Goal: Task Accomplishment & Management: Manage account settings

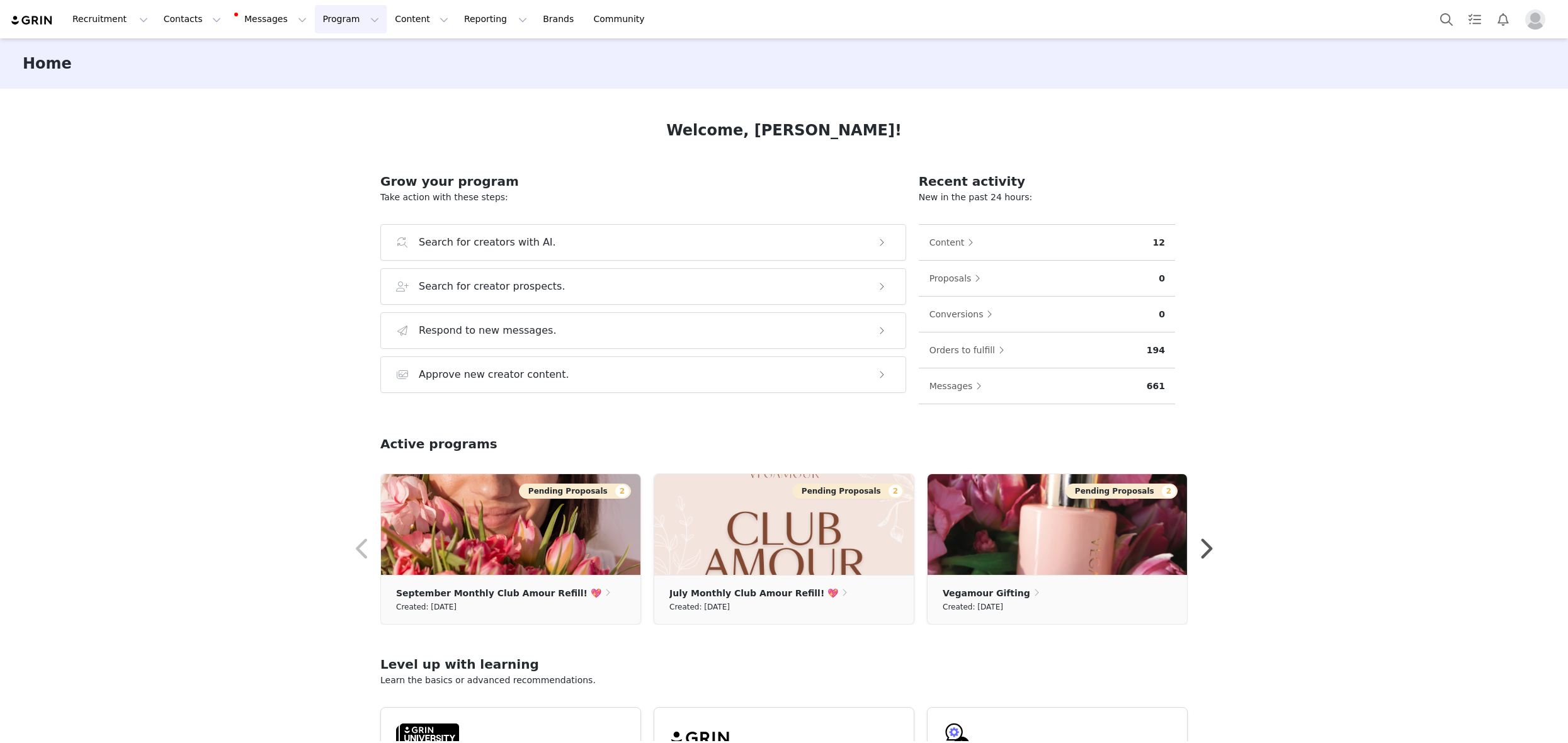
click at [343, 21] on button "Program Program" at bounding box center [351, 19] width 71 height 28
click at [344, 52] on p "Activations" at bounding box center [330, 55] width 49 height 13
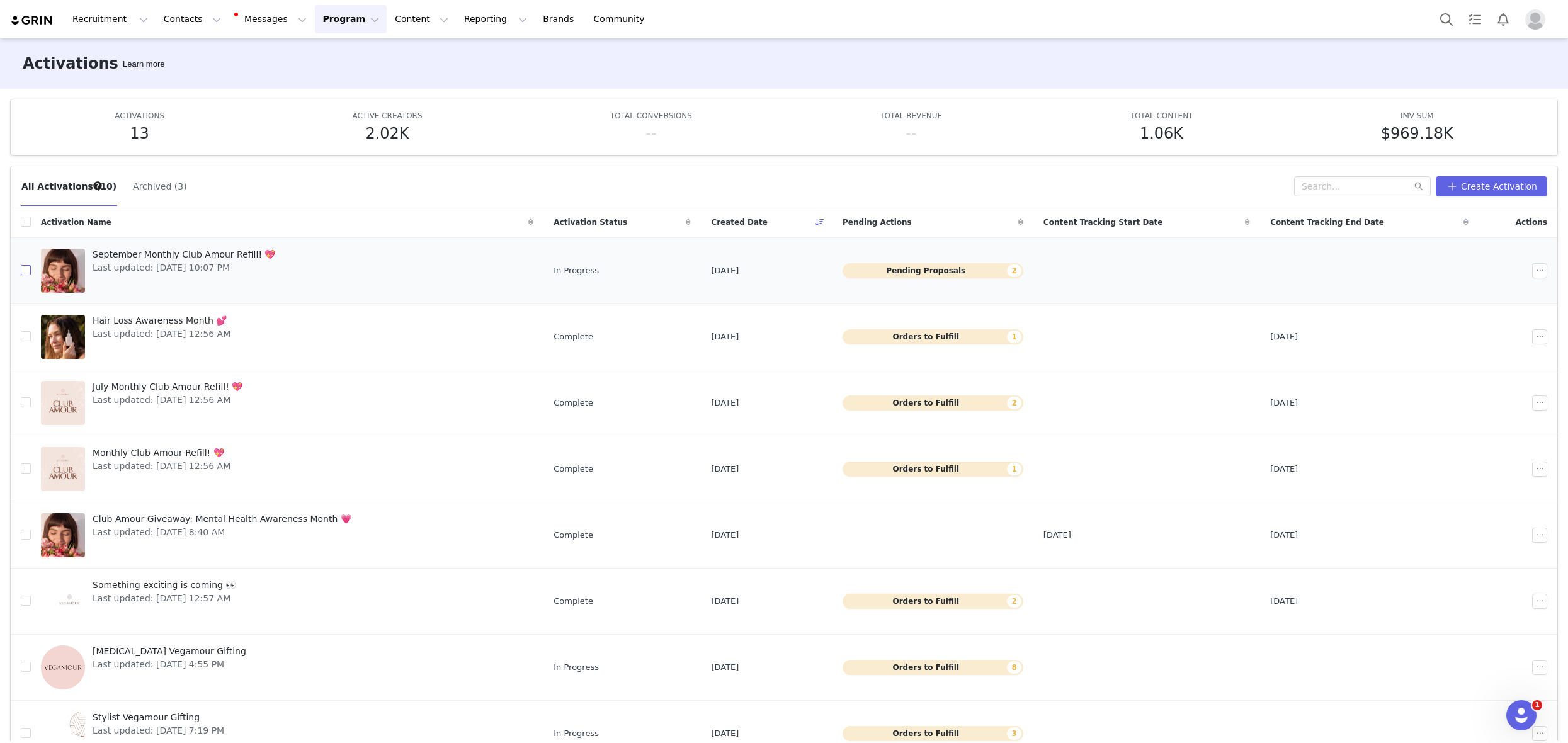
click at [24, 271] on input "checkbox" at bounding box center [25, 270] width 10 height 10
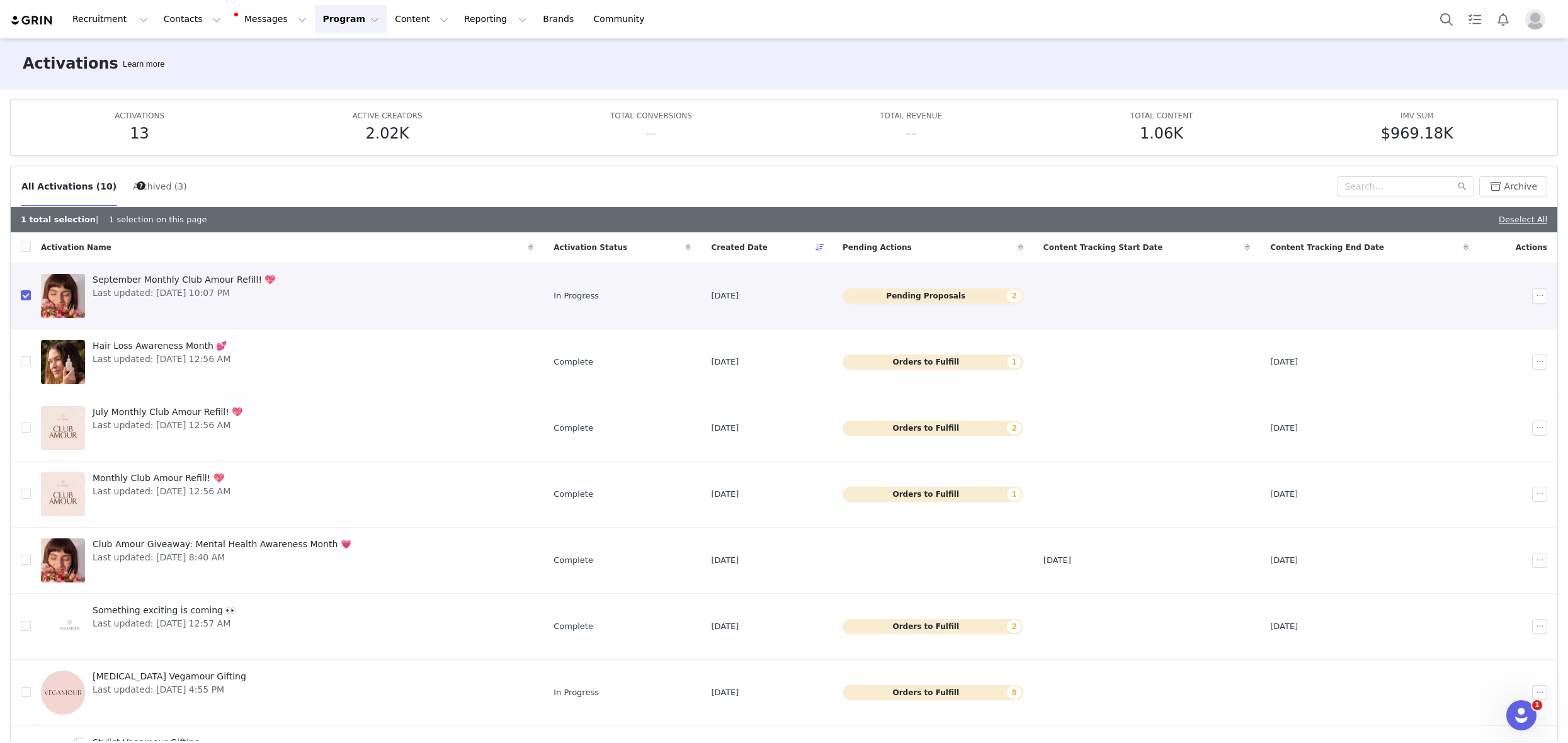
click at [1531, 302] on div at bounding box center [1541, 296] width 20 height 15
click at [1531, 300] on button "button" at bounding box center [1539, 296] width 15 height 15
click at [1495, 333] on div "Duplicate" at bounding box center [1472, 339] width 109 height 14
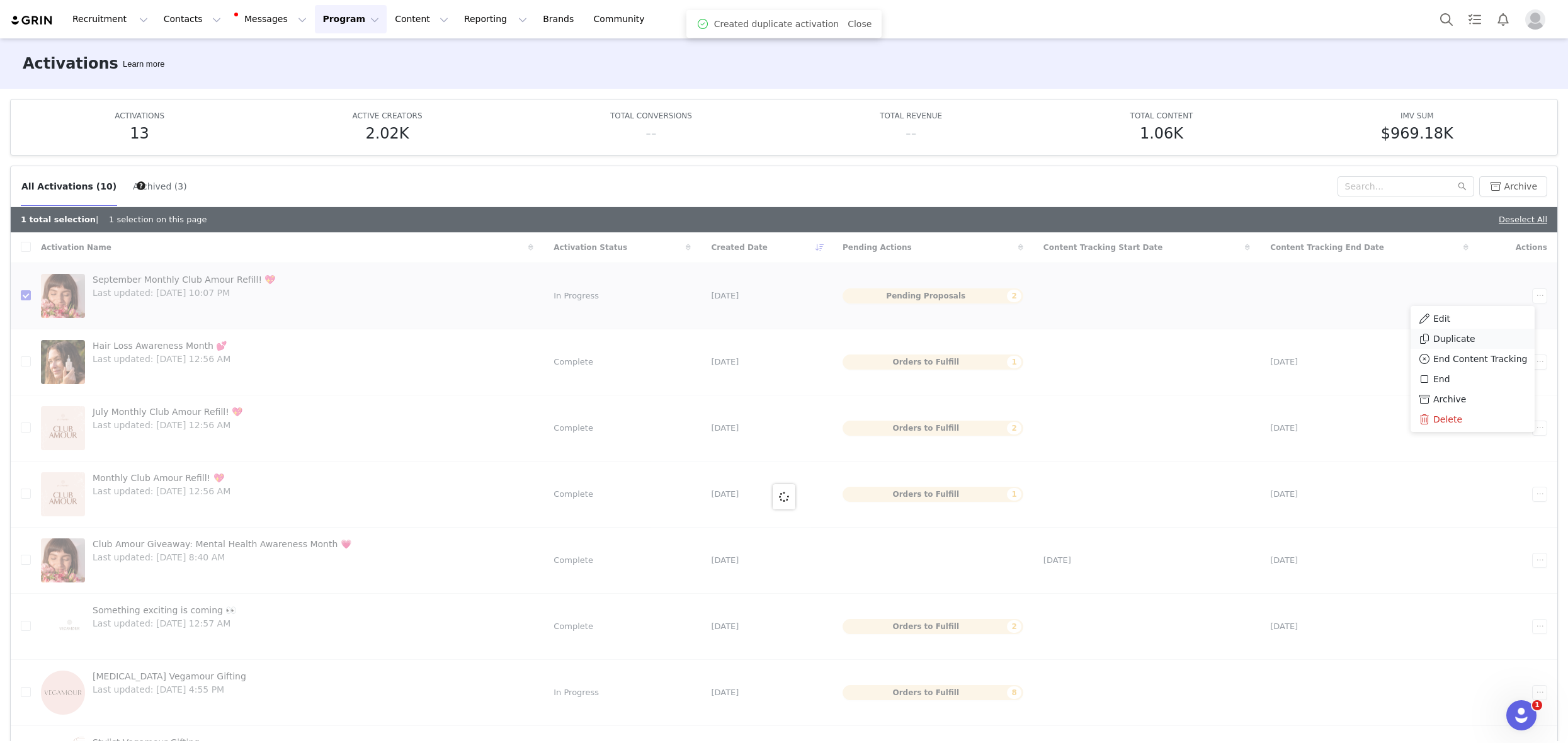
checkbox input "false"
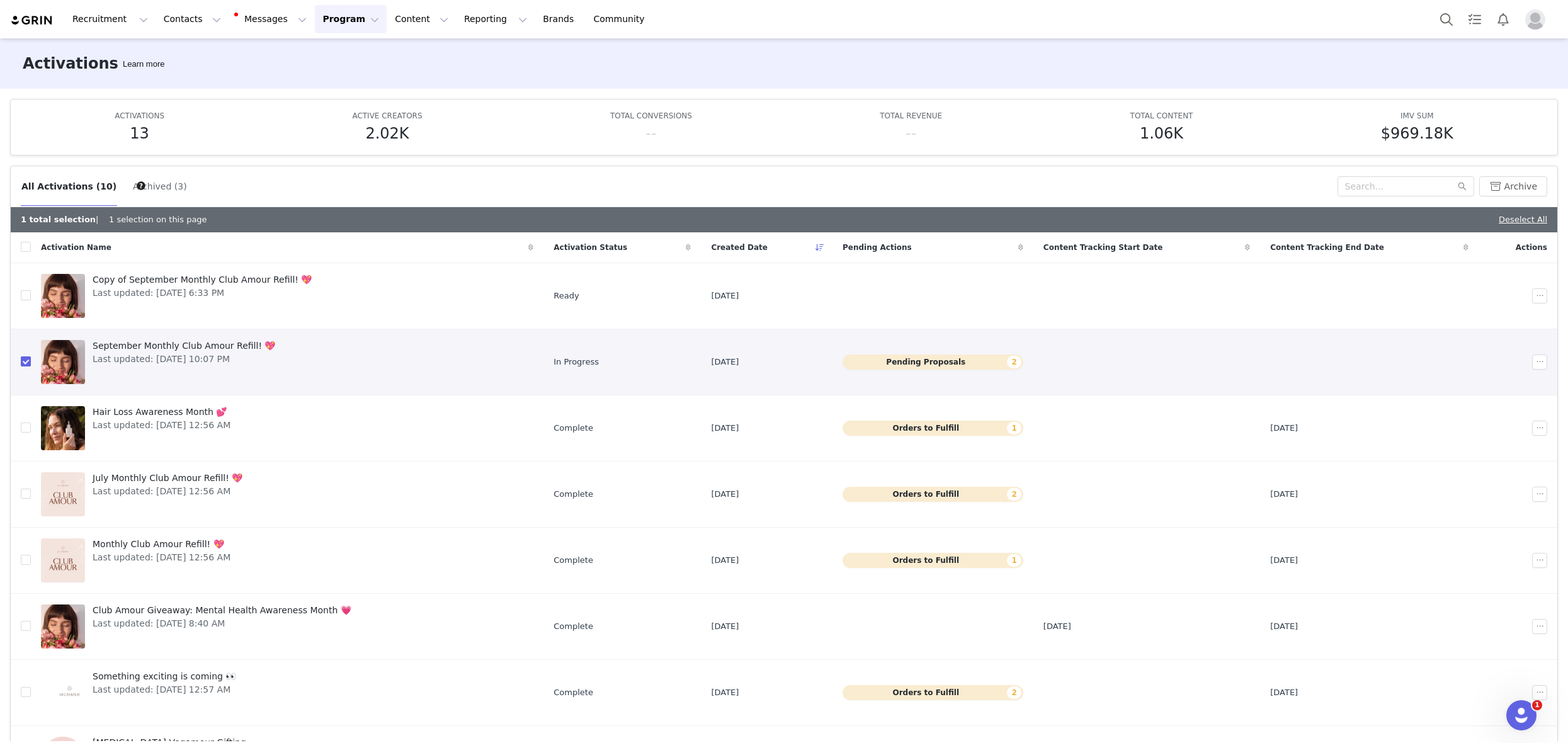
click at [22, 364] on input "checkbox" at bounding box center [25, 361] width 10 height 10
checkbox input "false"
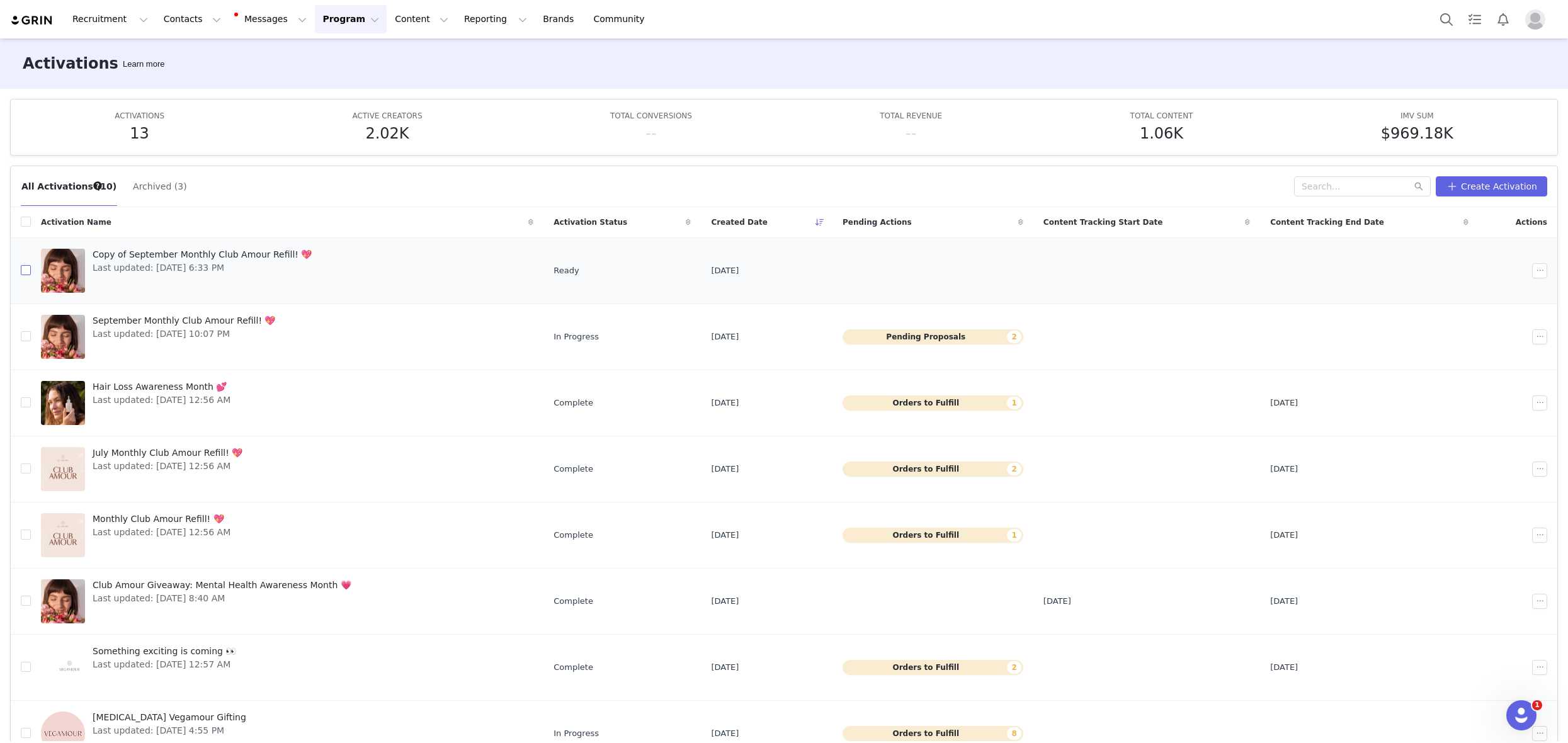
click at [24, 268] on input "checkbox" at bounding box center [25, 270] width 10 height 10
checkbox input "true"
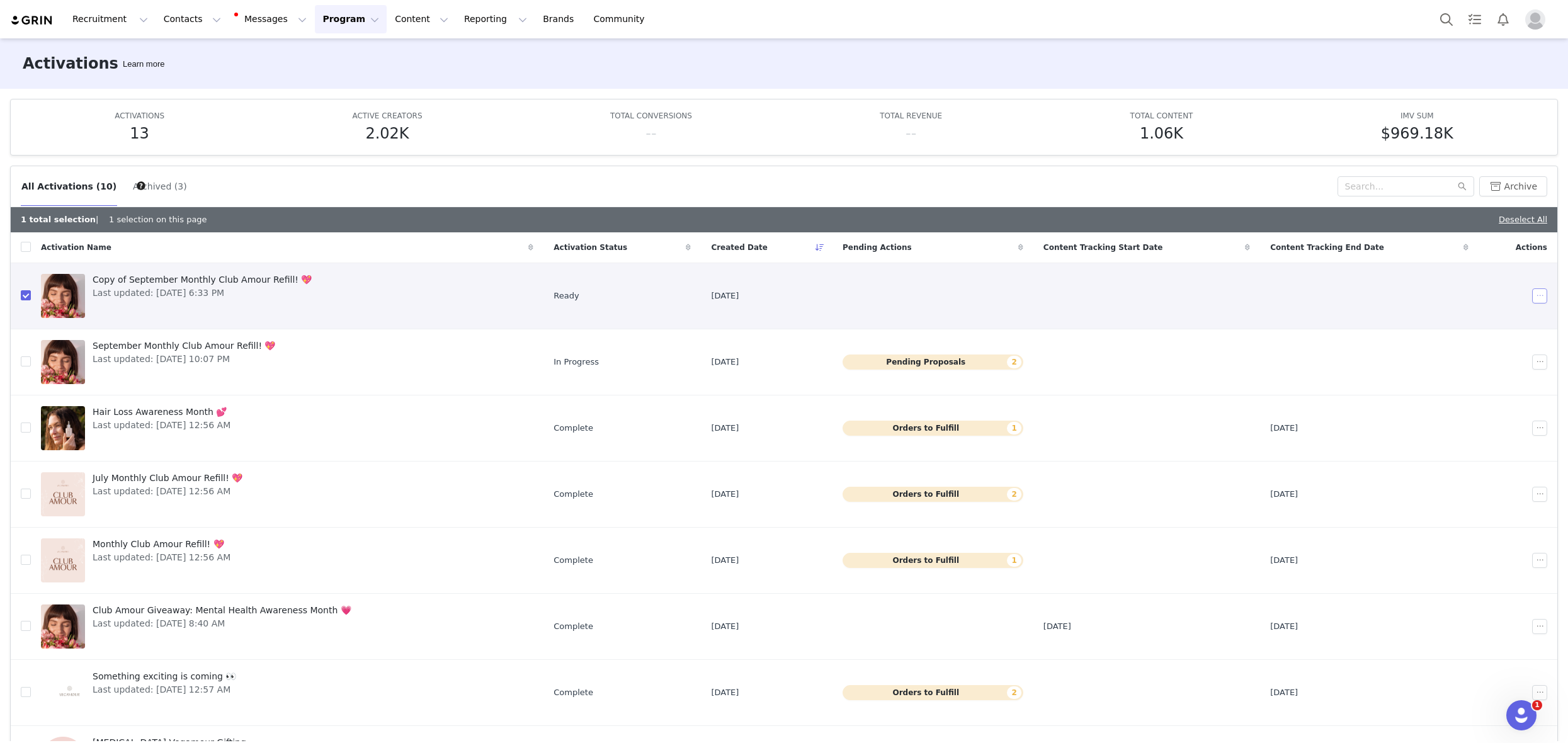
click at [1531, 292] on button "button" at bounding box center [1539, 296] width 15 height 15
click at [1459, 313] on div "Edit" at bounding box center [1472, 318] width 109 height 14
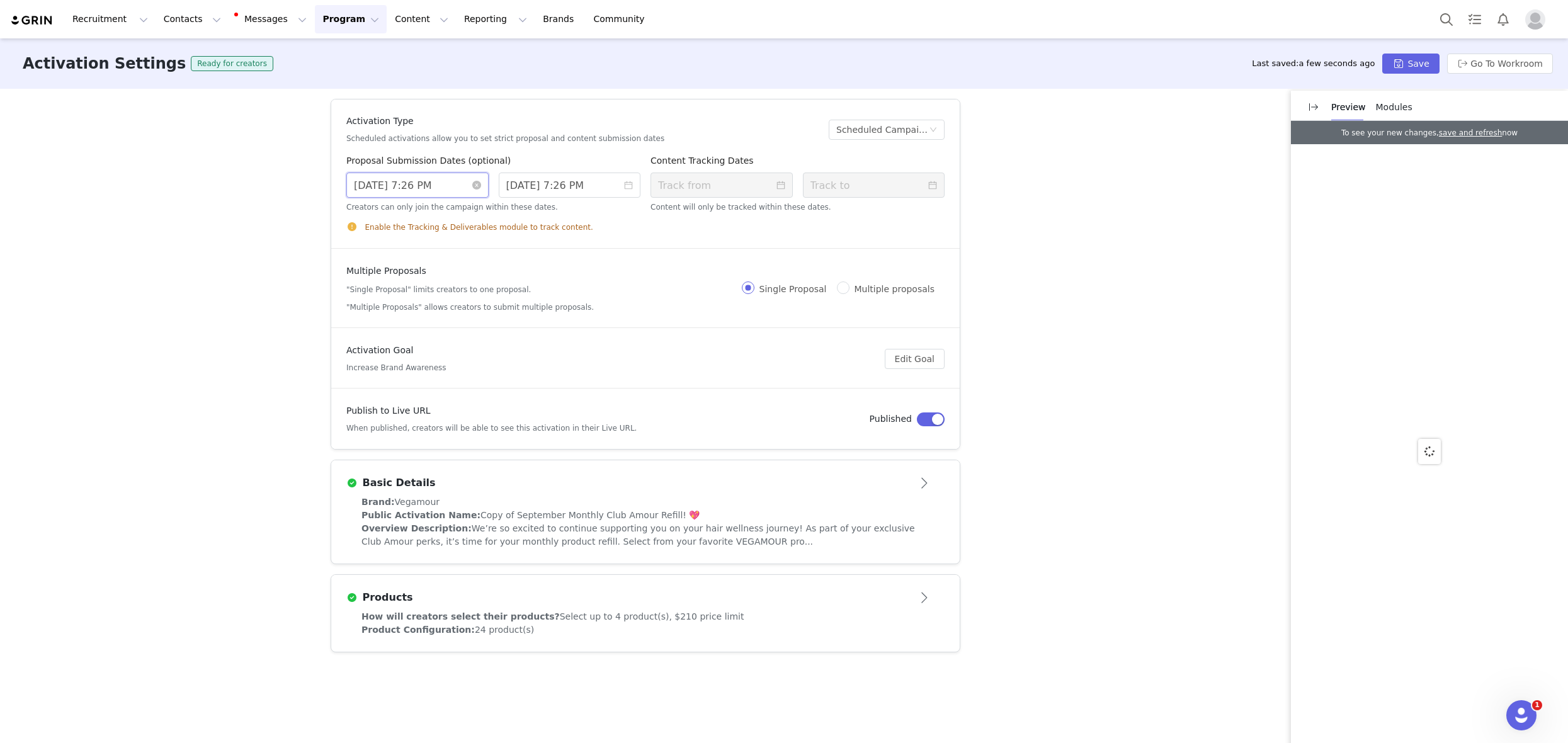
click at [448, 183] on input "[DATE] 7:26 PM" at bounding box center [417, 184] width 142 height 25
click at [428, 187] on input "[DATE] 7:26 PM" at bounding box center [434, 182] width 163 height 14
click at [499, 207] on link at bounding box center [498, 205] width 11 height 25
click at [435, 250] on div "1" at bounding box center [435, 251] width 15 height 15
type input "[DATE] 2:26 AM"
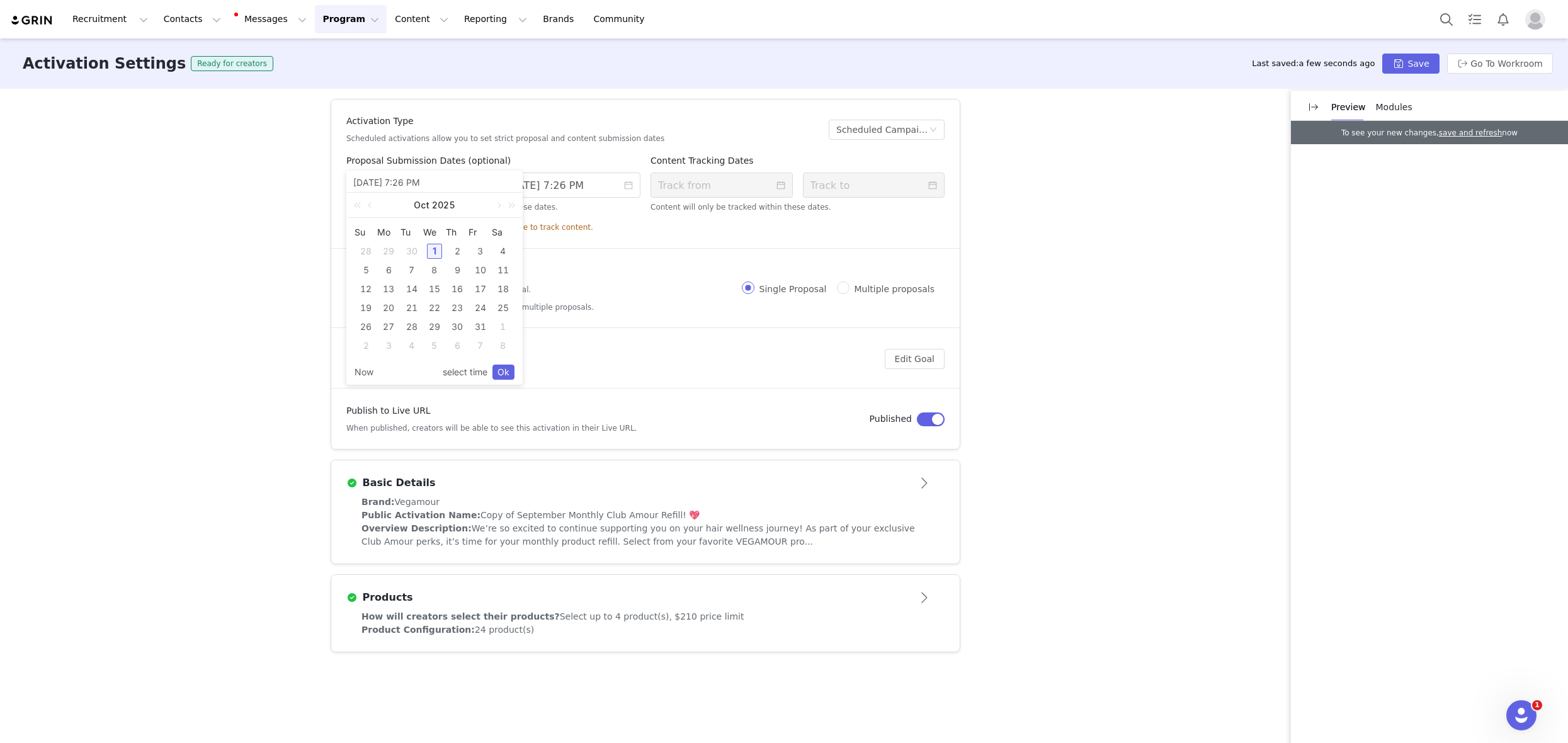
type input "[DATE] 2:26 AM"
click at [551, 183] on input "[DATE] 7:26 PM" at bounding box center [569, 184] width 142 height 25
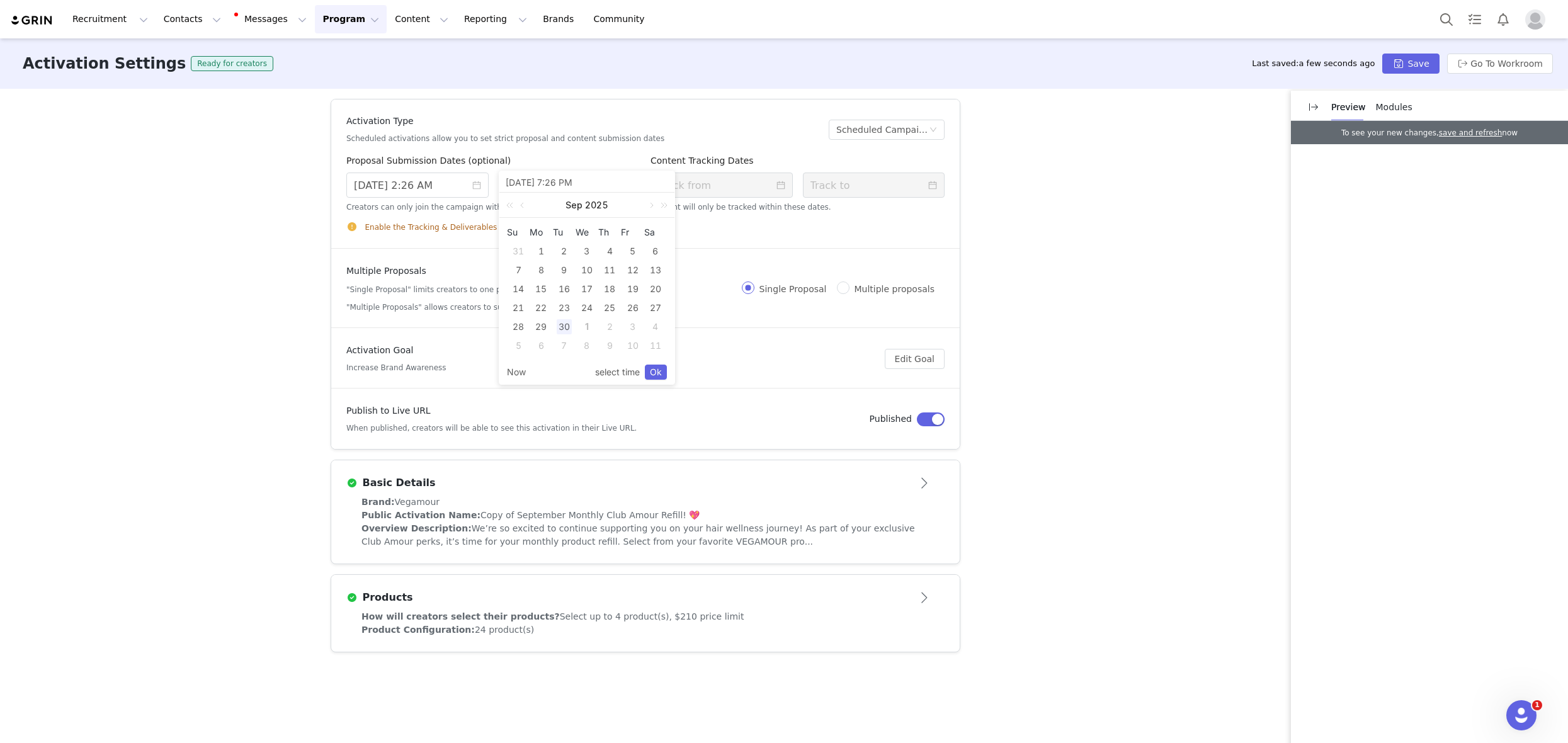
click at [567, 320] on div "30" at bounding box center [564, 326] width 15 height 15
type input "[DATE] 2:26 AM"
click at [635, 326] on div "31" at bounding box center [633, 326] width 15 height 15
type input "[DATE] 9:26 AM"
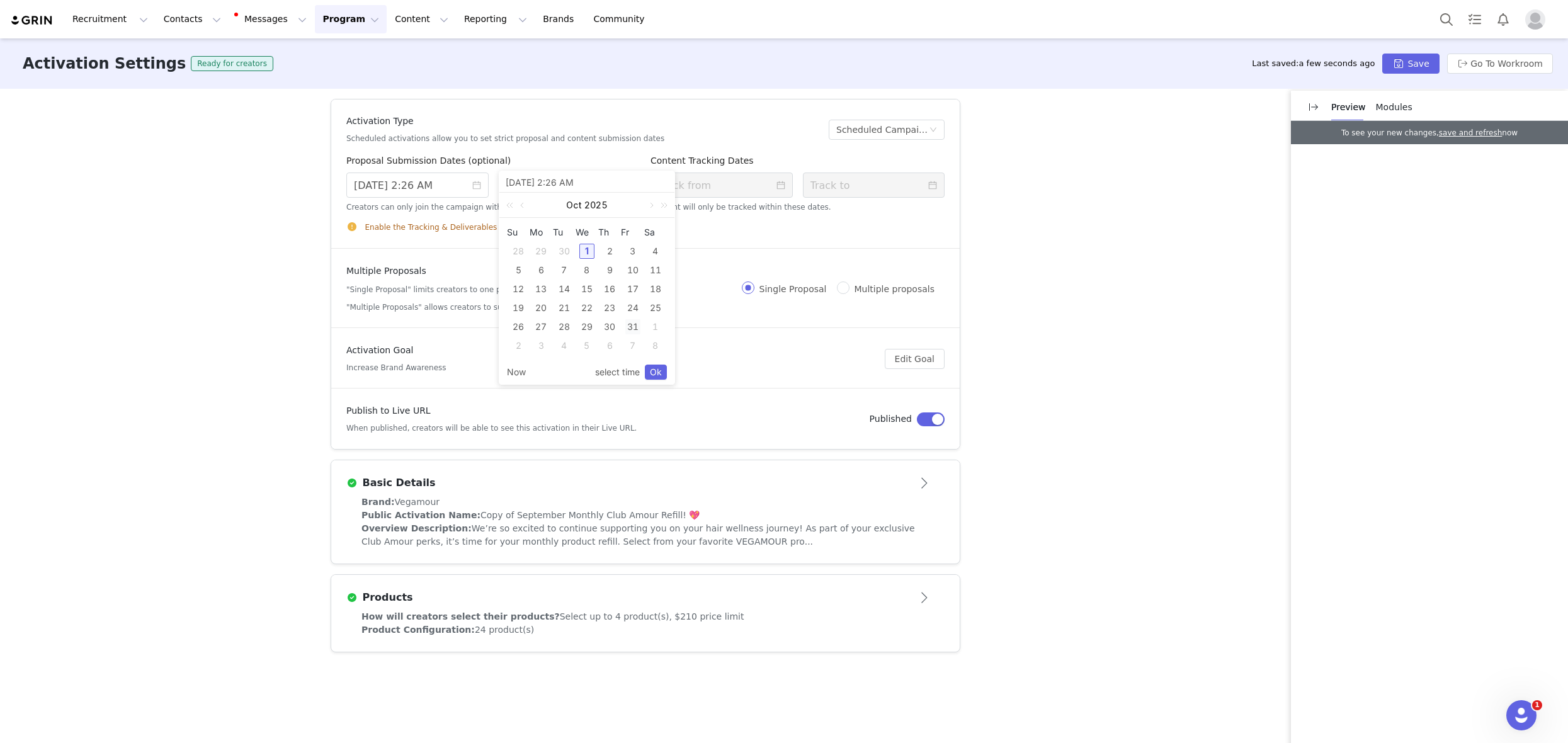
type input "[DATE] 9:26 AM"
click at [628, 326] on div "31" at bounding box center [633, 326] width 15 height 15
type input "[DATE] 4:26 PM"
click at [661, 369] on link "Ok" at bounding box center [655, 372] width 22 height 15
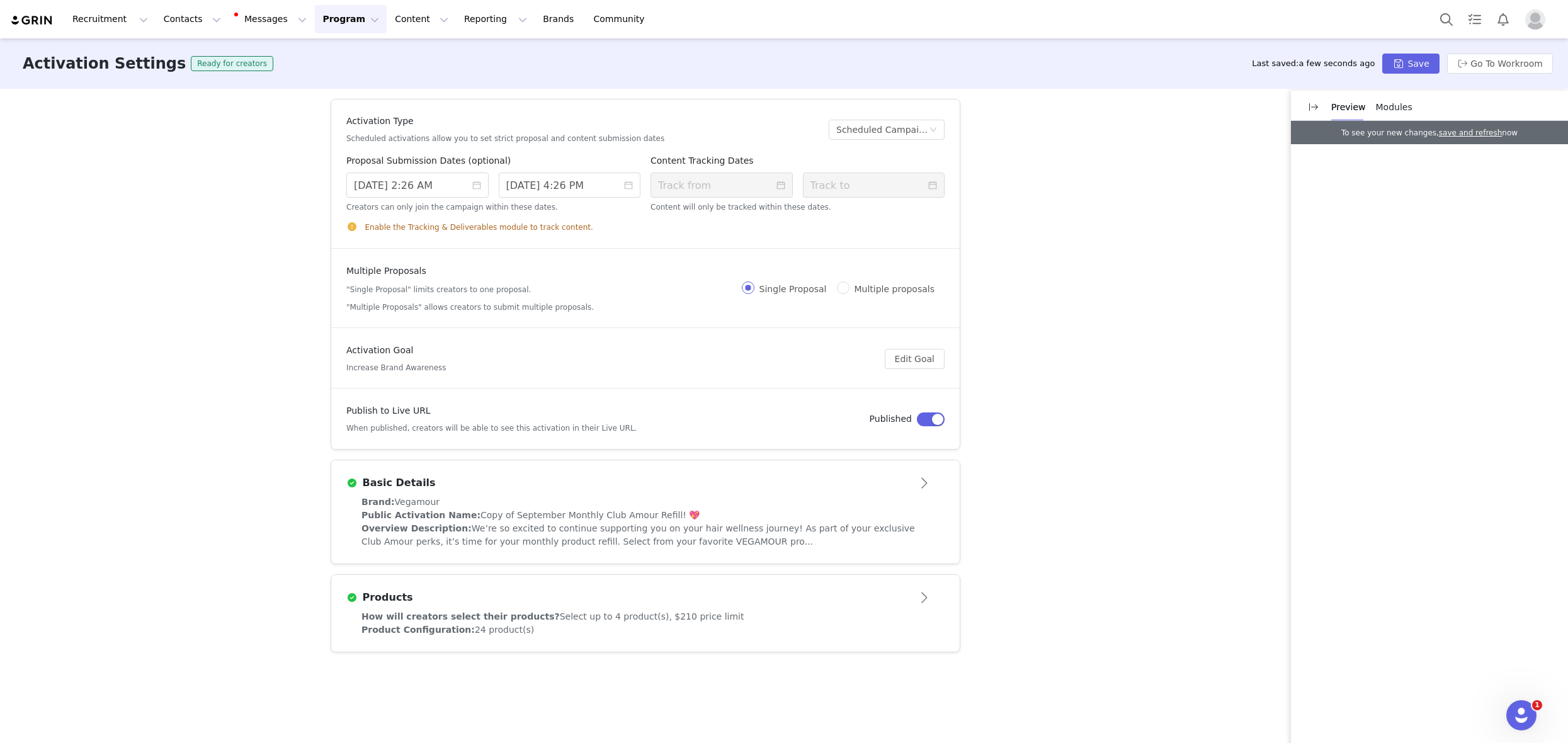
click at [700, 501] on div "Brand: Vegamour" at bounding box center [645, 502] width 568 height 13
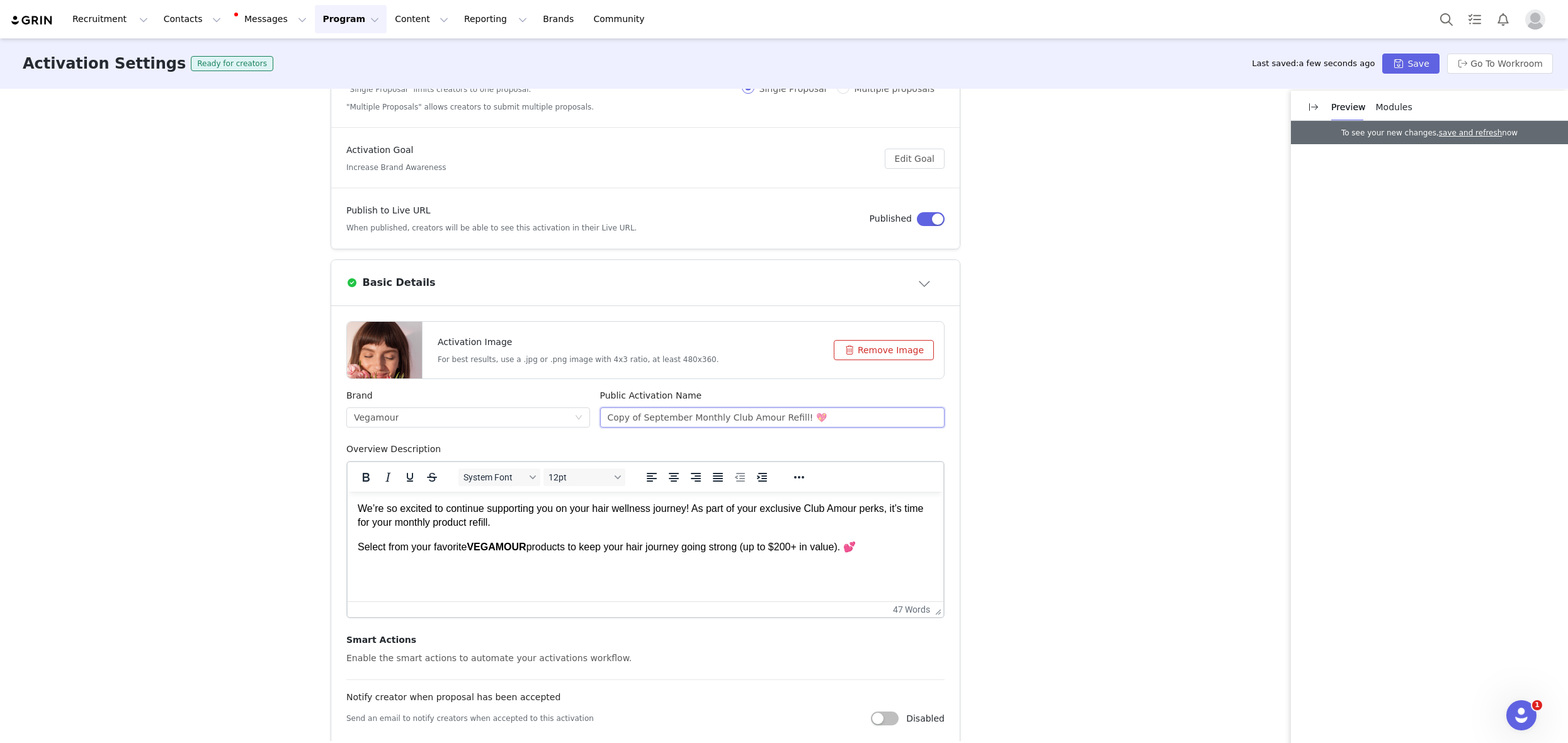
click at [654, 421] on input "Copy of September Monthly Club Amour Refill! 💖" at bounding box center [772, 417] width 345 height 20
click at [682, 421] on input "Copy of September Monthly Club Amour Refill! 💖" at bounding box center [772, 417] width 345 height 20
drag, startPoint x: 681, startPoint y: 421, endPoint x: 606, endPoint y: 423, distance: 75.0
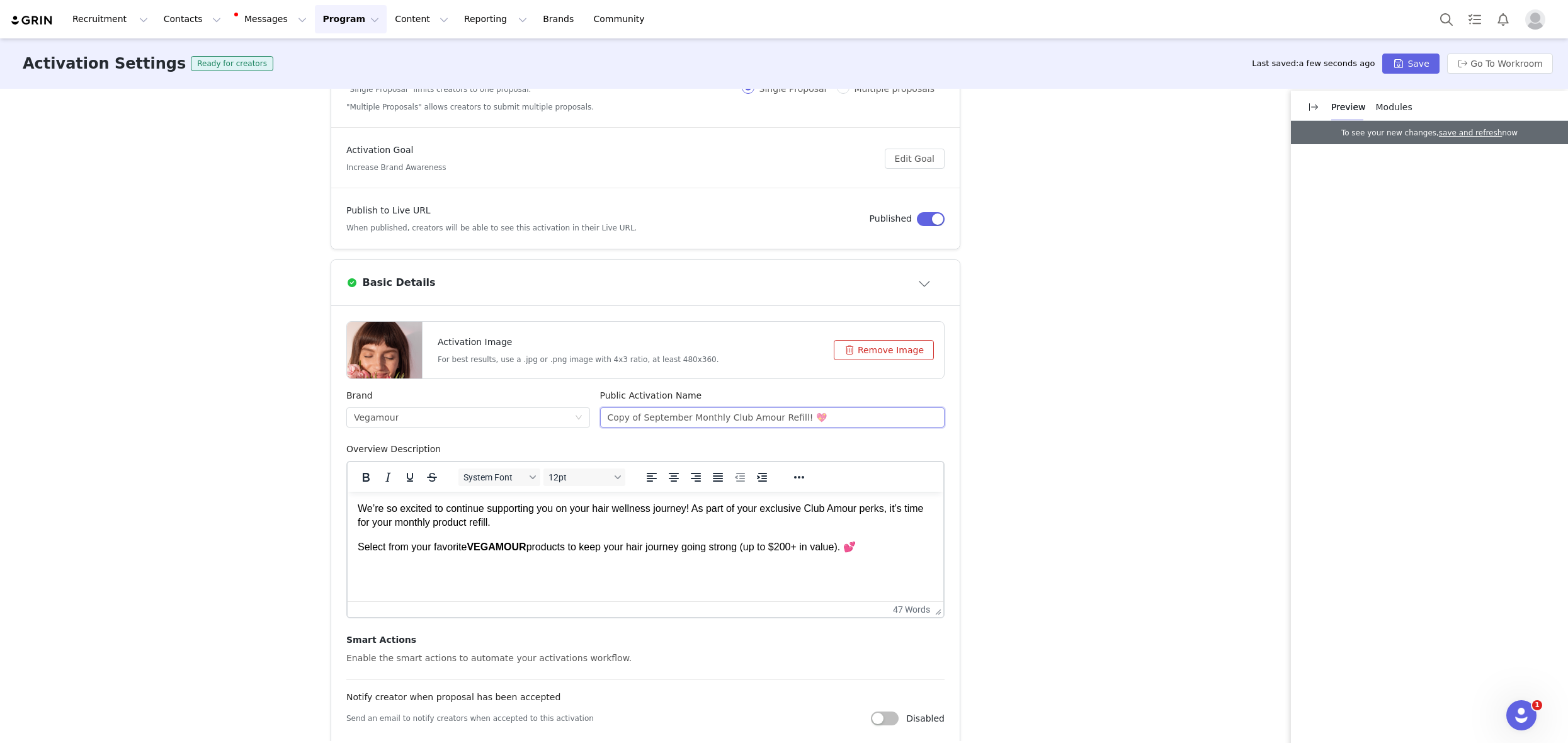
click at [606, 423] on input "Copy of September Monthly Club Amour Refill! 💖" at bounding box center [772, 417] width 345 height 20
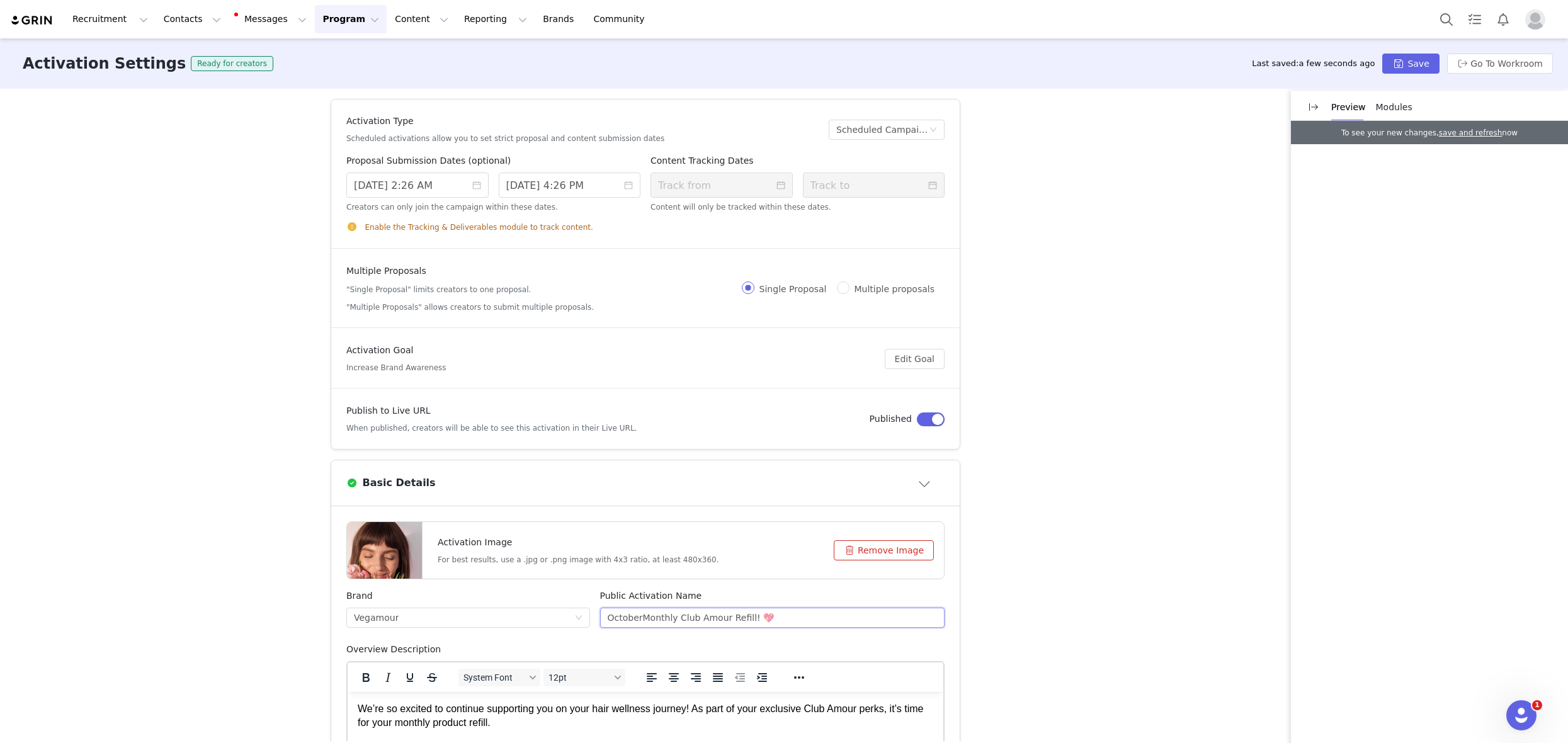
scroll to position [261, 0]
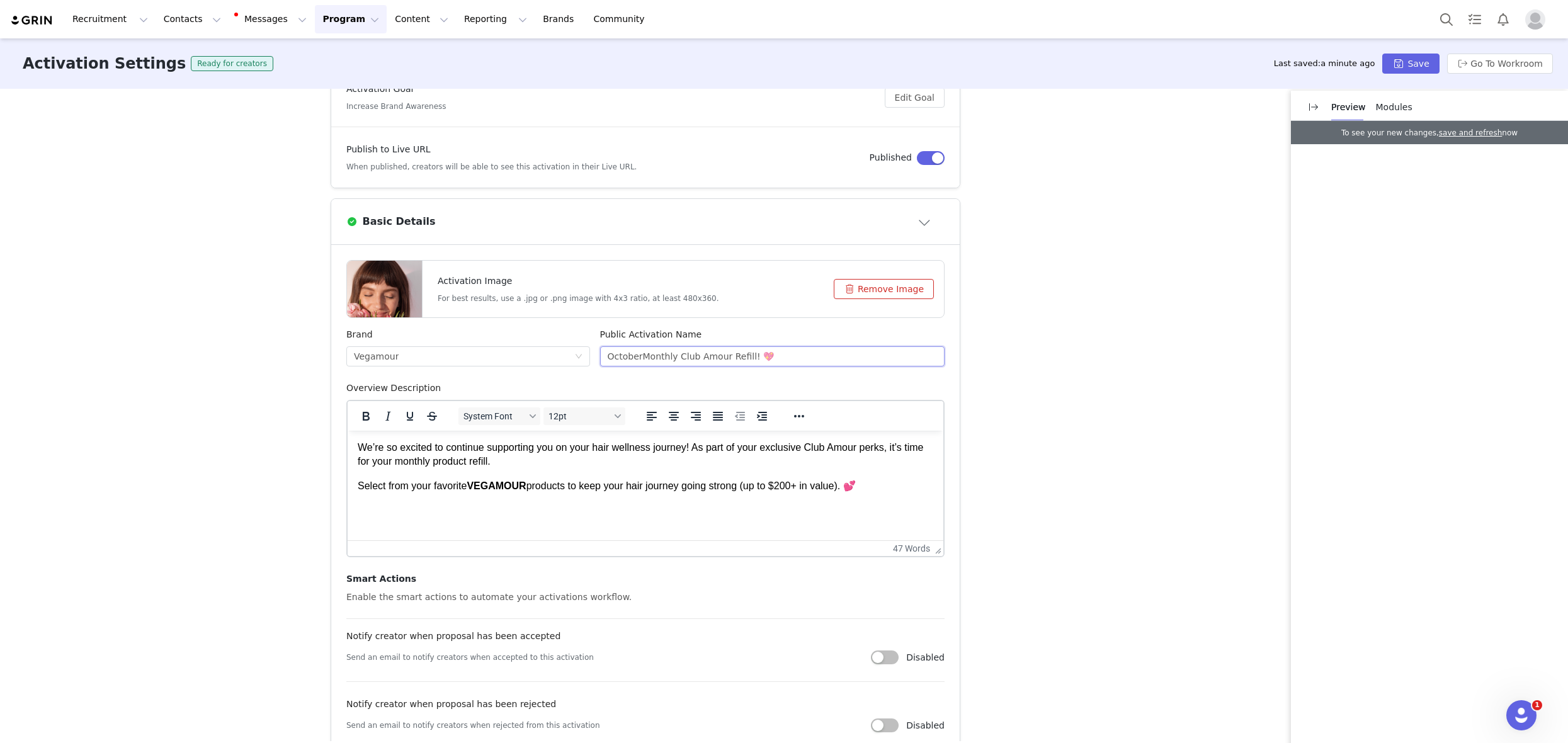
type input "OctoberMonthly Club Amour Refill! 💖"
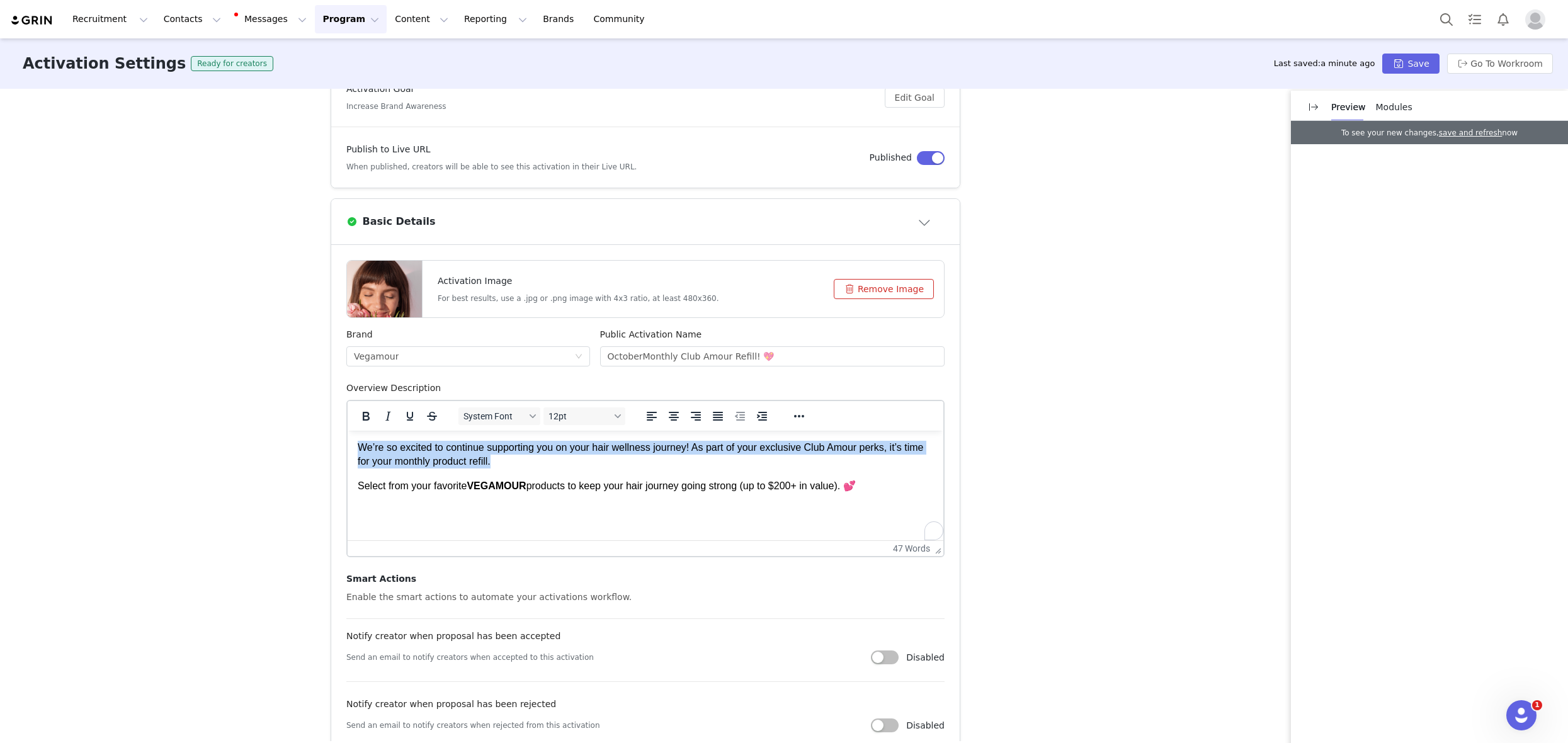
drag, startPoint x: 544, startPoint y: 467, endPoint x: 343, endPoint y: 447, distance: 202.0
click at [347, 447] on html "We’re so excited to continue supporting you on your hair wellness journey! As p…" at bounding box center [644, 466] width 595 height 72
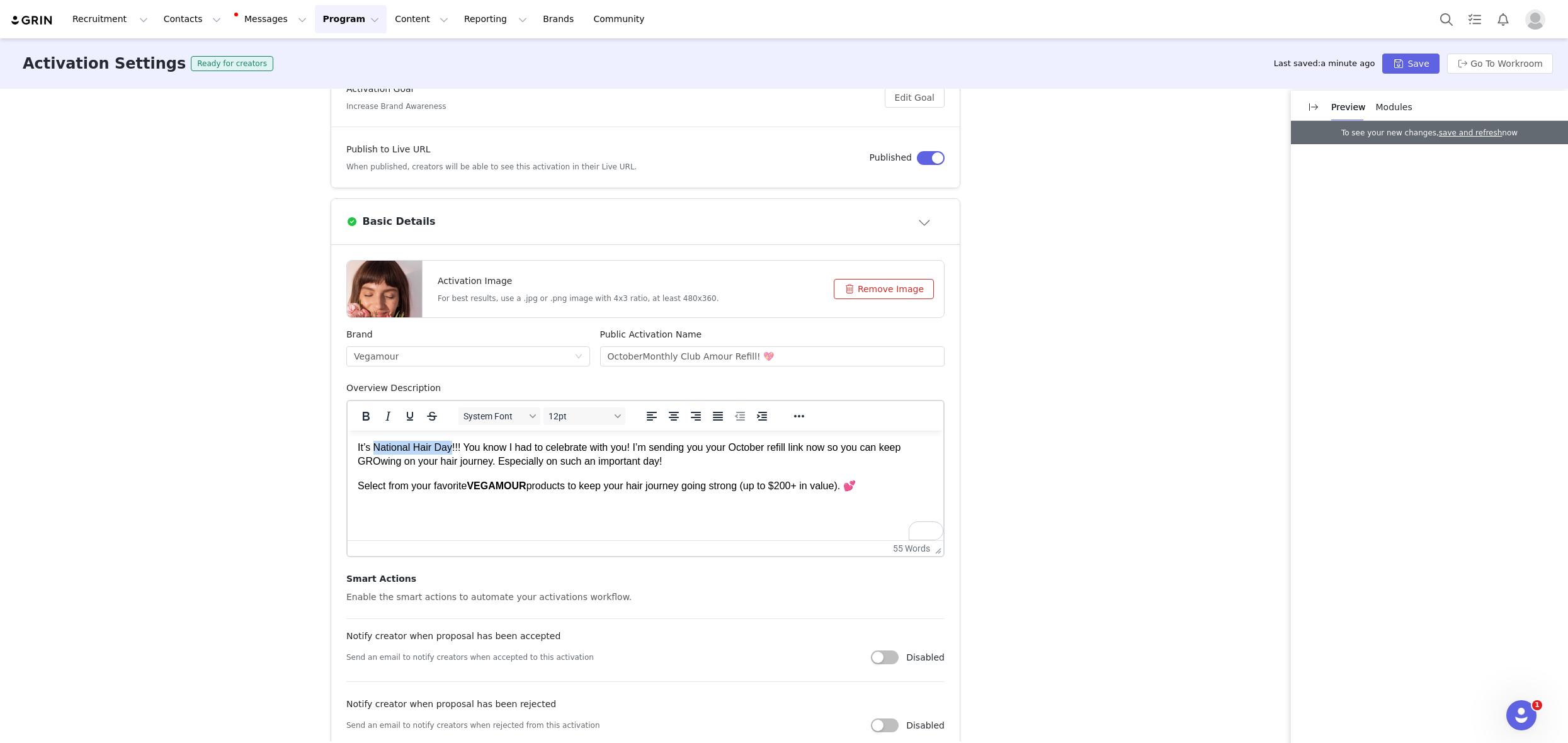
drag, startPoint x: 376, startPoint y: 449, endPoint x: 452, endPoint y: 449, distance: 76.0
click at [452, 449] on p "It’s National Hair Day!!! You know I had to celebrate with you! I’m sending you…" at bounding box center [645, 455] width 576 height 28
click at [355, 418] on button "Bold" at bounding box center [365, 416] width 22 height 18
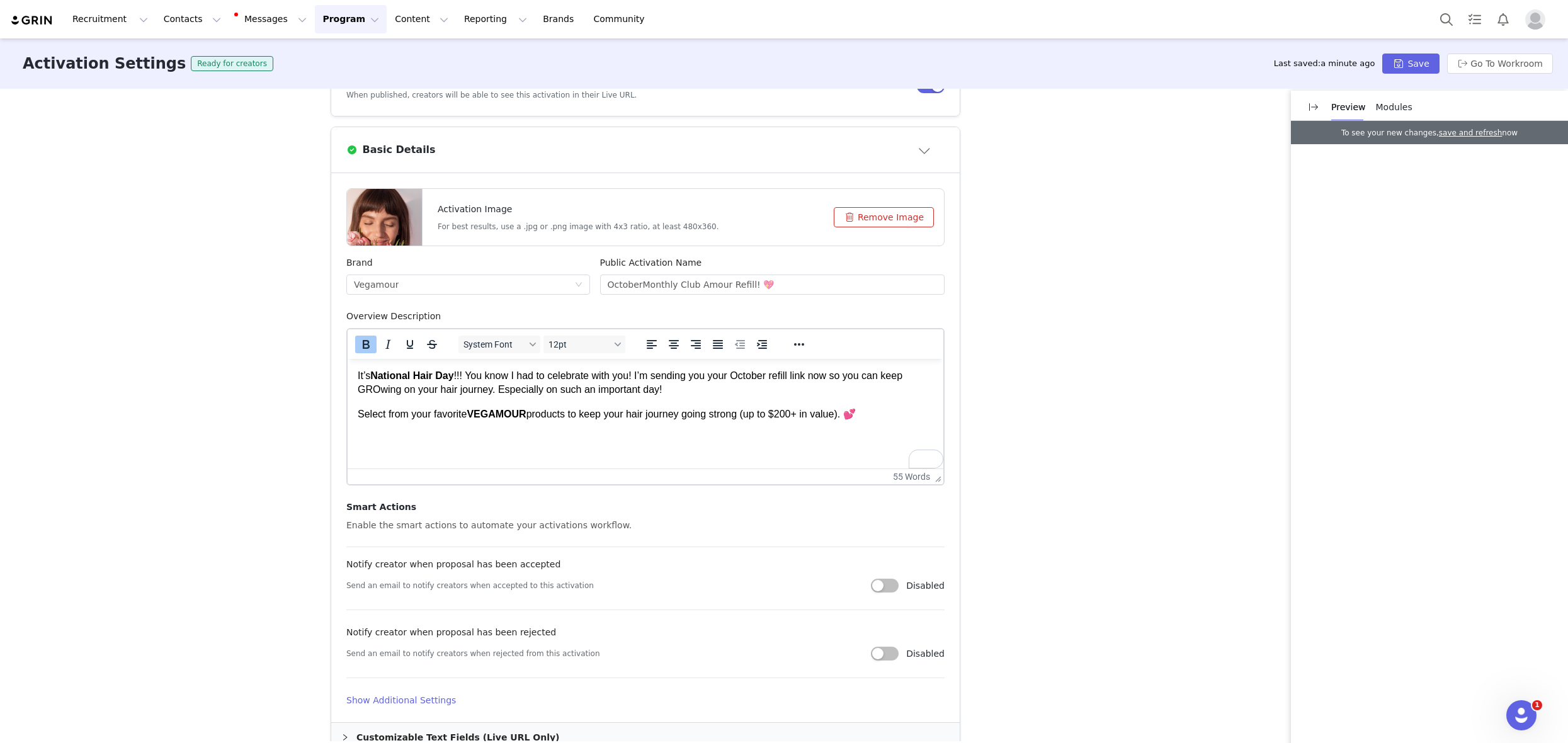
scroll to position [447, 0]
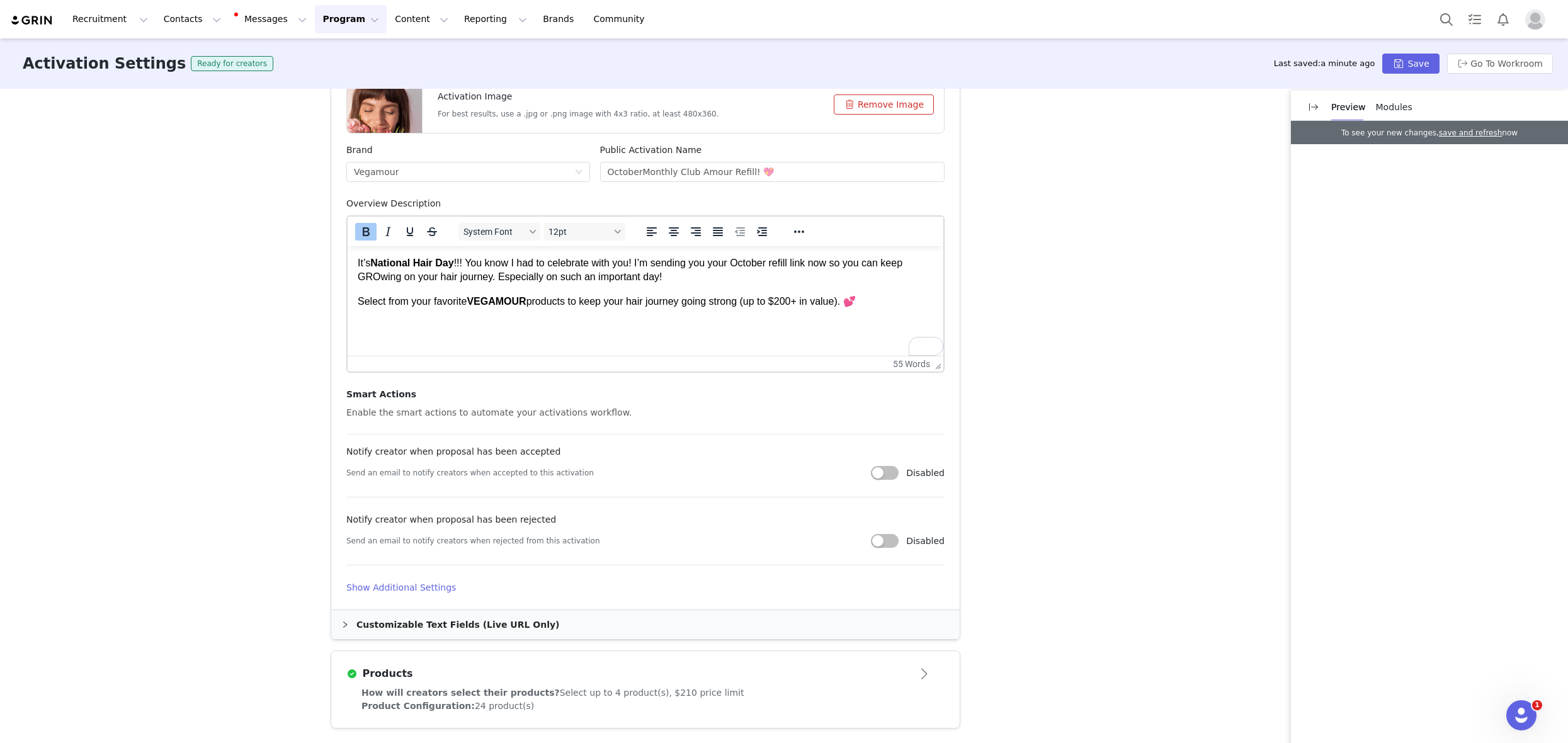
click at [920, 679] on button "Open module" at bounding box center [924, 672] width 39 height 20
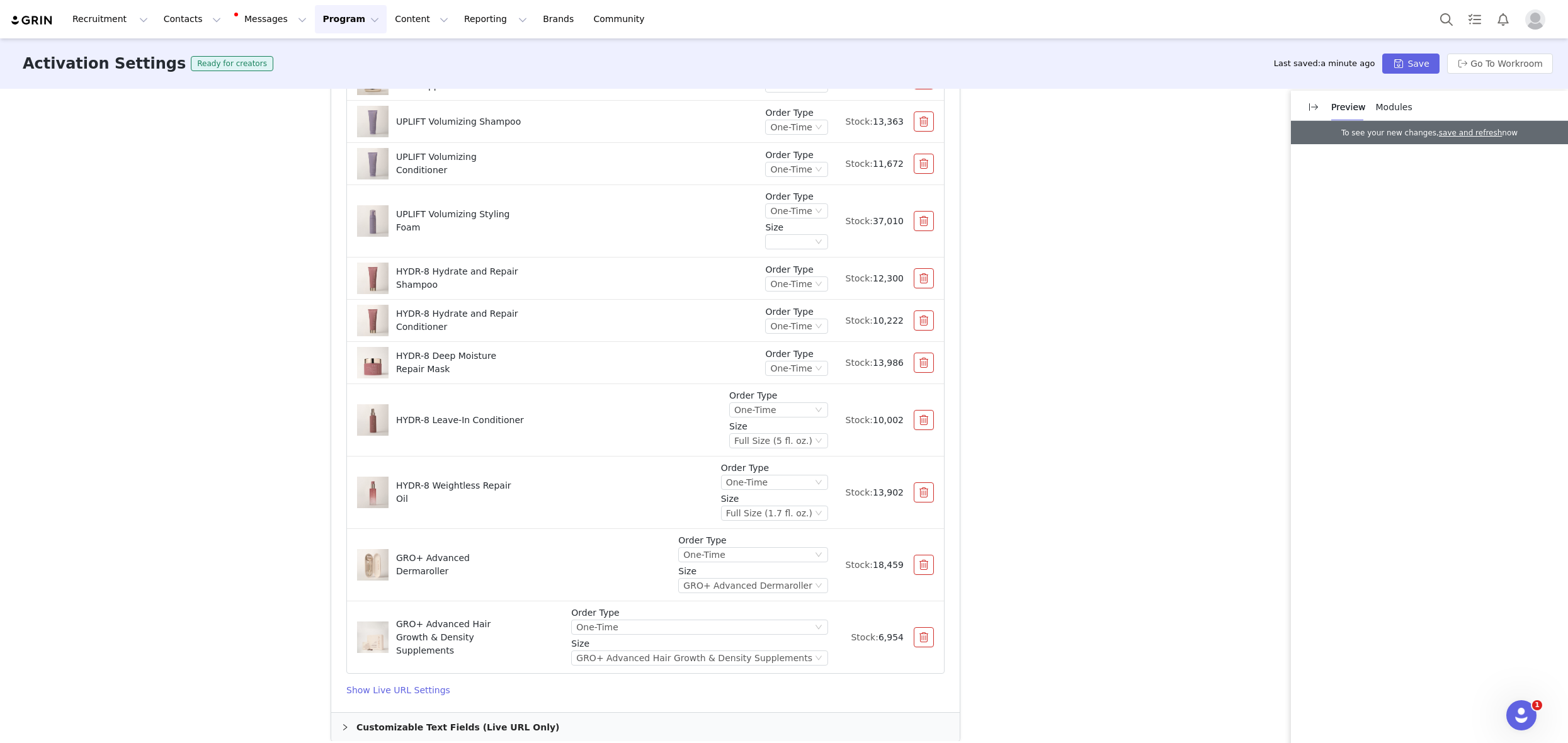
scroll to position [1306, 0]
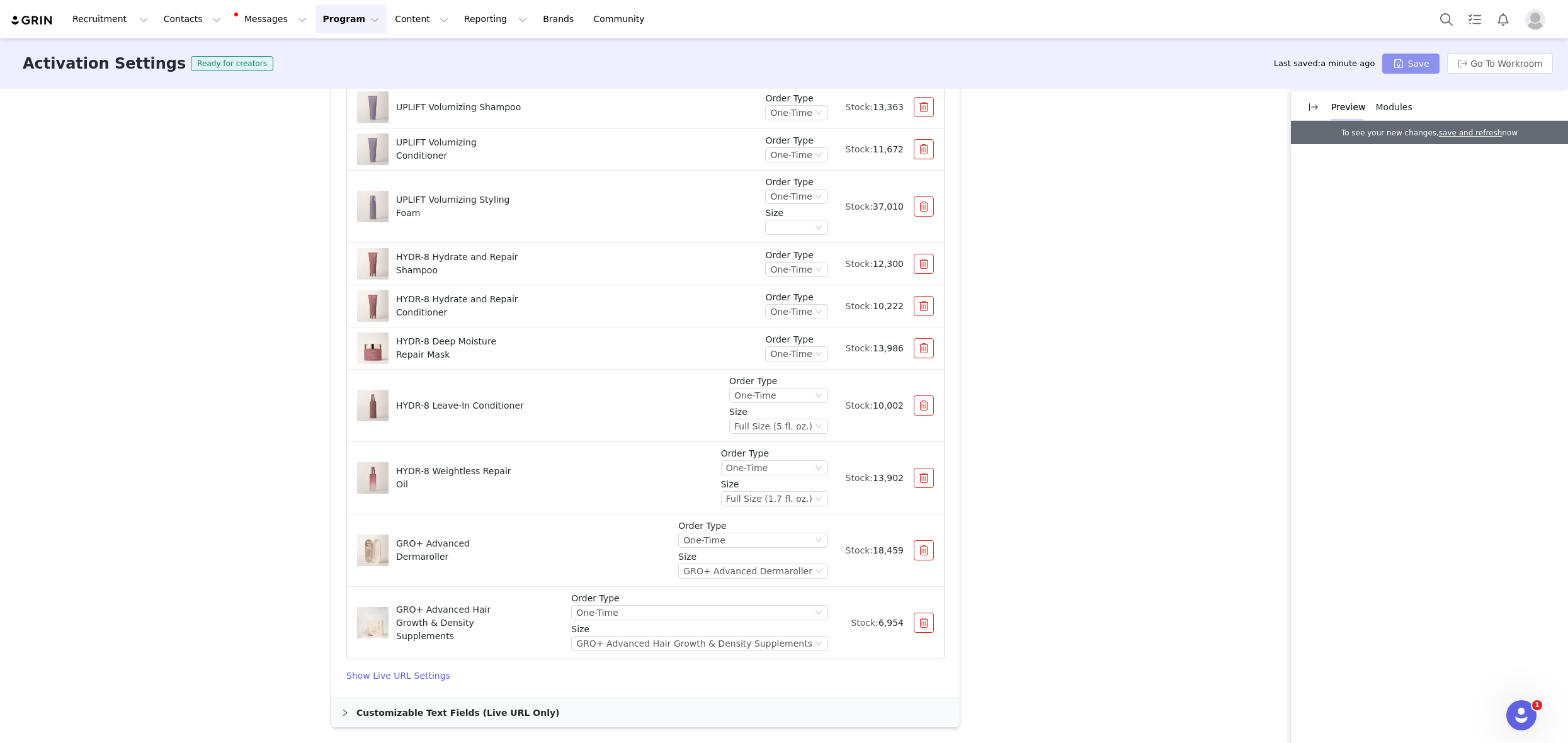
click at [1393, 59] on button "Save" at bounding box center [1410, 63] width 56 height 20
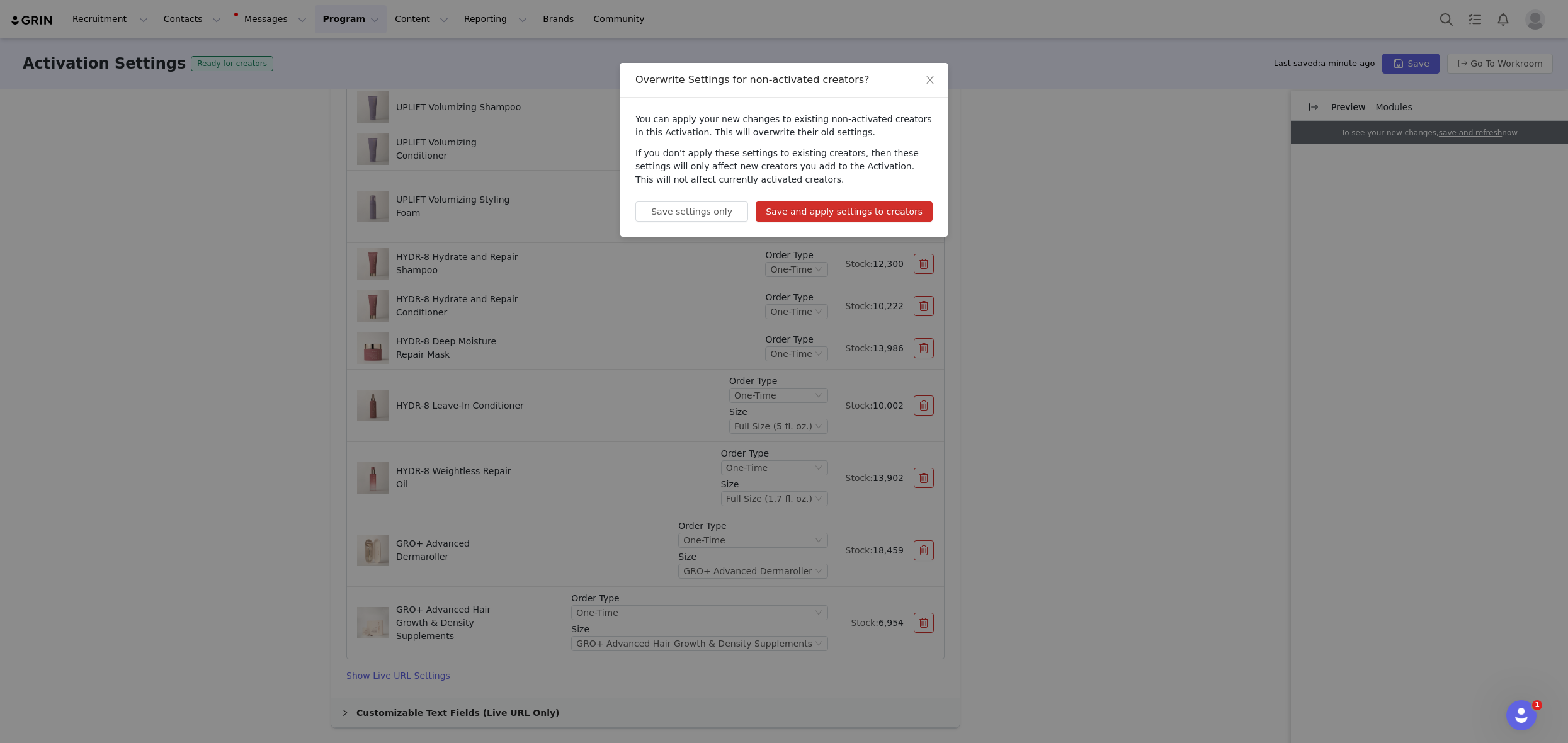
click at [829, 213] on button "Save and apply settings to creators" at bounding box center [844, 211] width 177 height 20
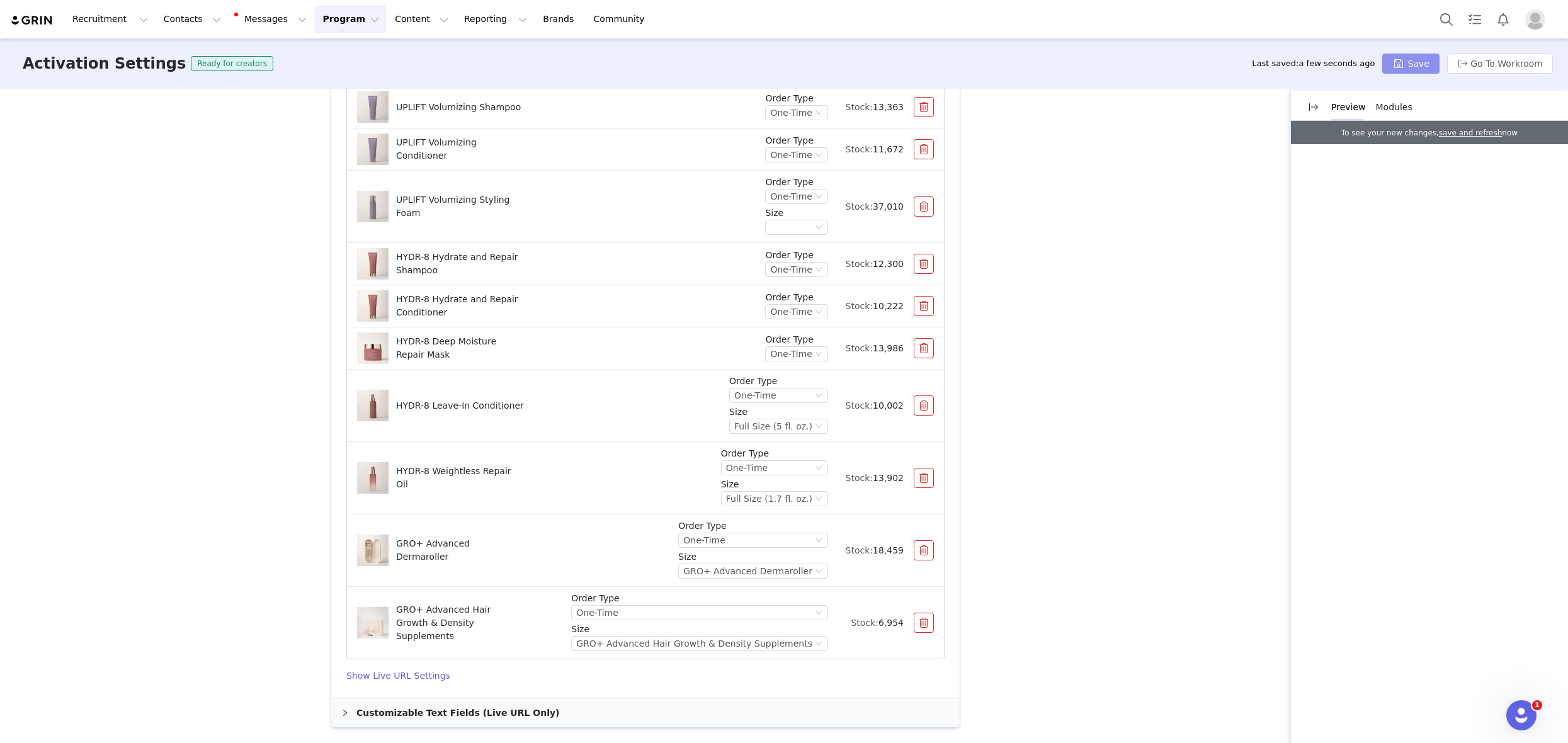
click at [1436, 69] on button "Save" at bounding box center [1410, 63] width 56 height 20
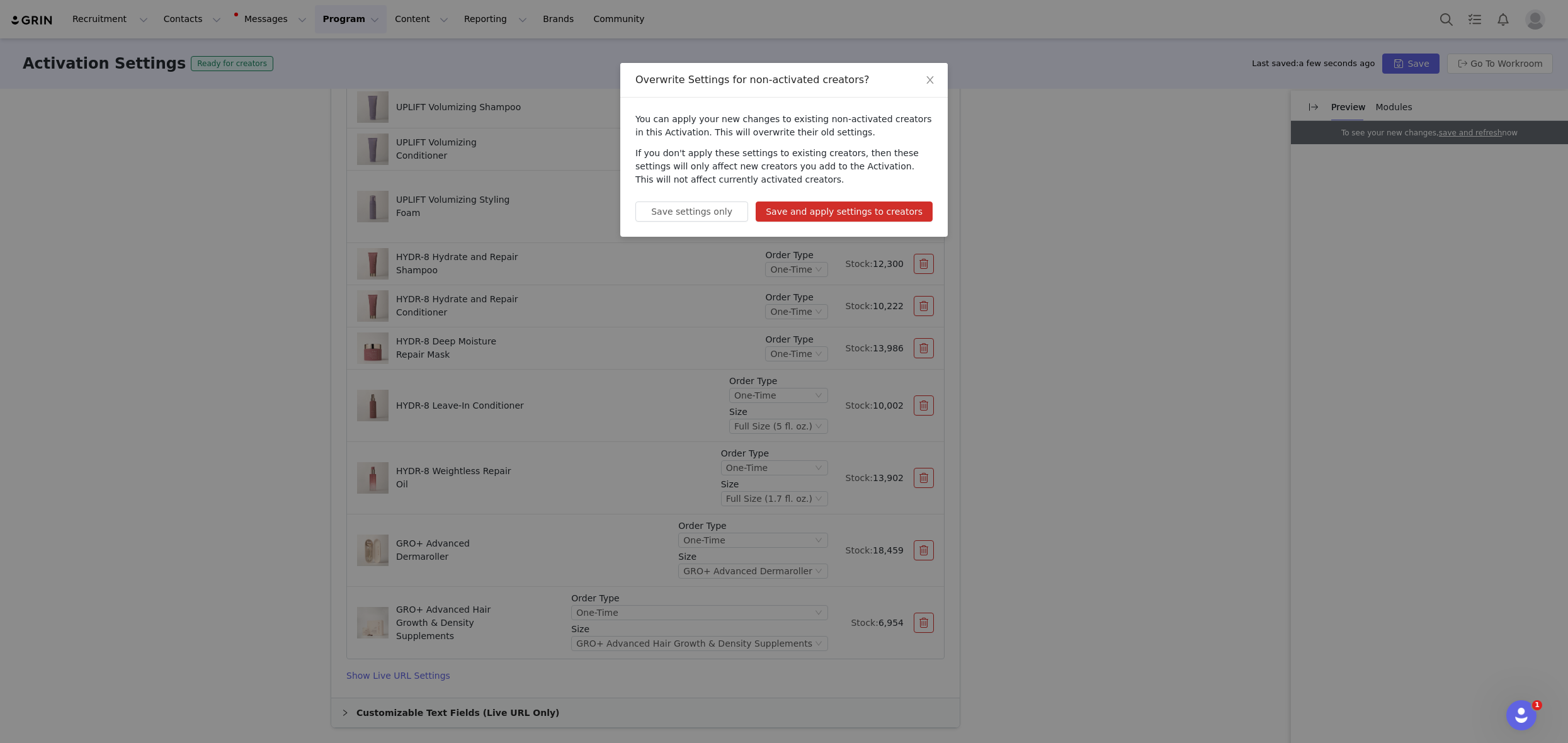
click at [909, 213] on button "Save and apply settings to creators" at bounding box center [844, 211] width 177 height 20
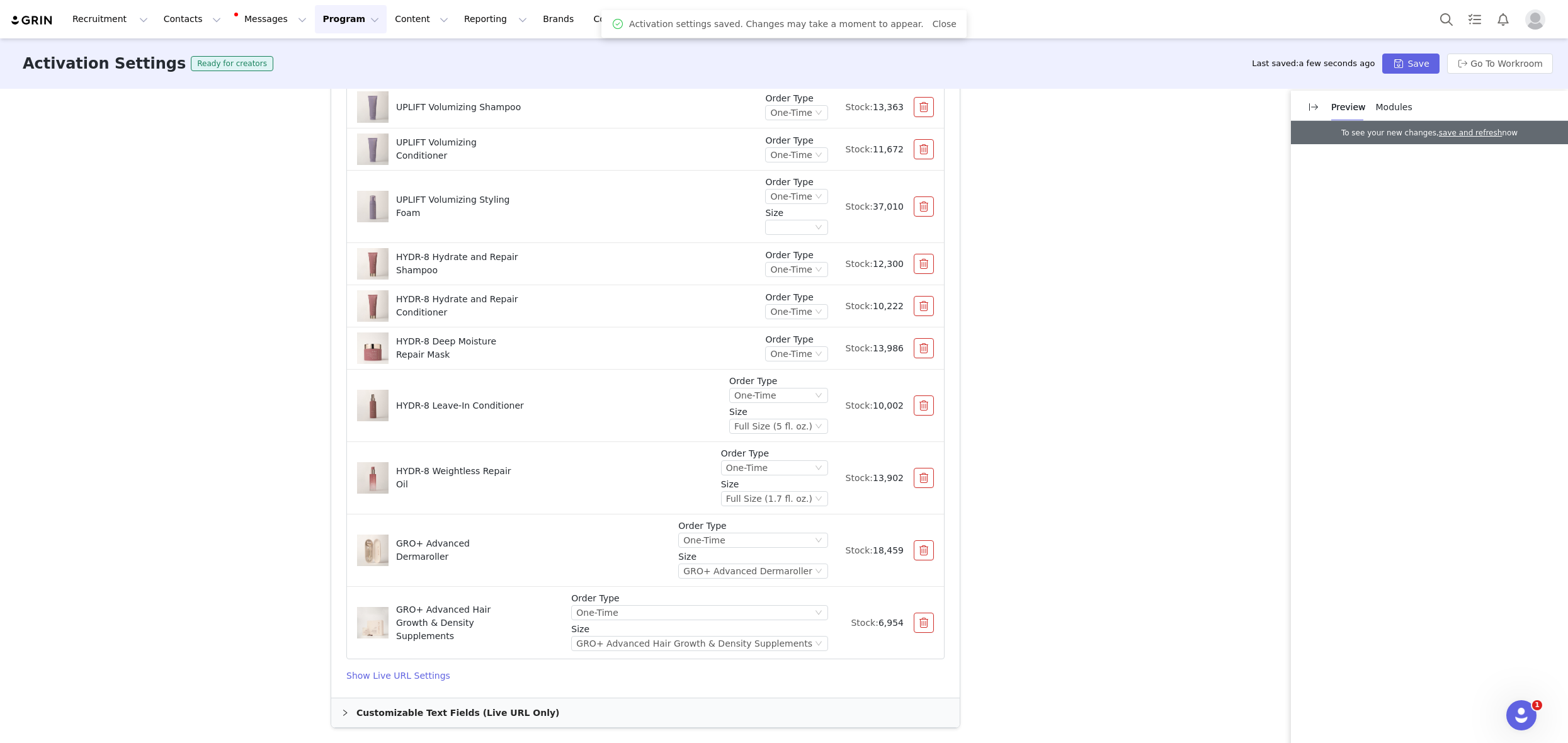
click at [341, 24] on button "Program Program" at bounding box center [351, 19] width 71 height 28
click at [340, 57] on p "Activations" at bounding box center [330, 55] width 49 height 13
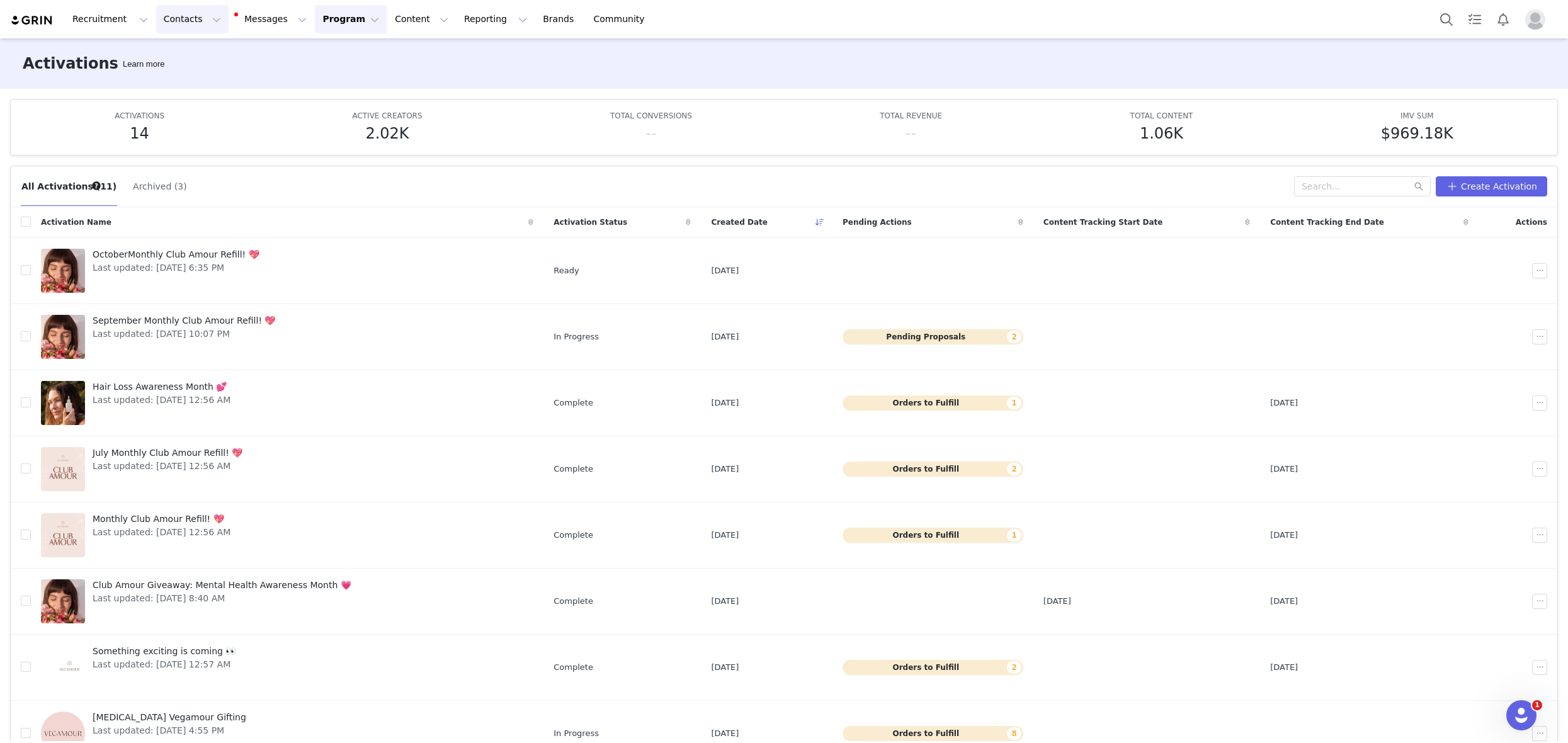
click at [161, 28] on button "Contacts Contacts" at bounding box center [192, 19] width 72 height 28
click at [176, 55] on p "Creators" at bounding box center [176, 55] width 38 height 13
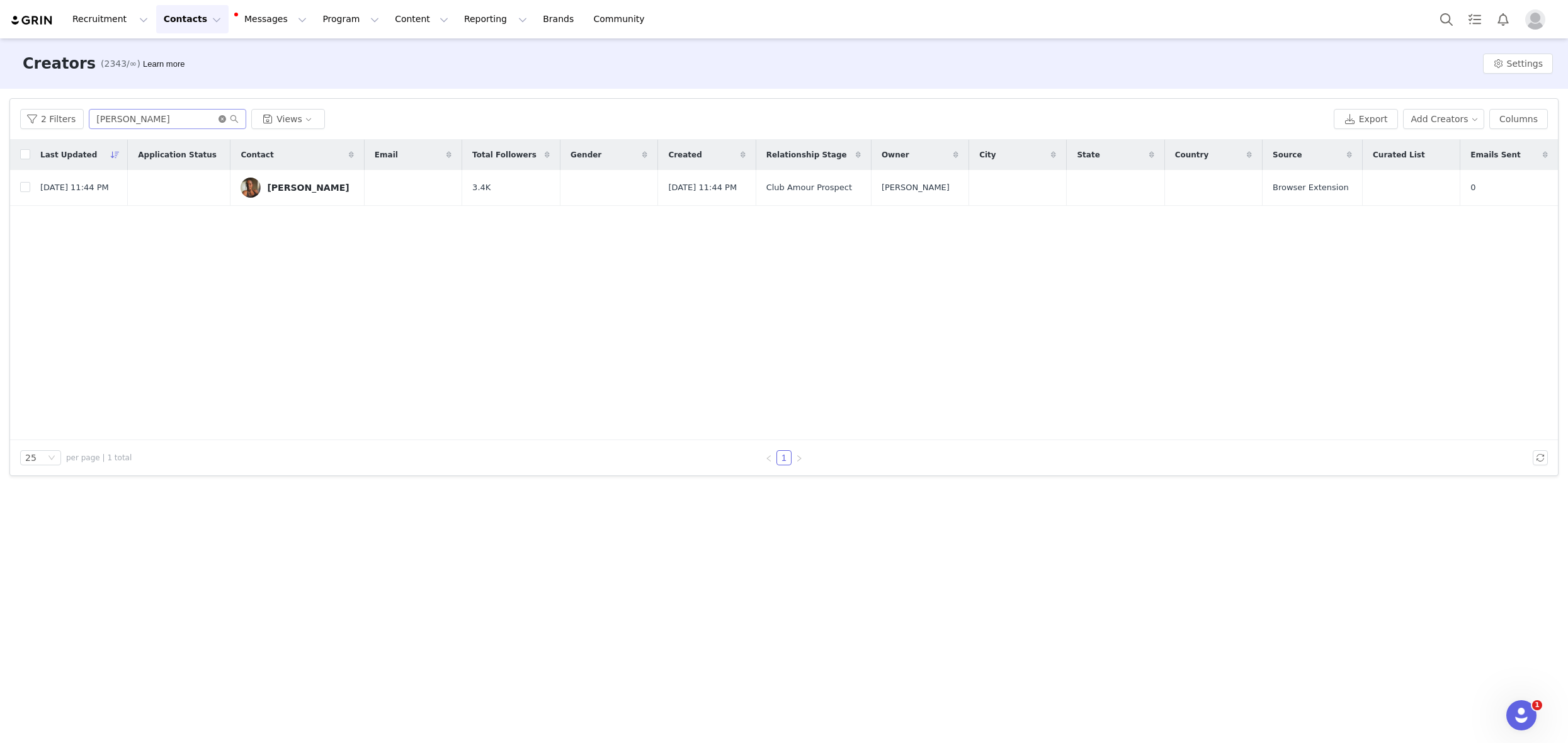
click at [218, 119] on icon "icon: close-circle" at bounding box center [222, 119] width 8 height 8
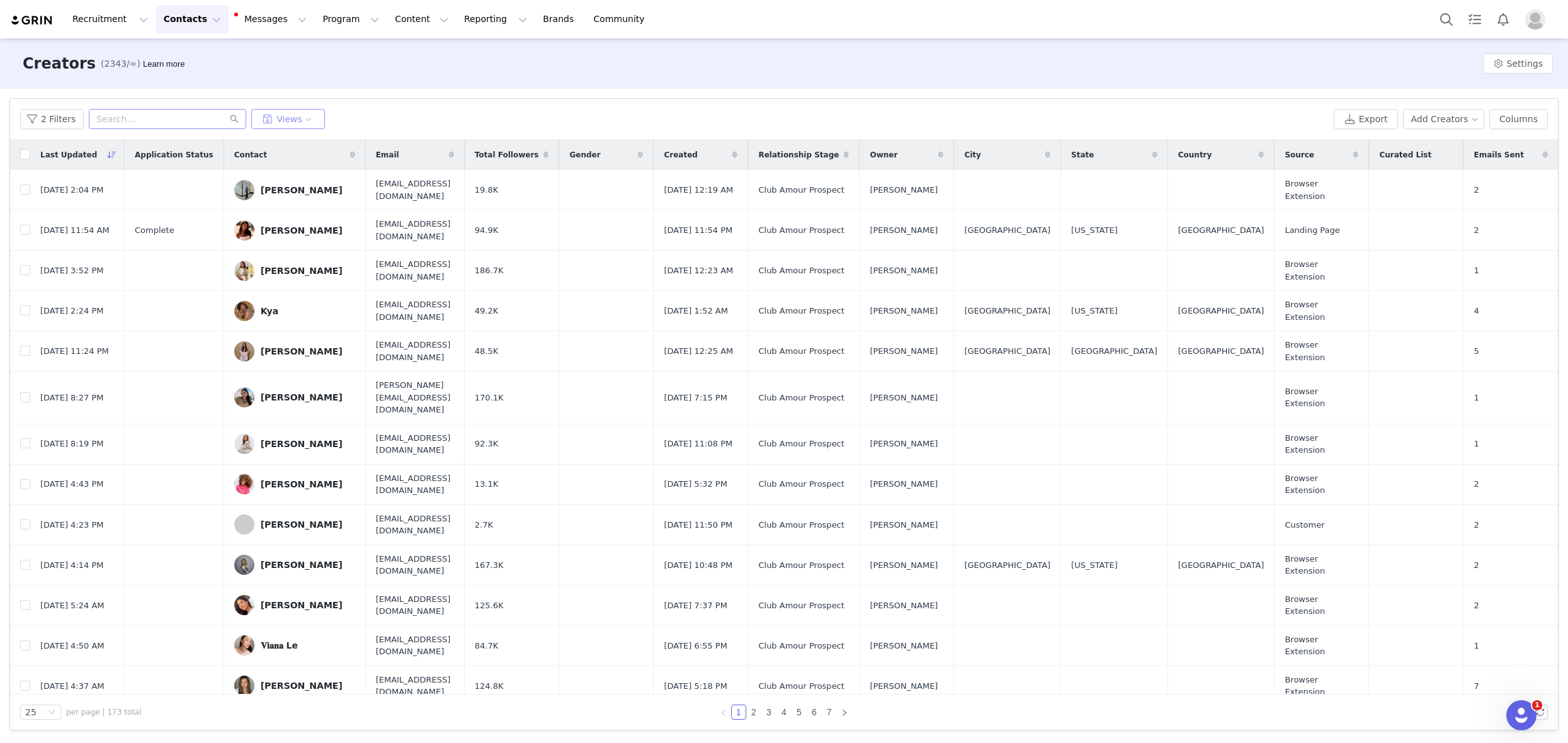
click at [300, 113] on button "Views" at bounding box center [288, 119] width 73 height 20
click at [338, 162] on button "Club Amour Creators" at bounding box center [320, 168] width 127 height 20
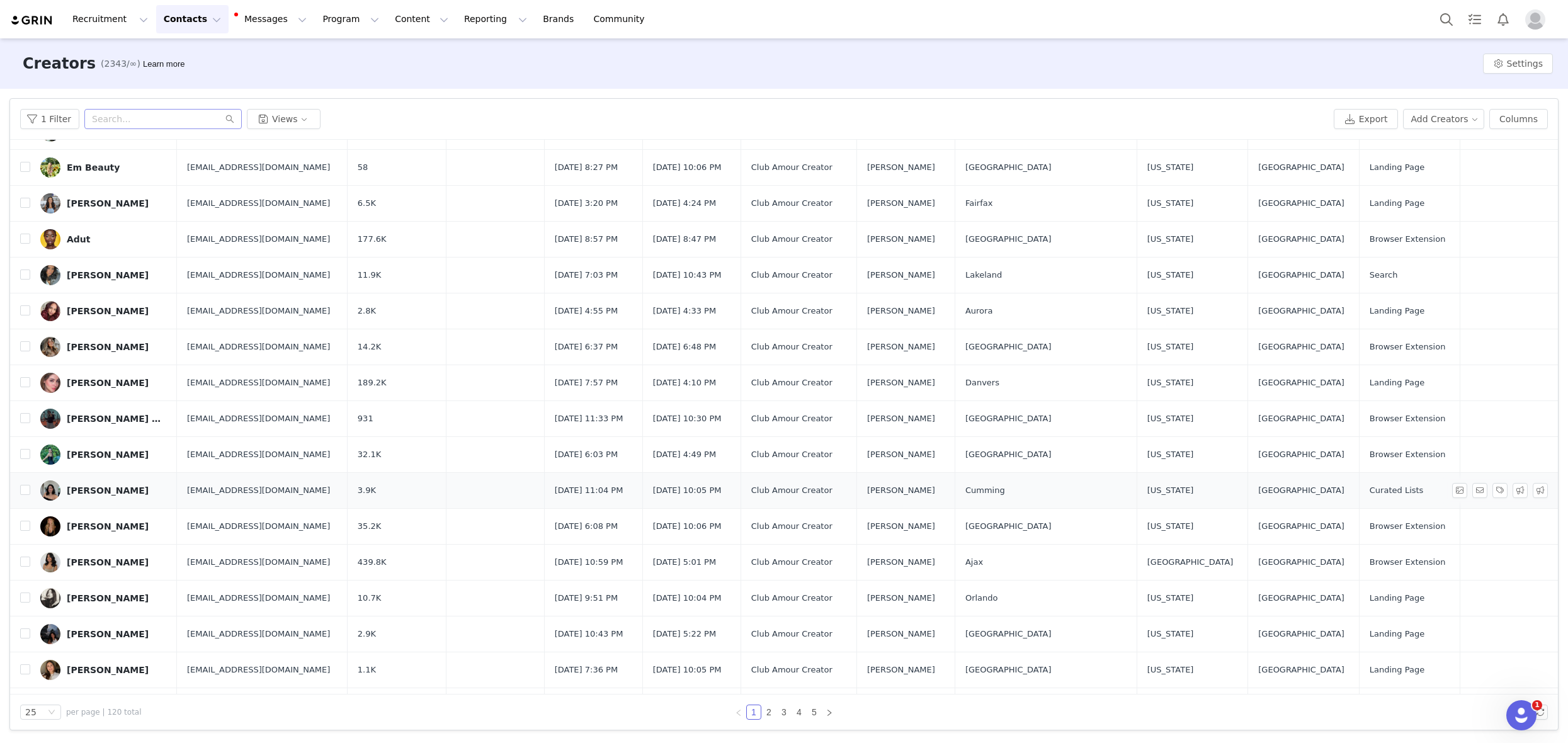
scroll to position [372, 0]
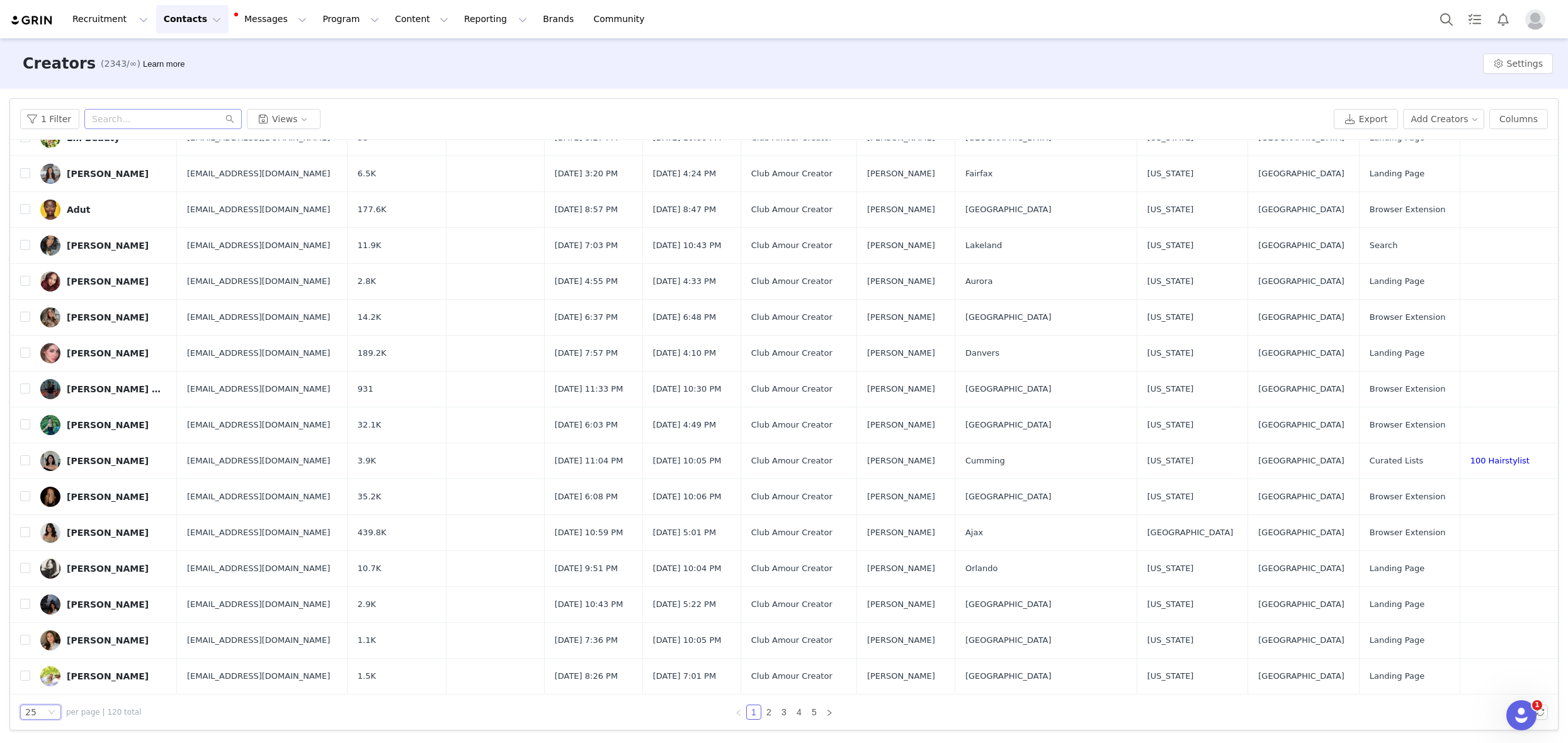
click at [47, 717] on div "25" at bounding box center [40, 712] width 41 height 15
click at [41, 698] on li "100" at bounding box center [40, 688] width 41 height 20
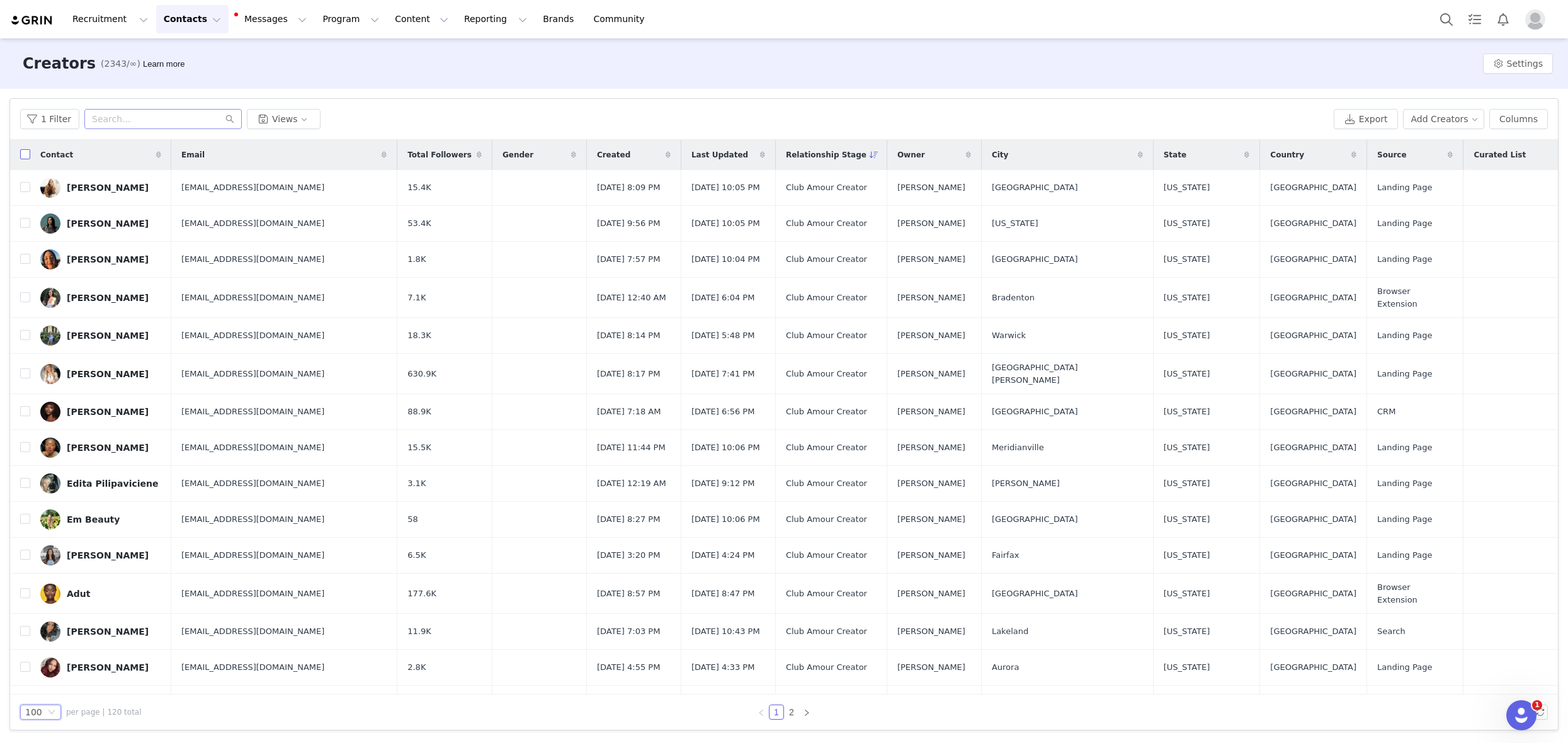
click at [24, 153] on input "checkbox" at bounding box center [24, 154] width 10 height 10
checkbox input "true"
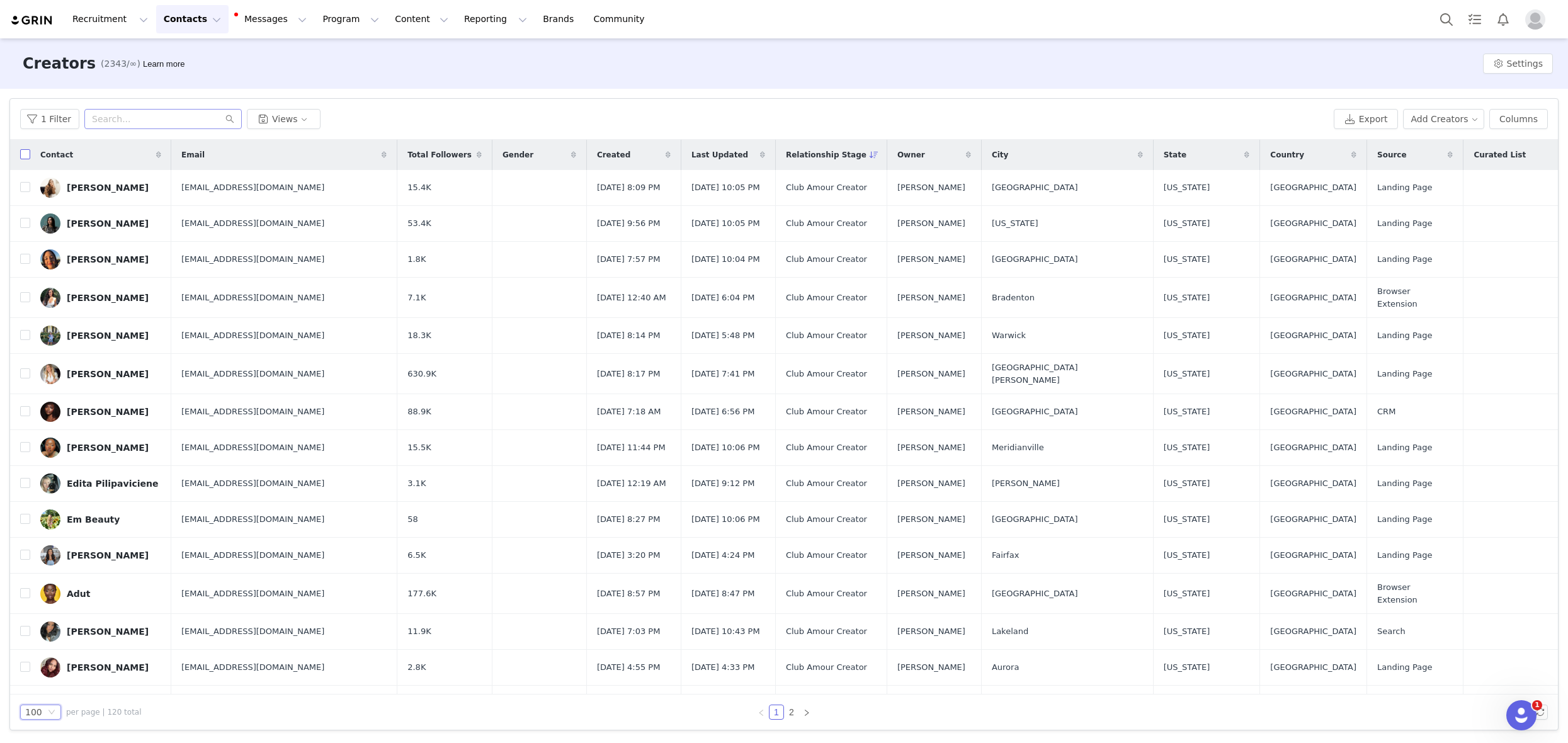
checkbox input "true"
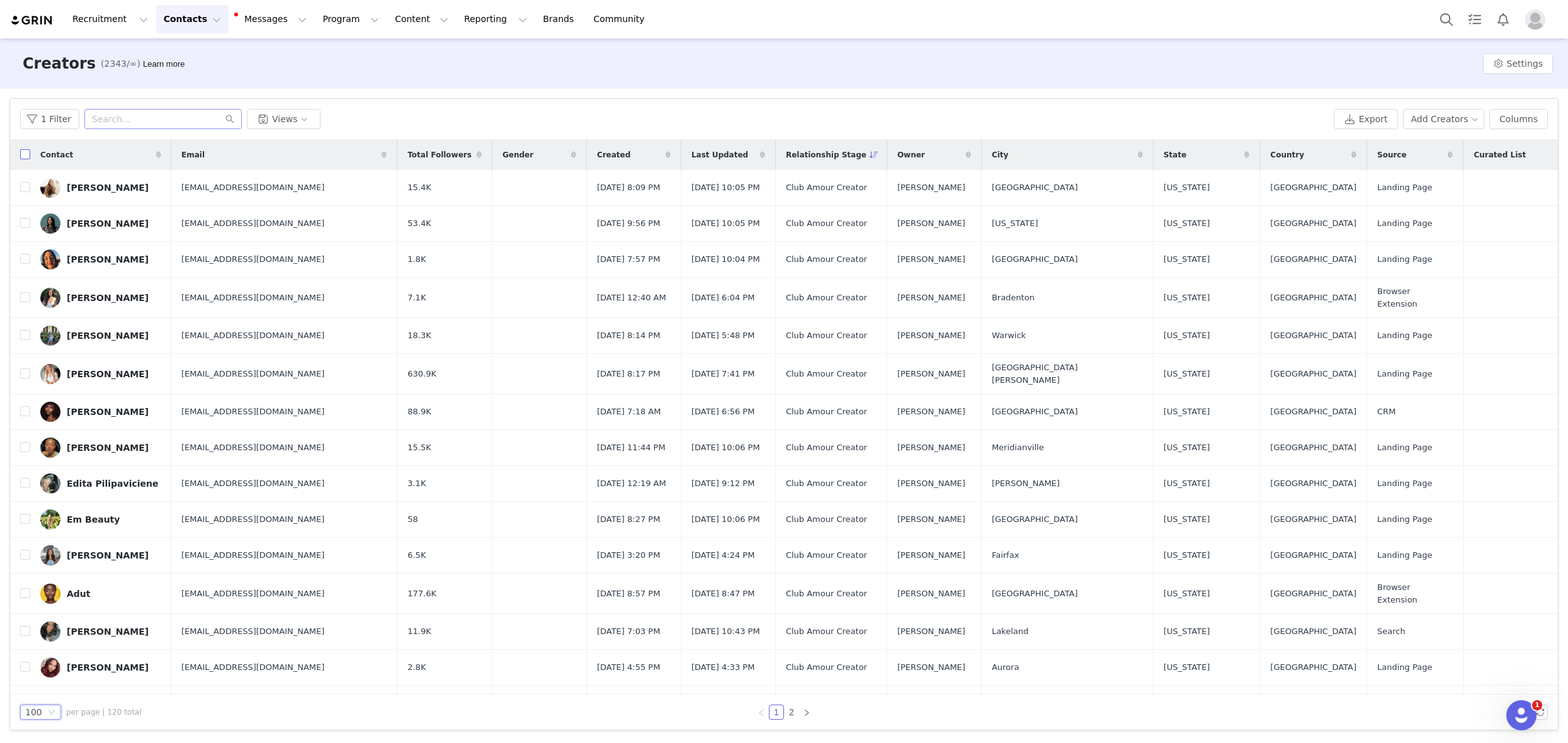
checkbox input "true"
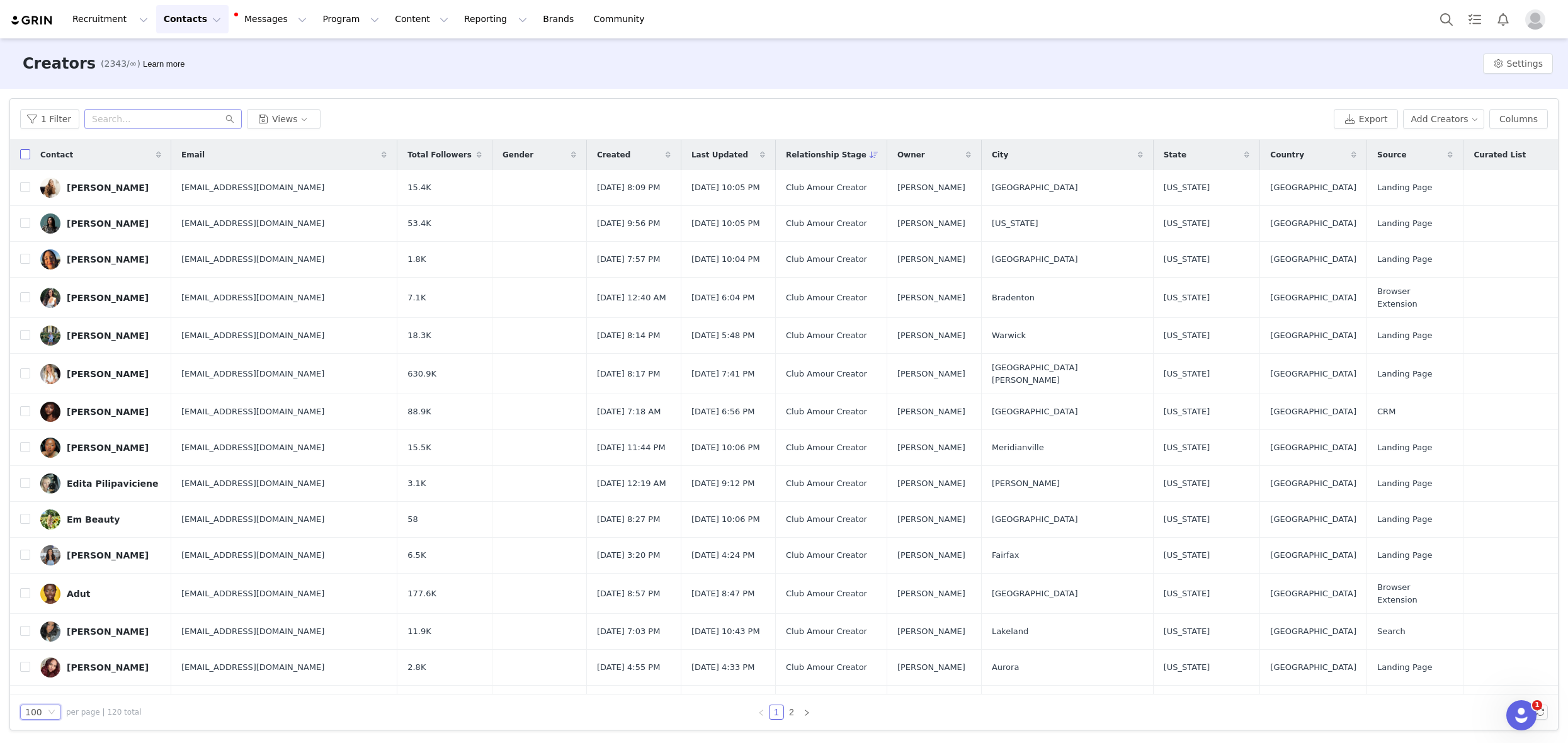
checkbox input "true"
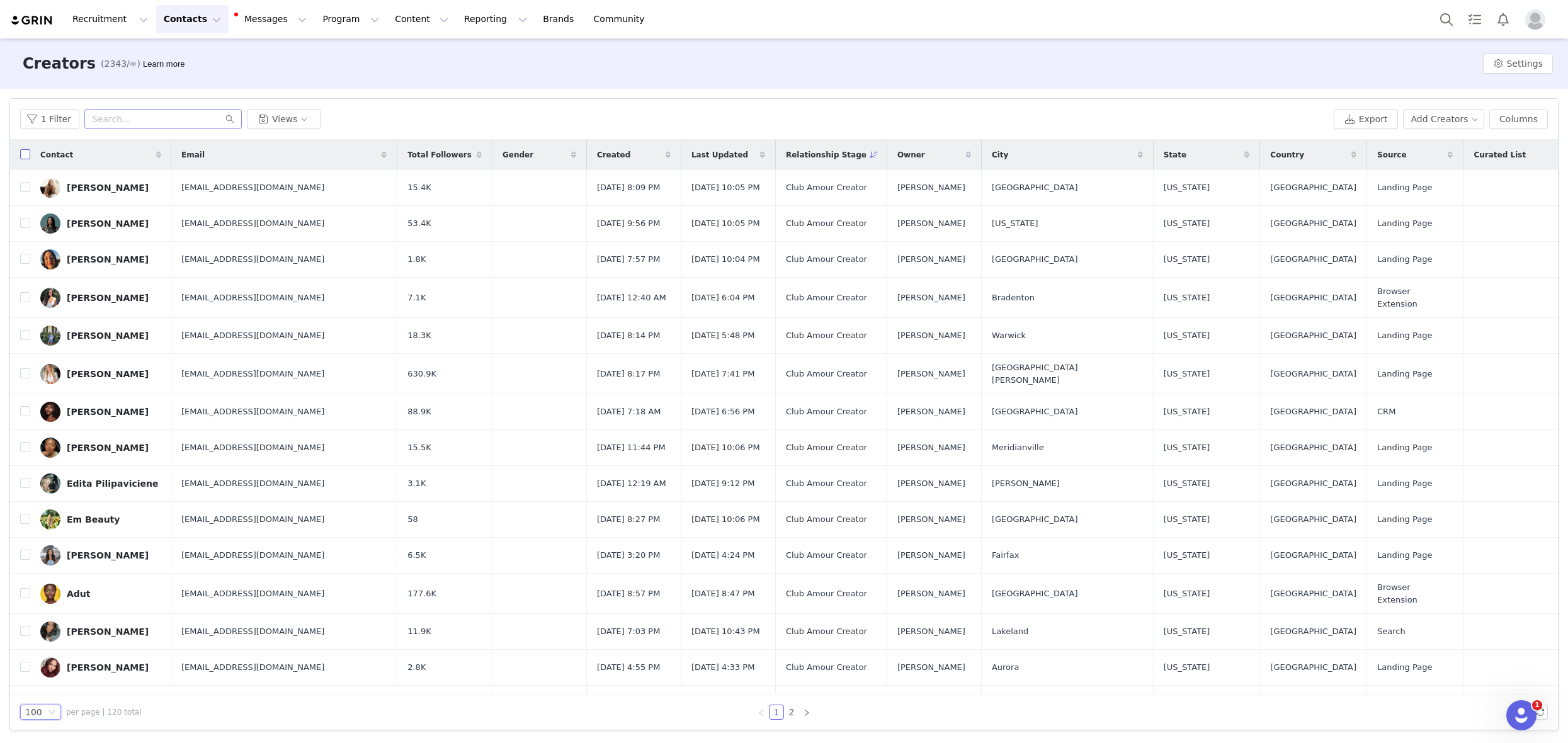
checkbox input "true"
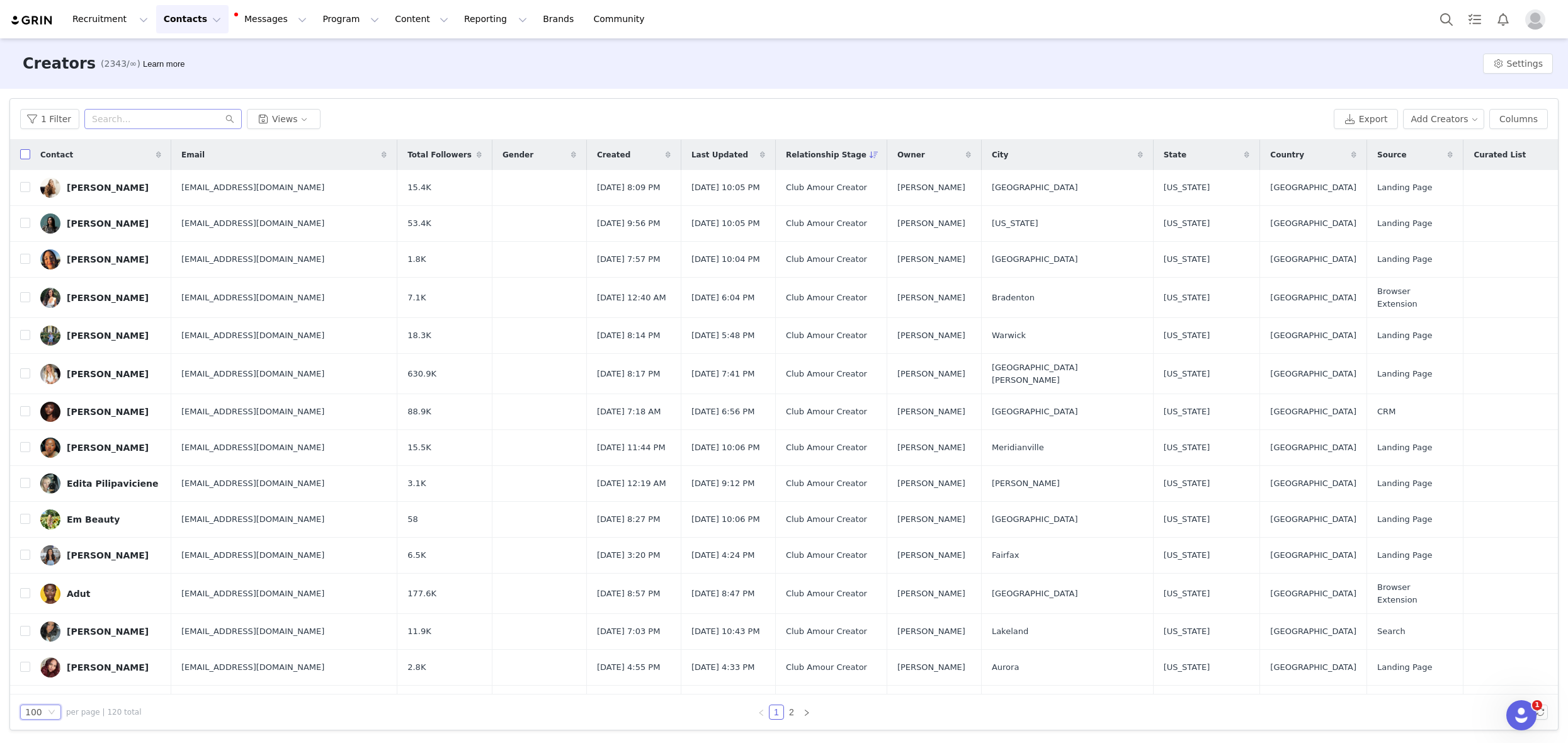
checkbox input "true"
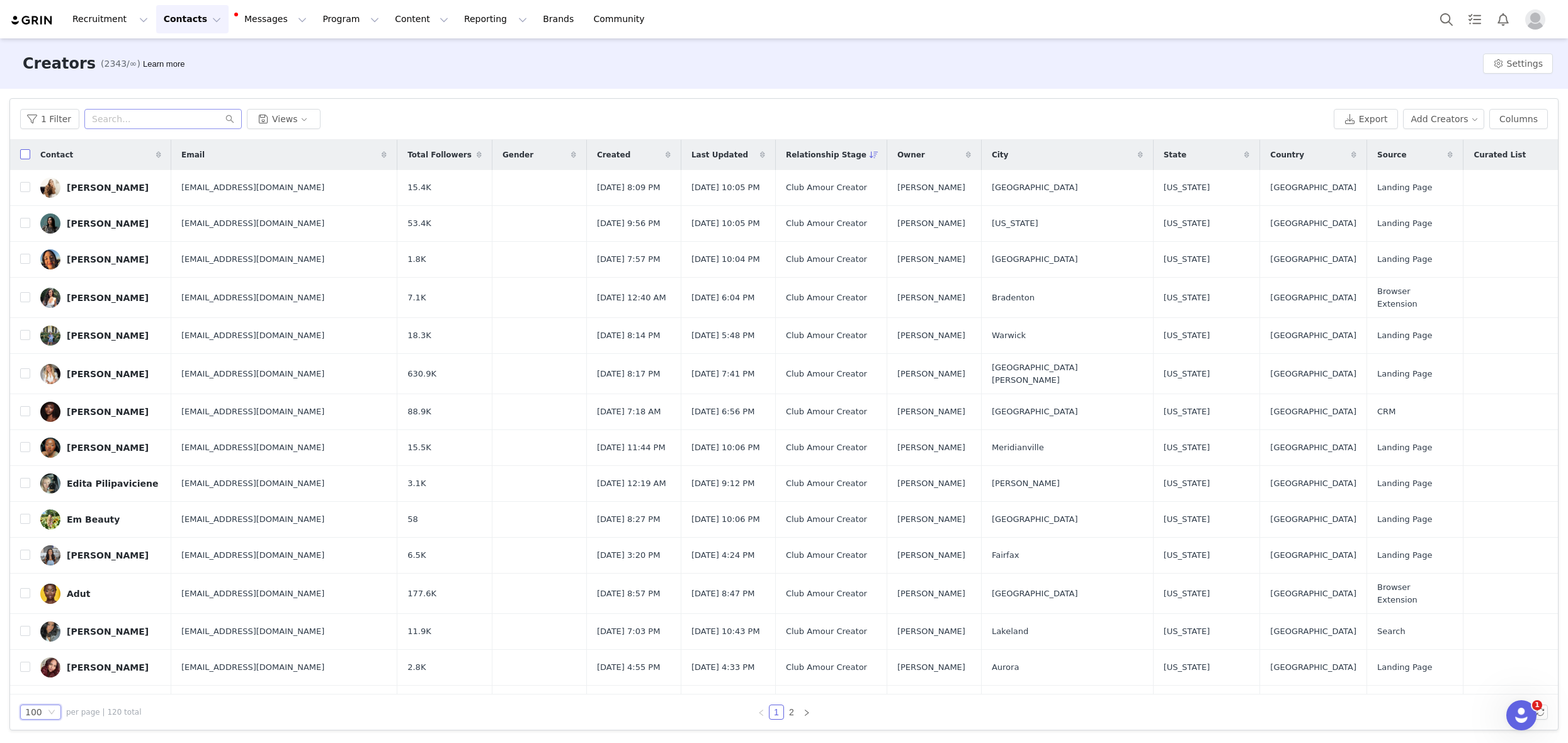
checkbox input "true"
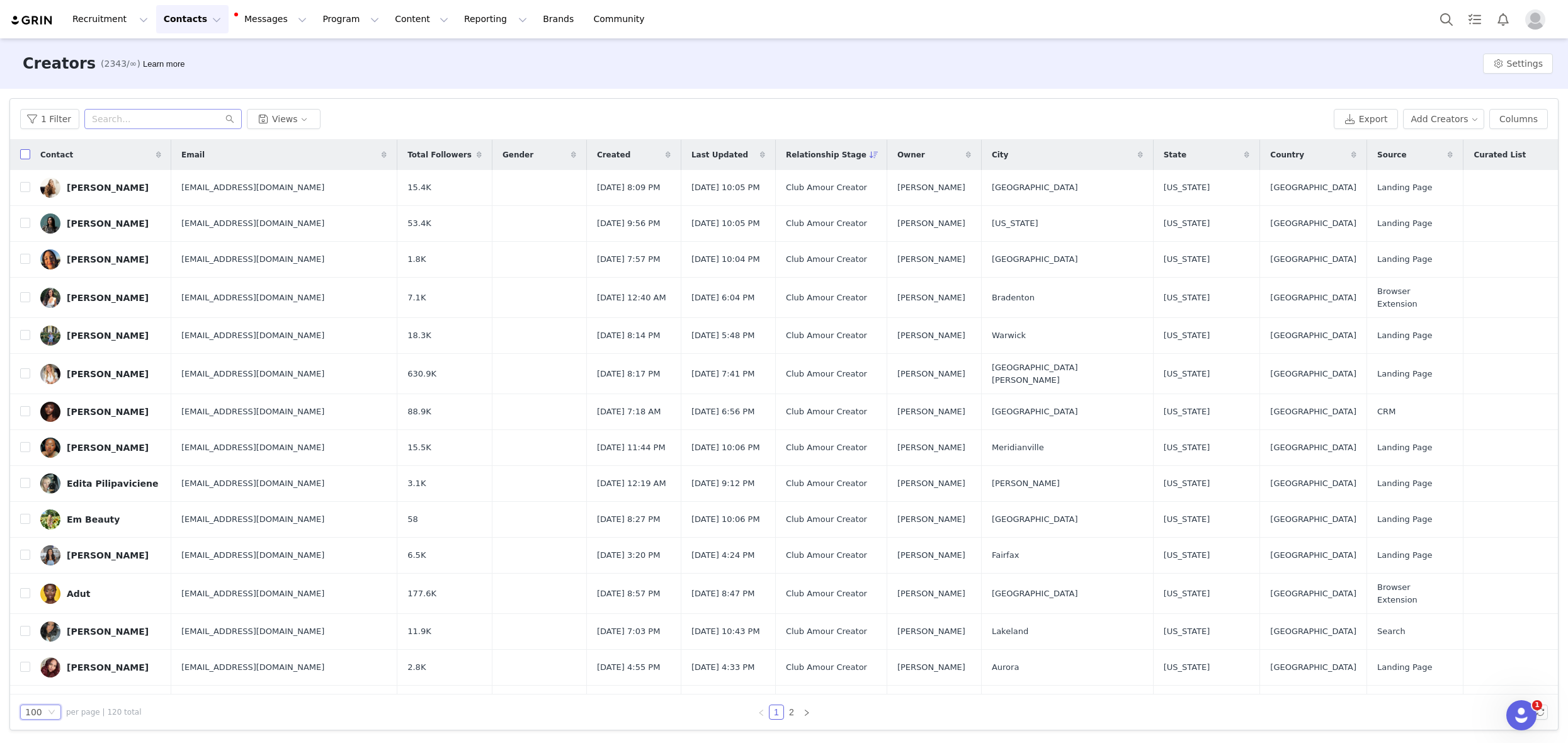
checkbox input "true"
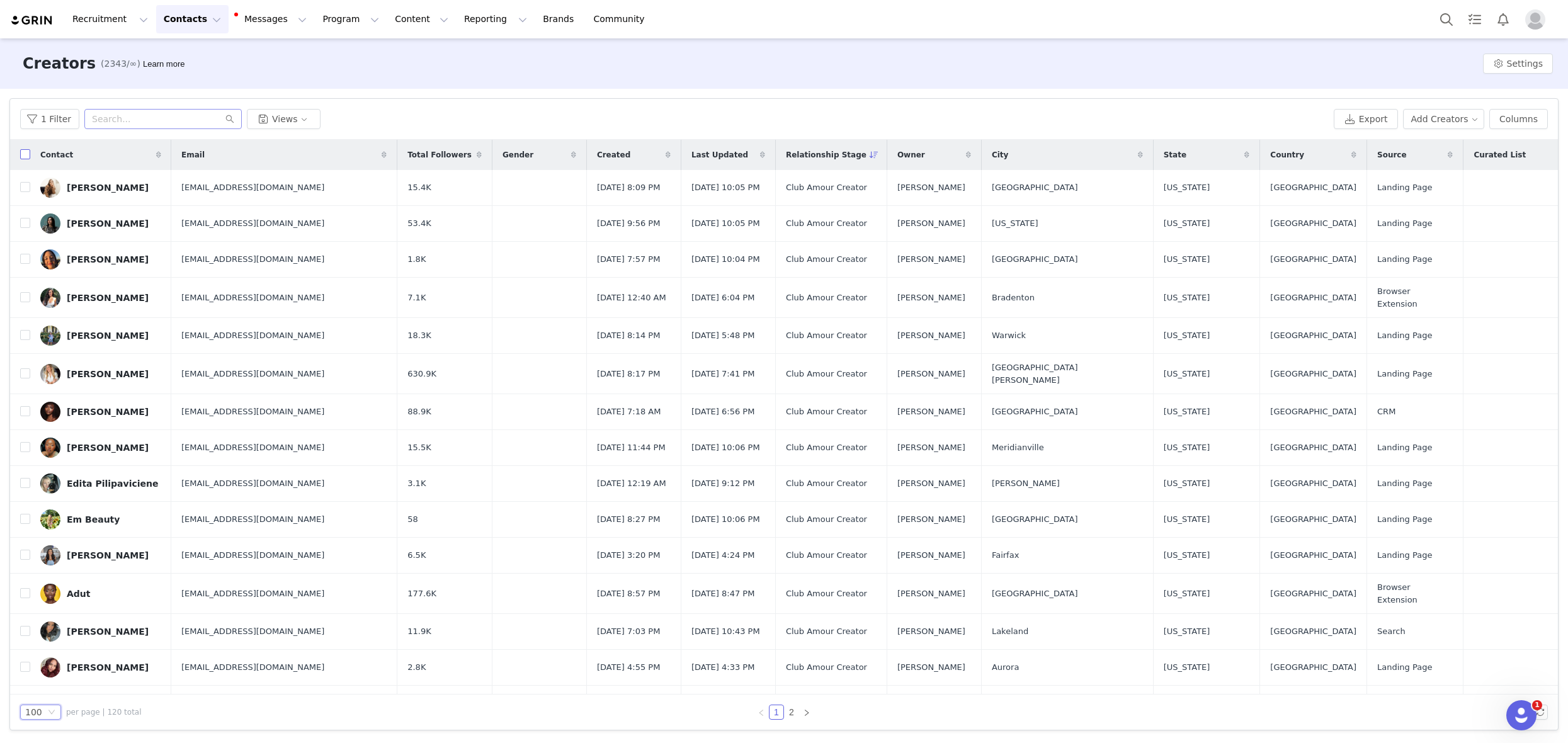
checkbox input "true"
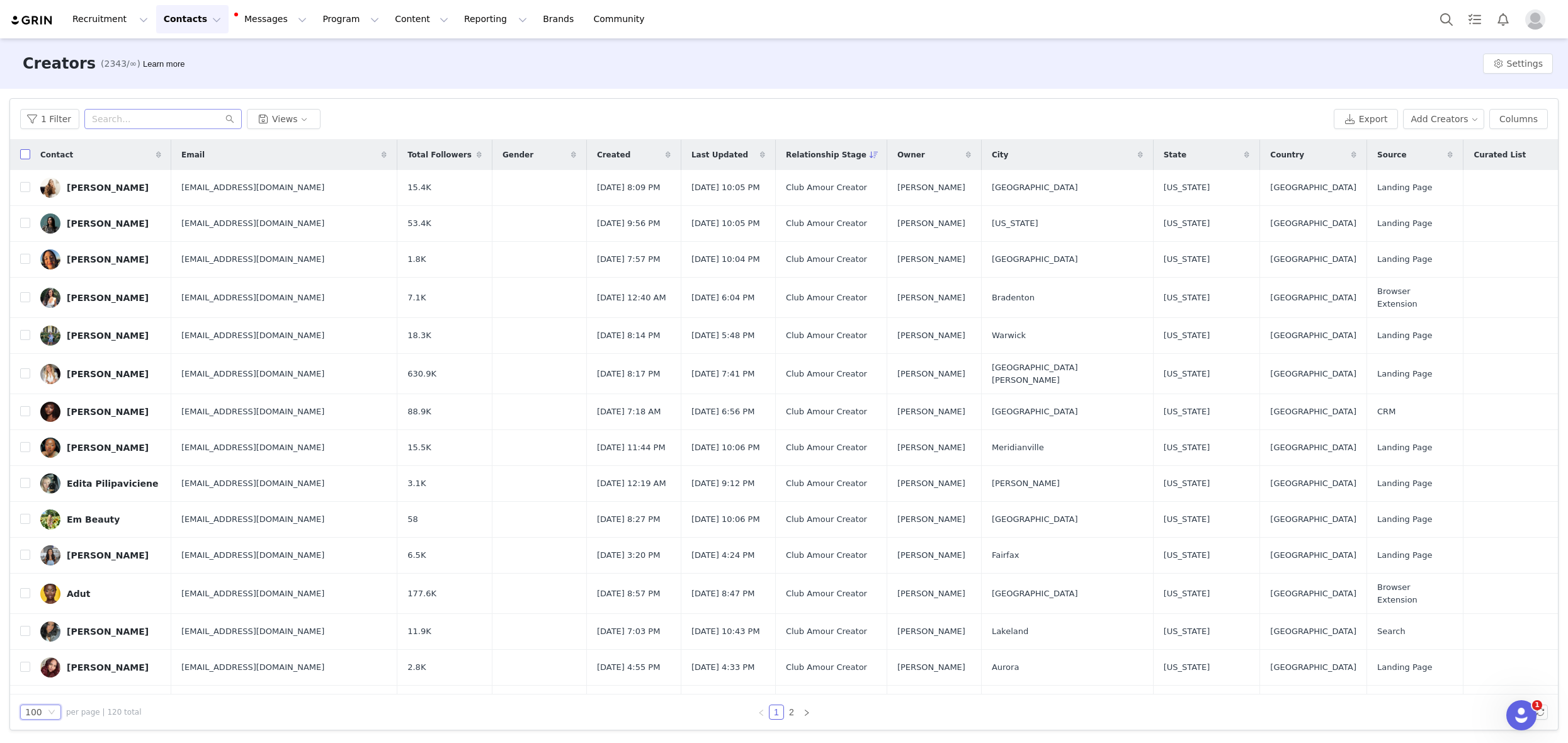
checkbox input "true"
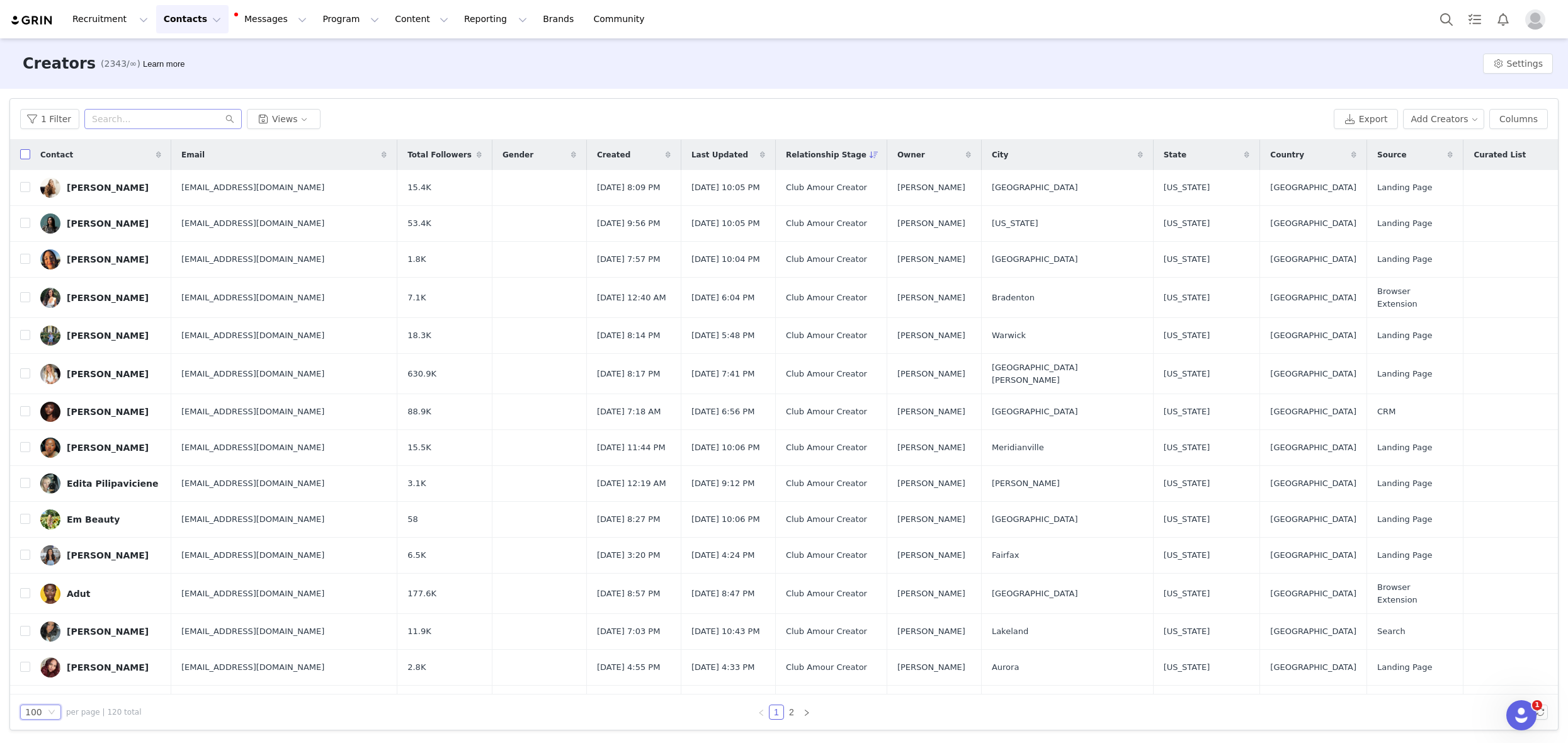
checkbox input "true"
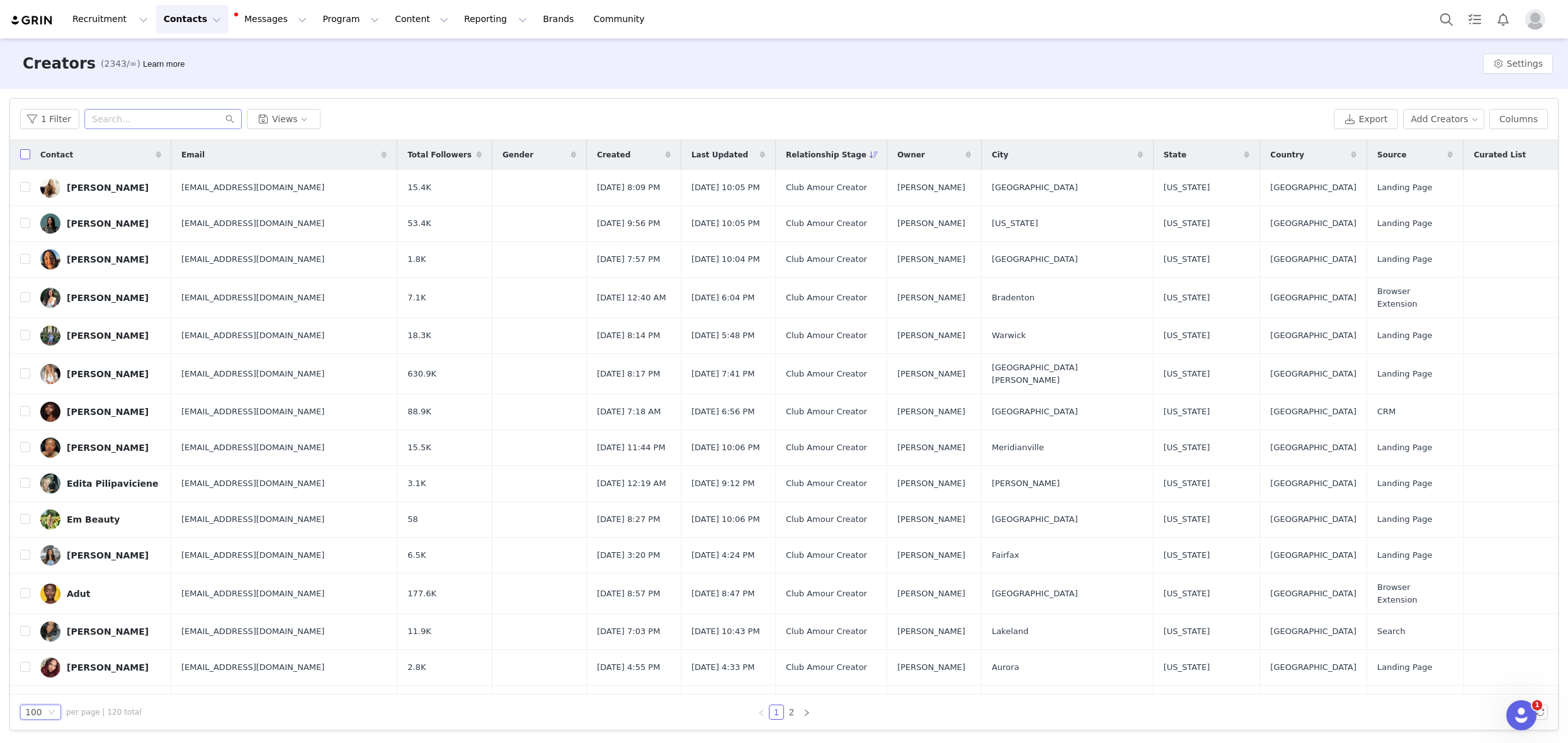
checkbox input "true"
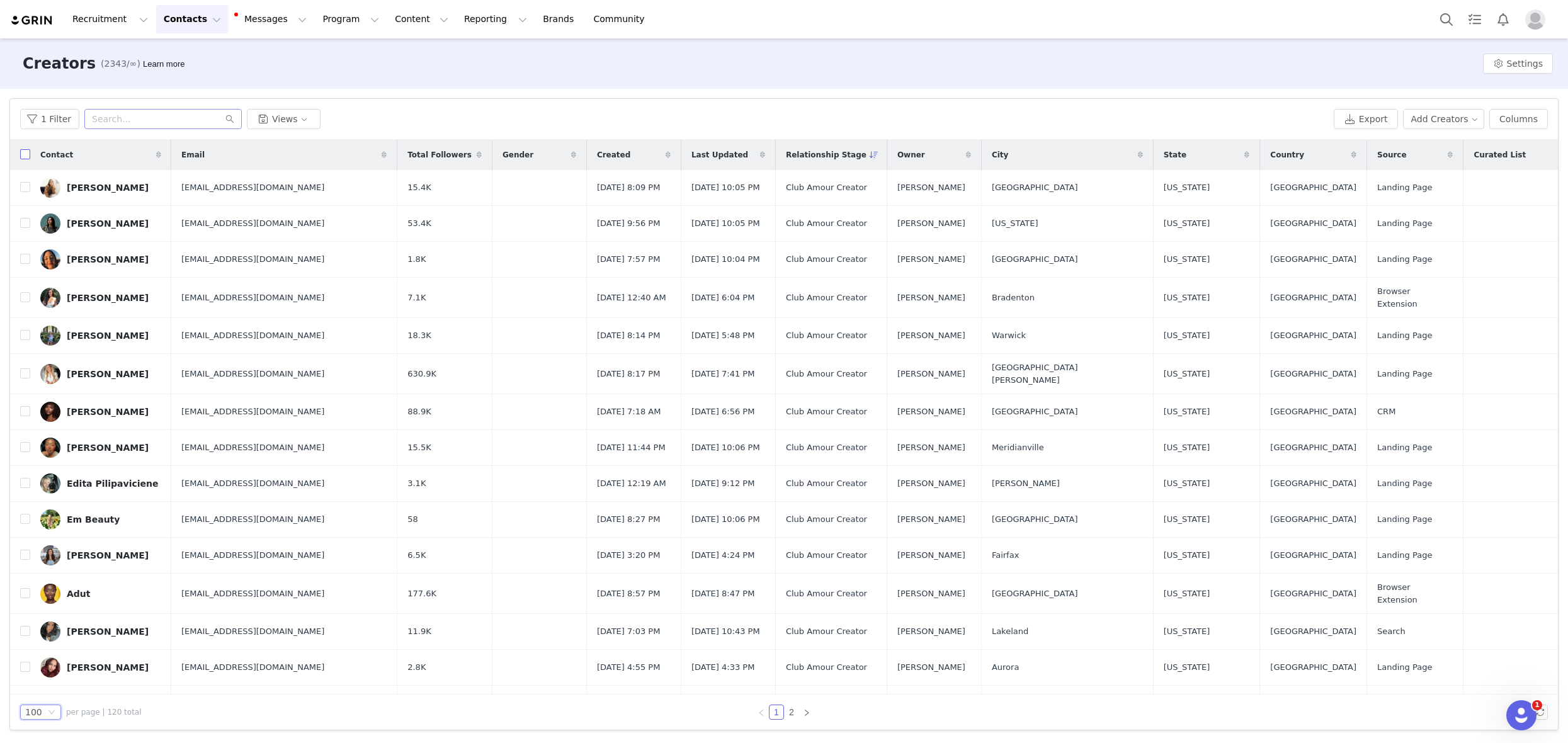
checkbox input "true"
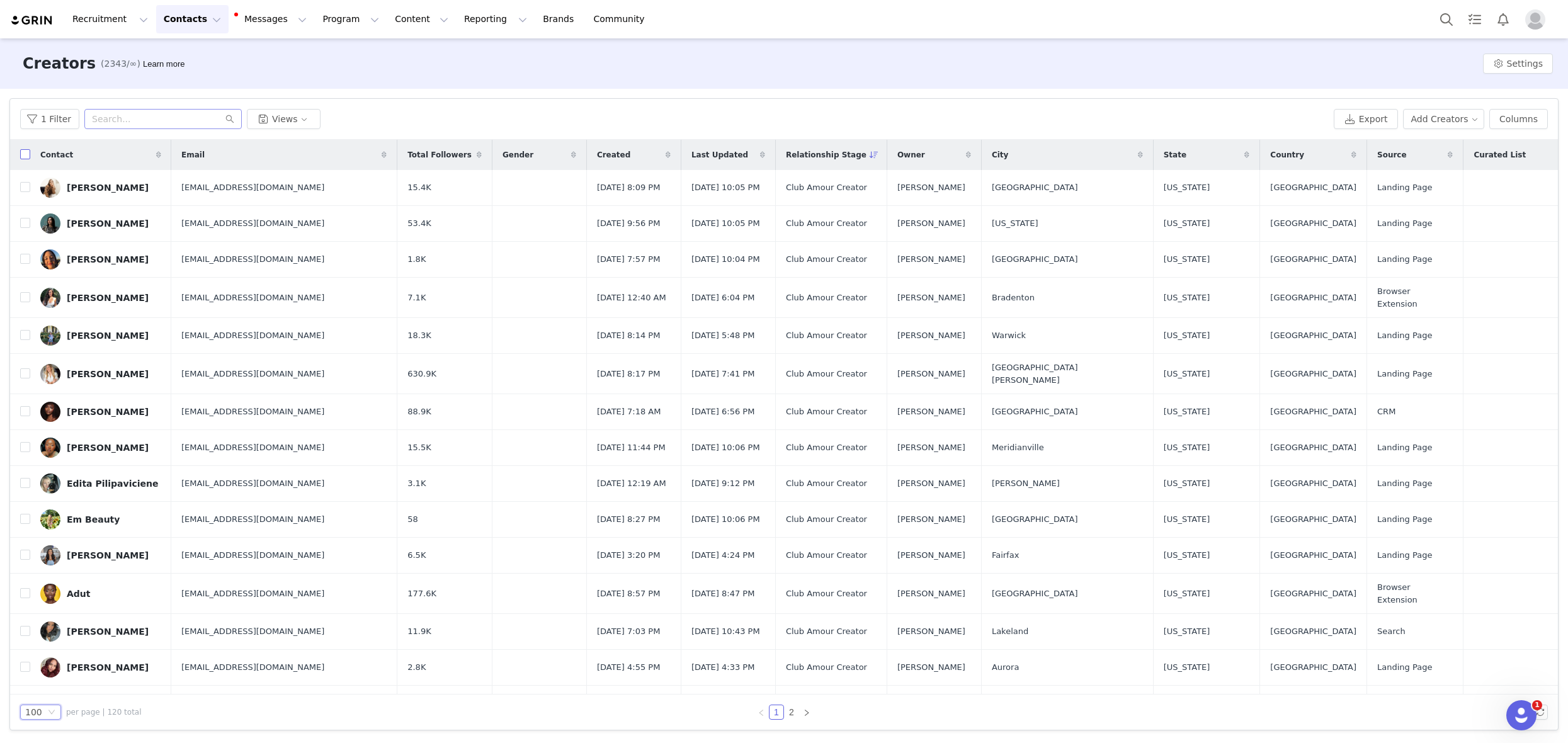
checkbox input "true"
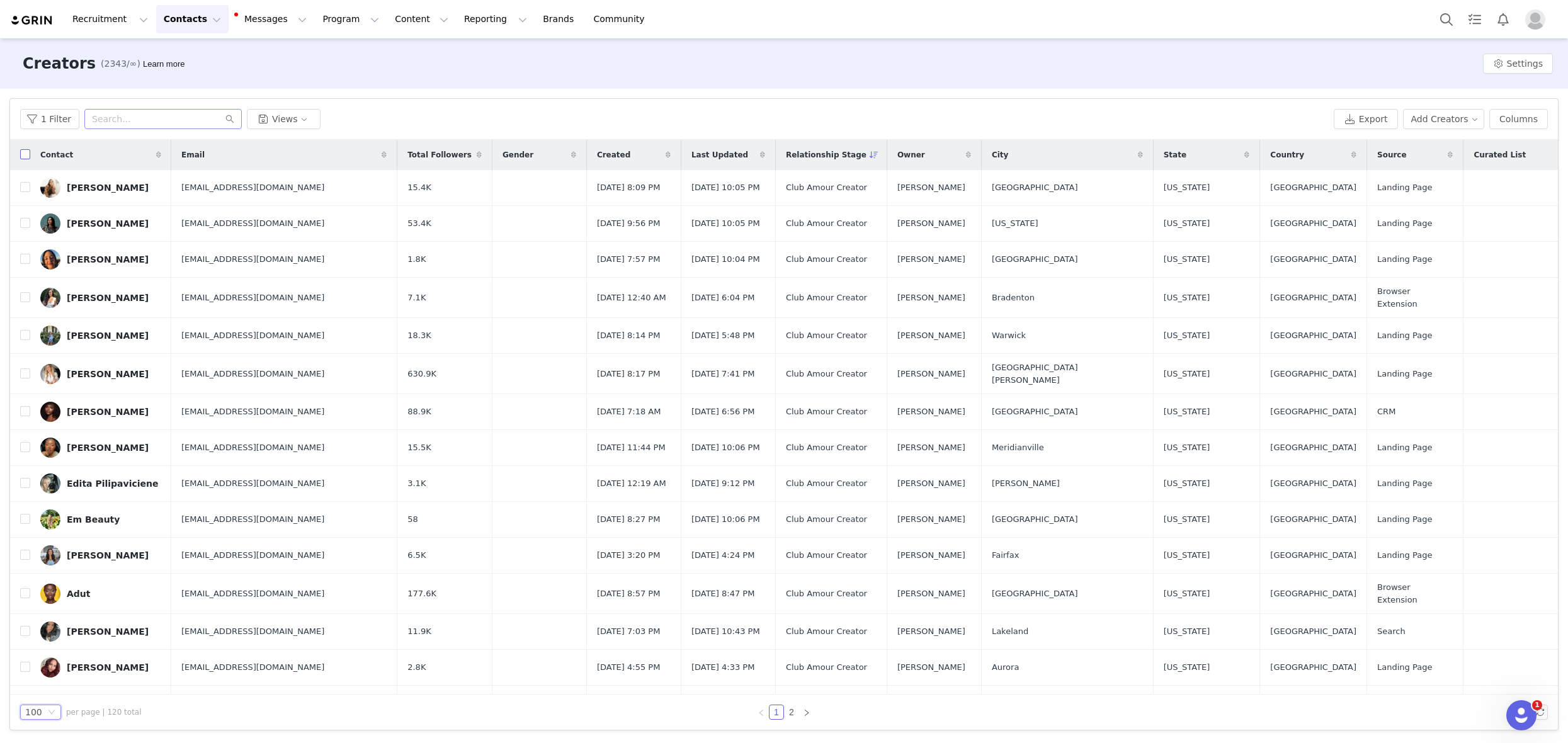
checkbox input "true"
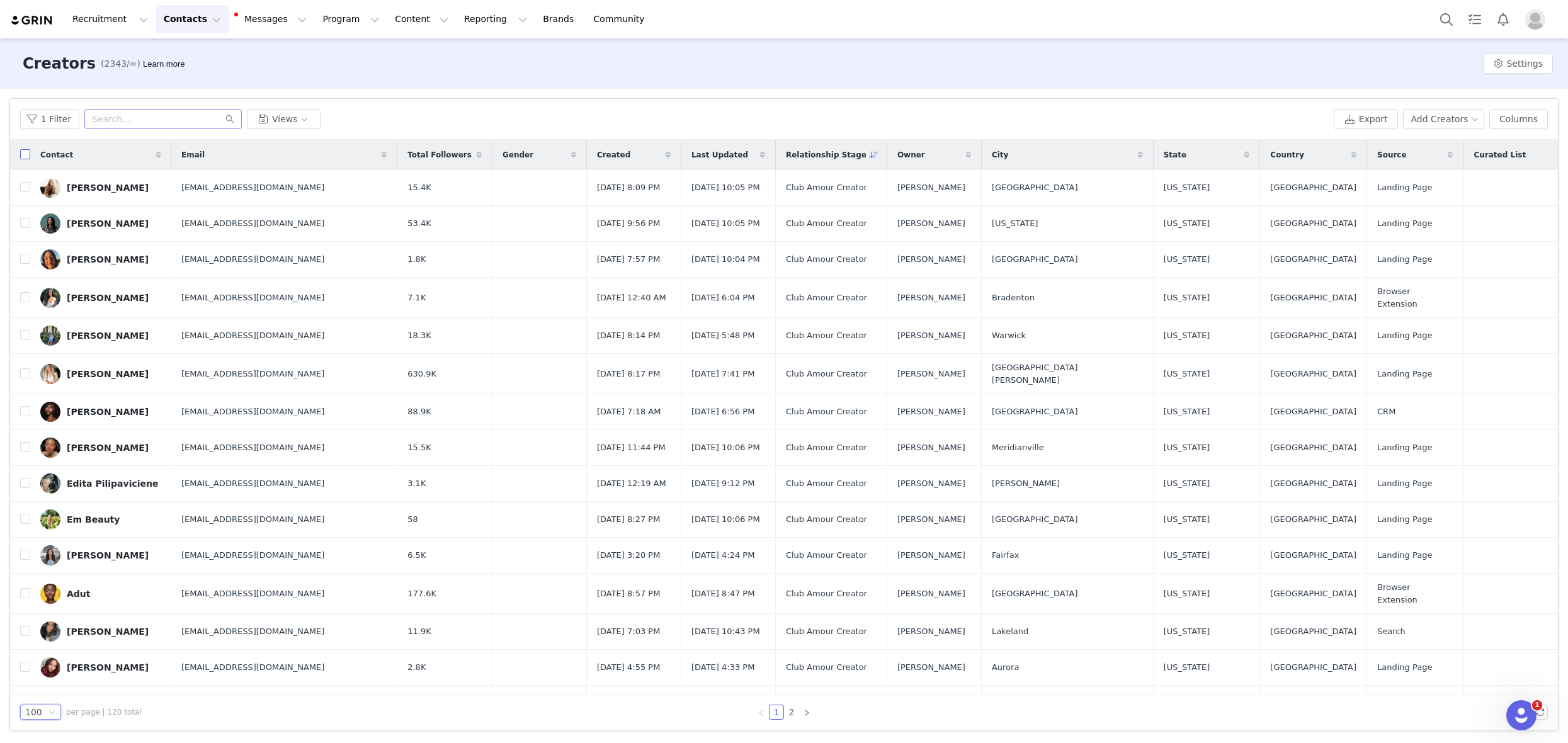
checkbox input "true"
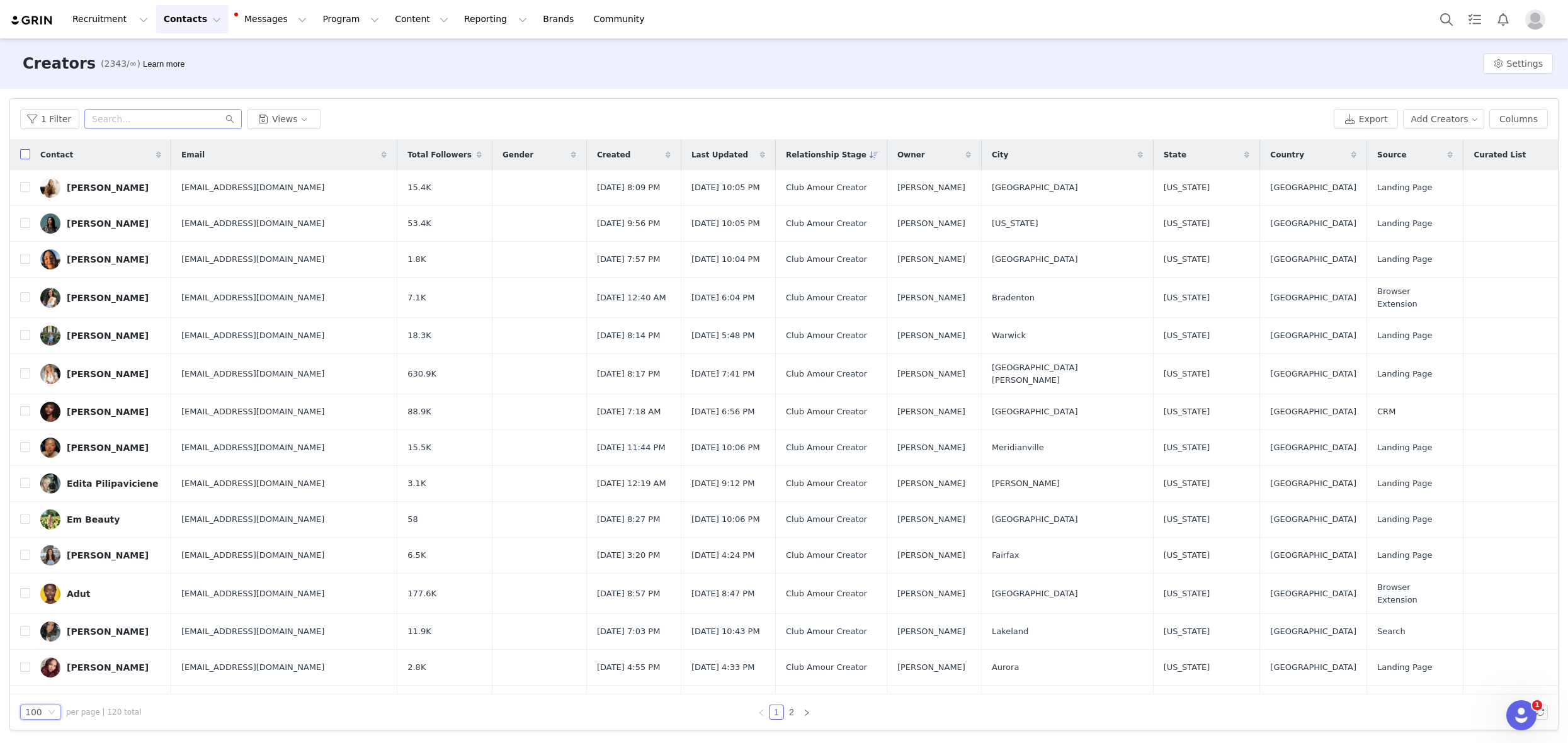
checkbox input "true"
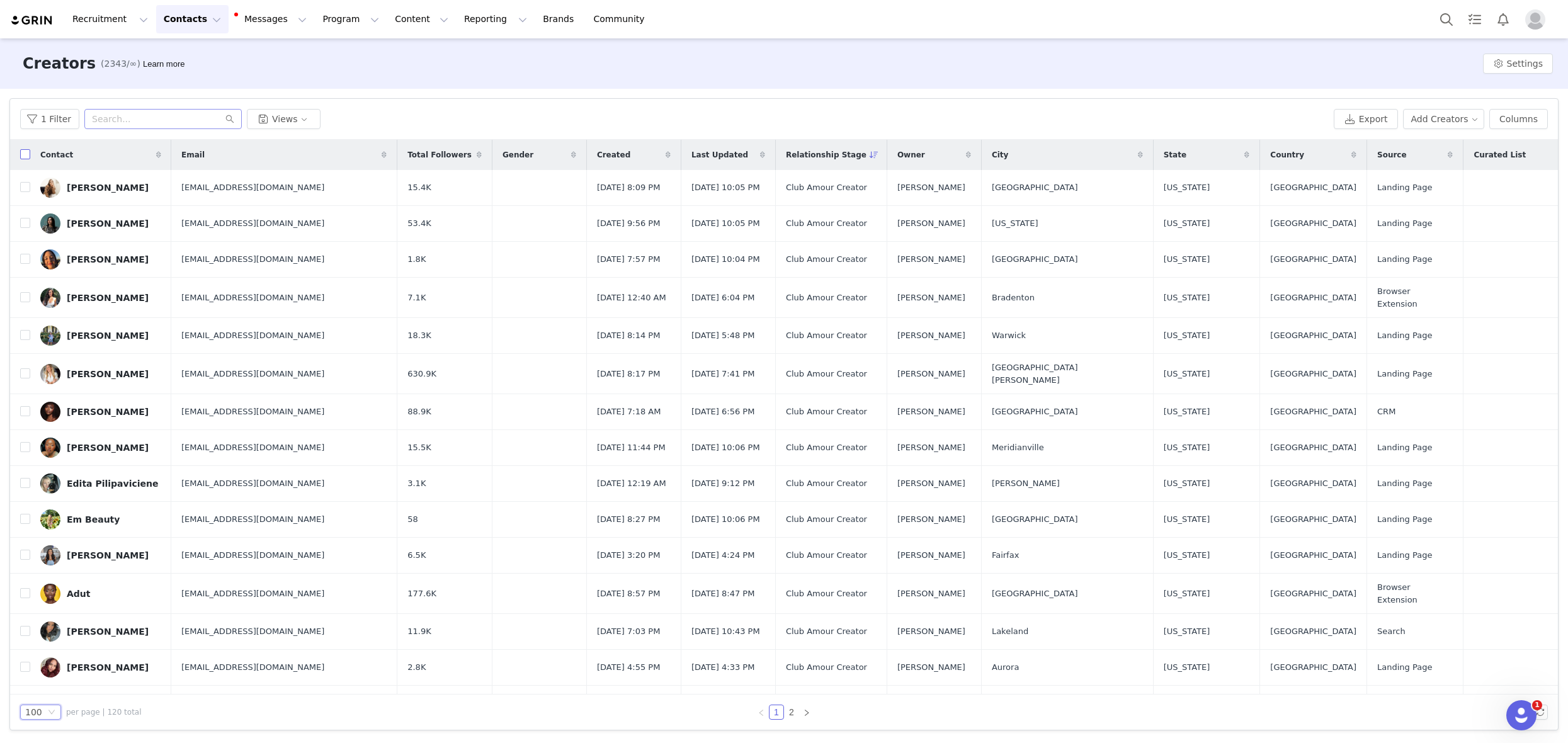
checkbox input "true"
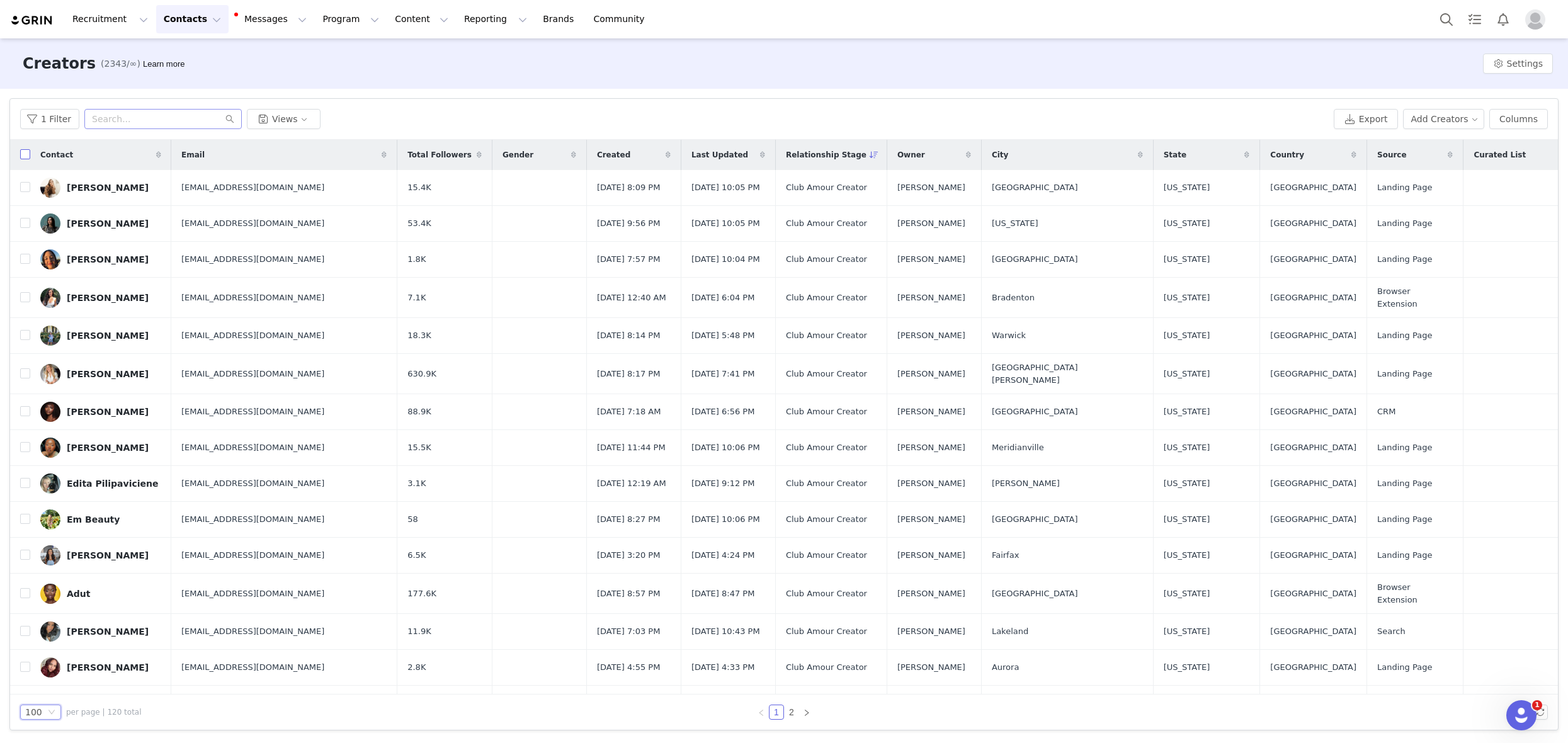
checkbox input "true"
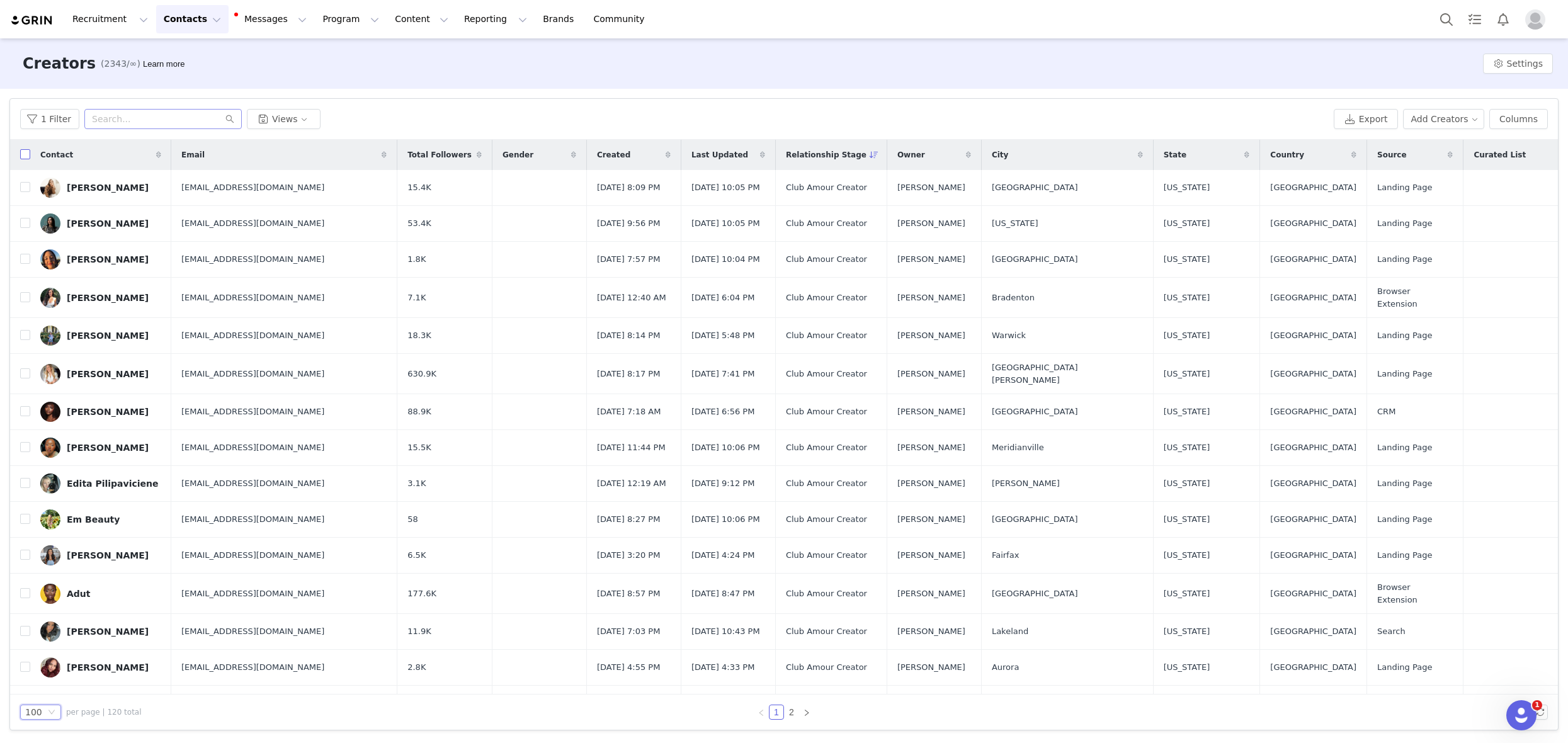
checkbox input "true"
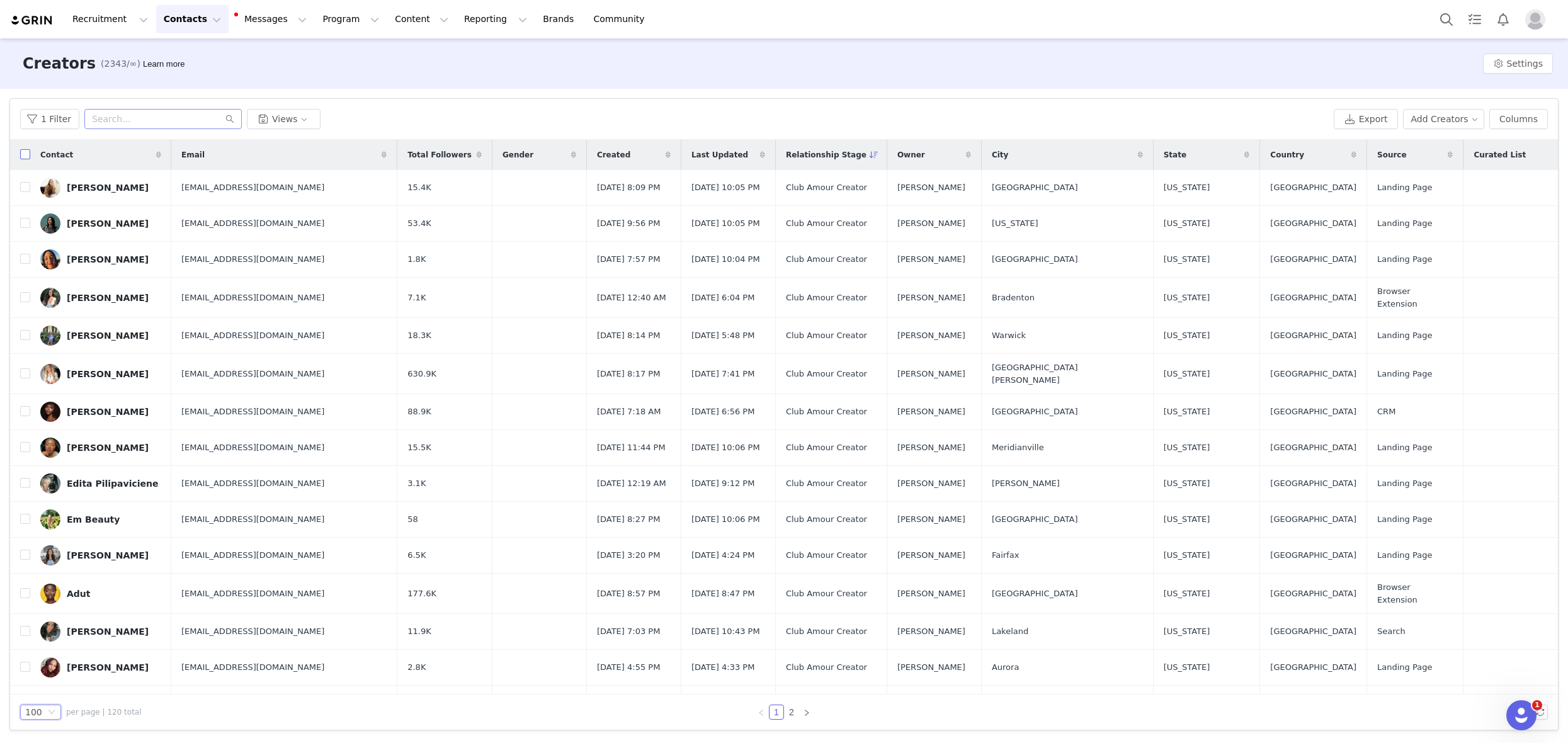
checkbox input "true"
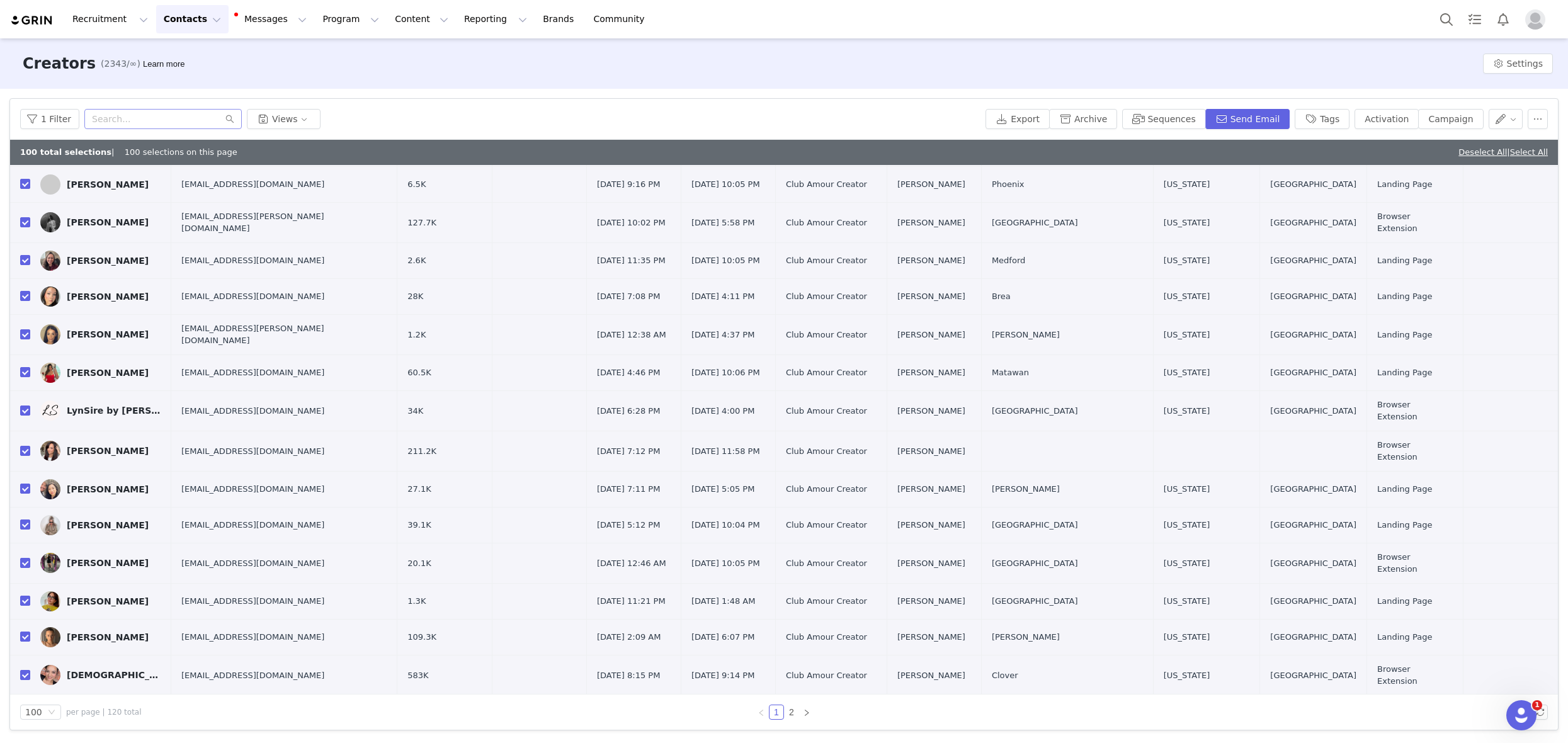
scroll to position [3089, 0]
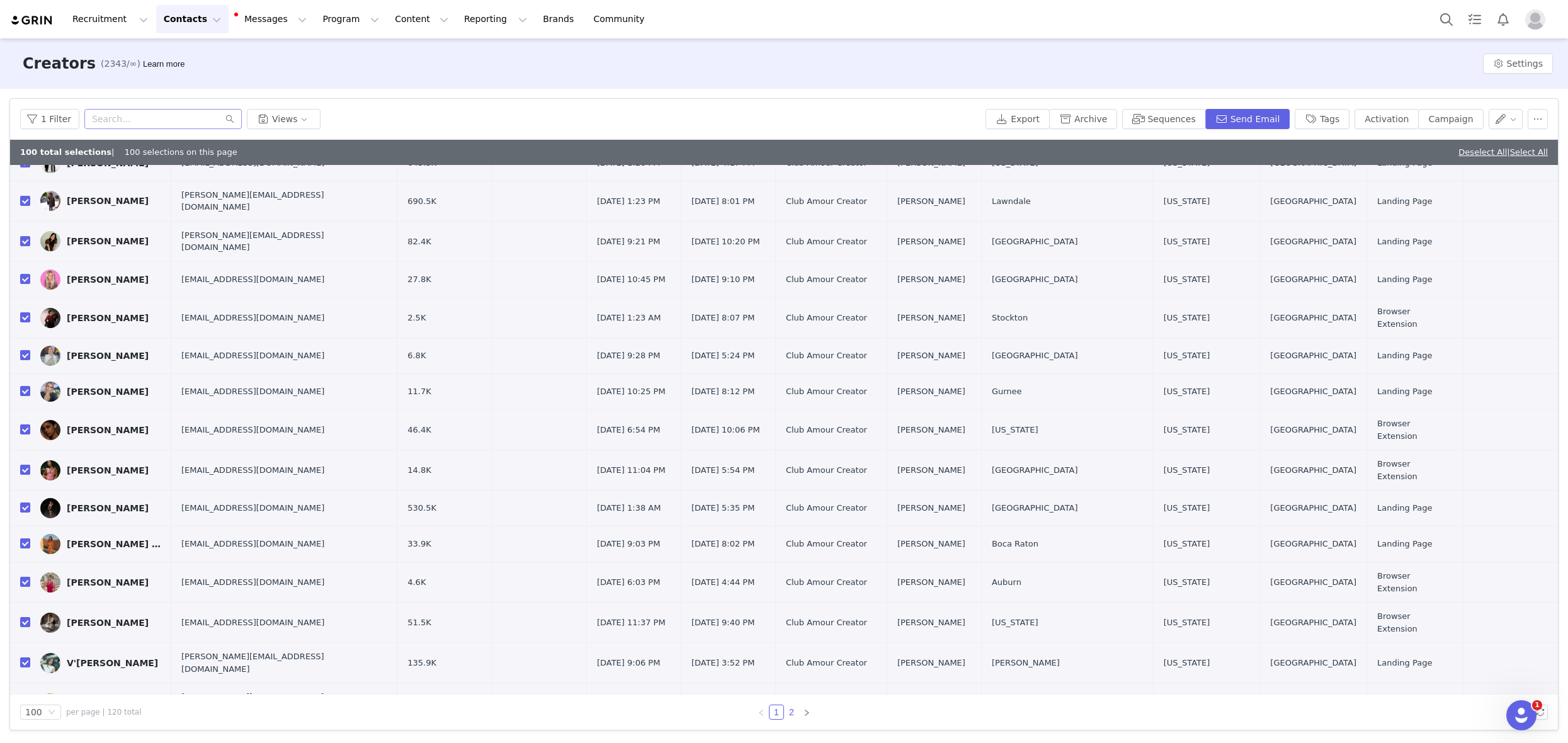
click at [791, 717] on link "2" at bounding box center [791, 712] width 14 height 14
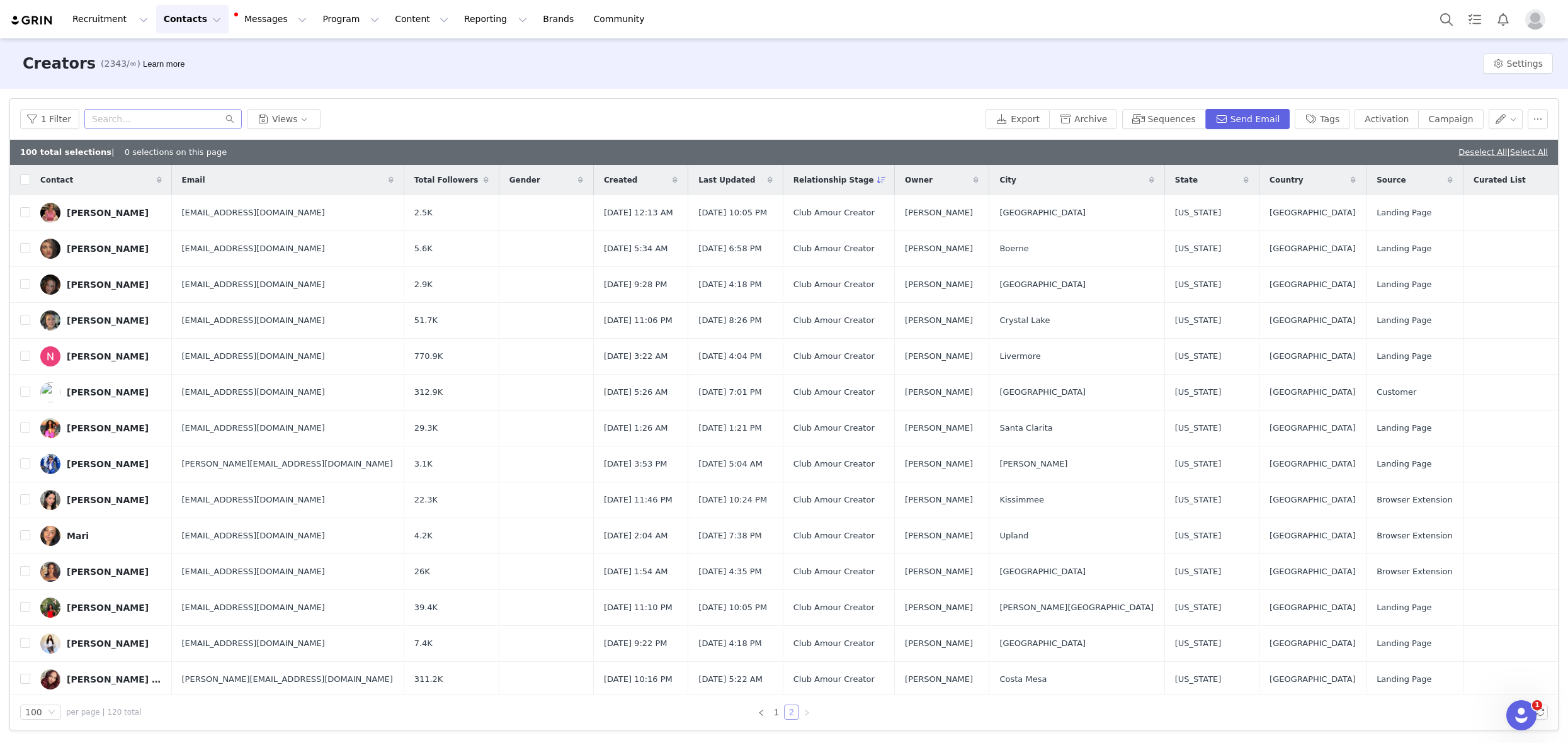
checkbox input "false"
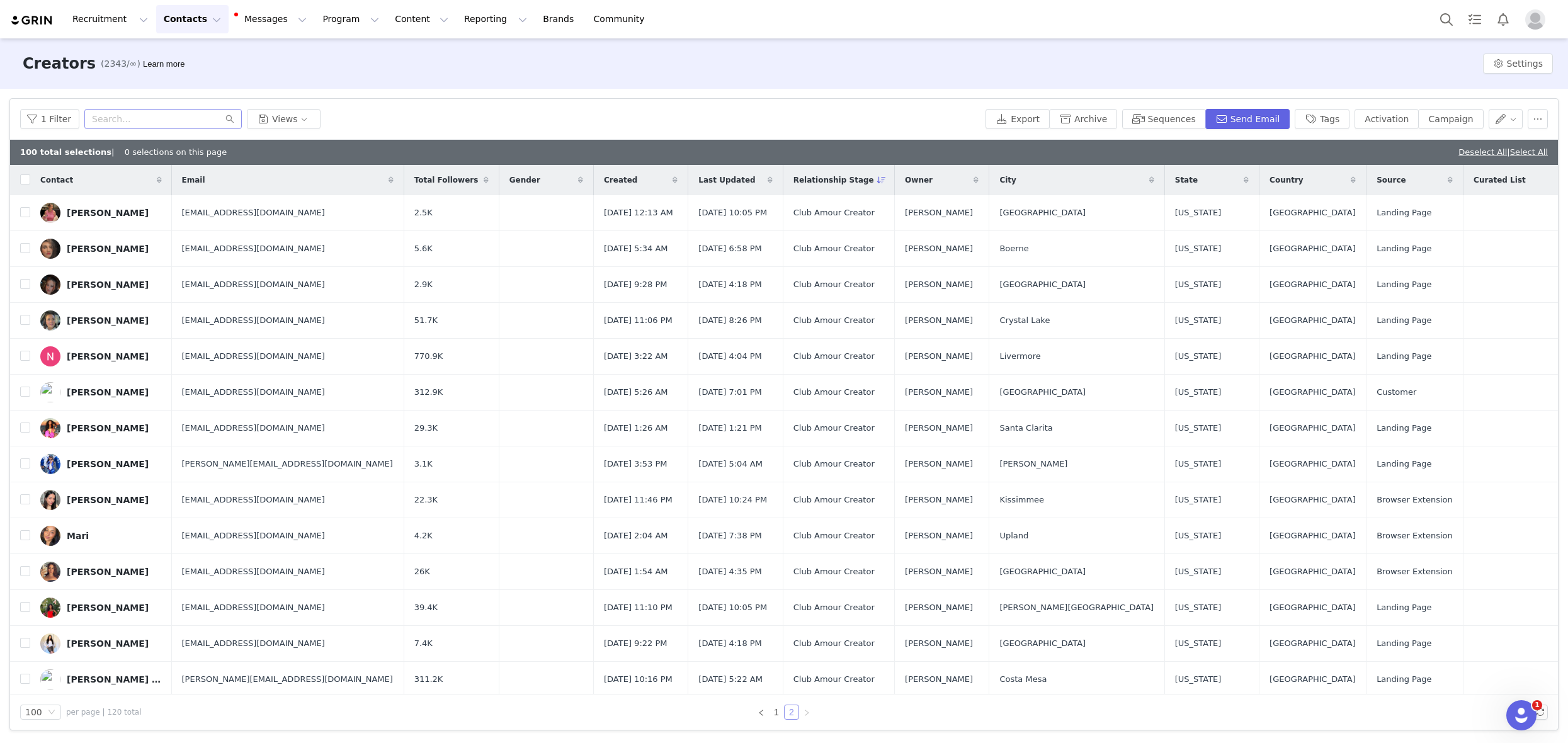
checkbox input "false"
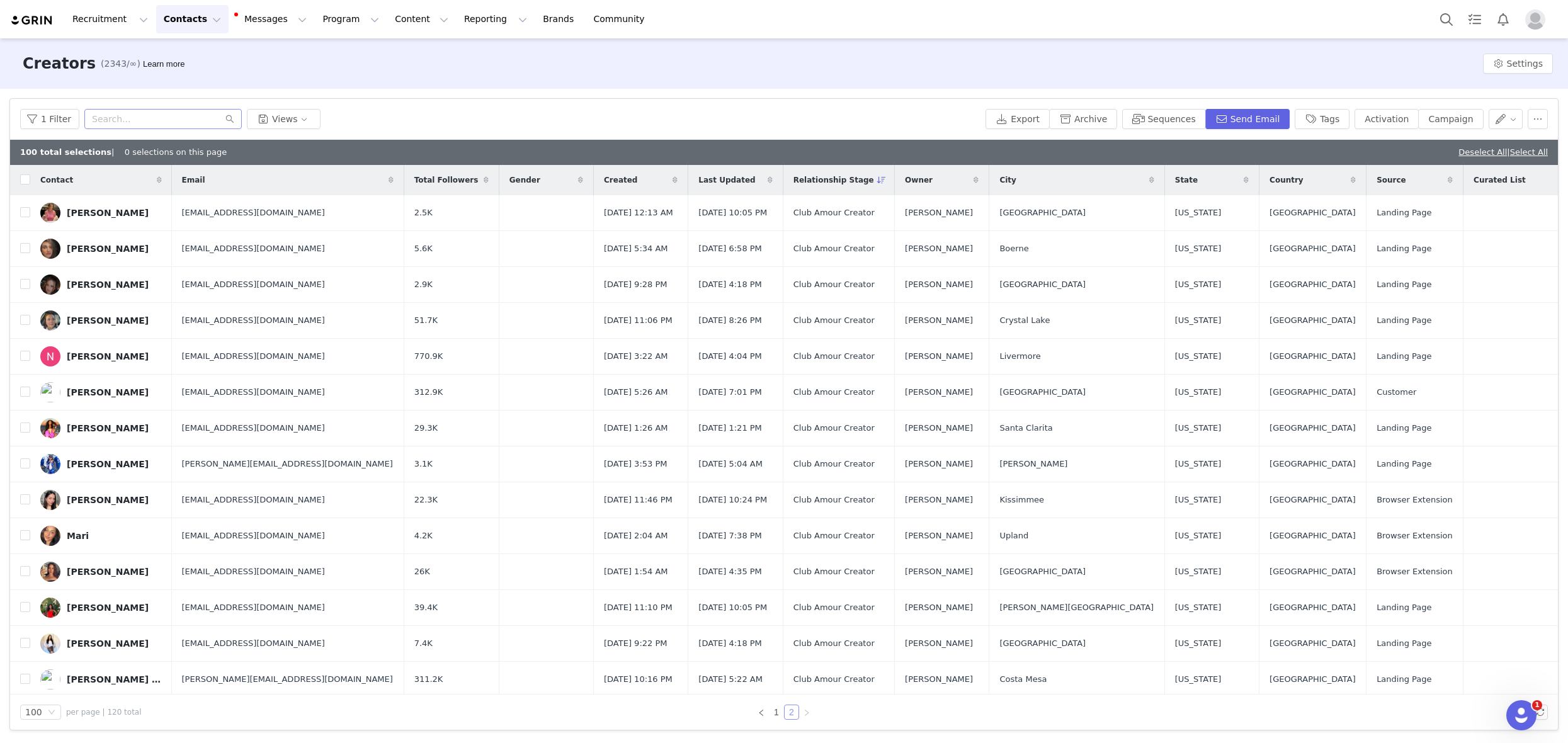
checkbox input "false"
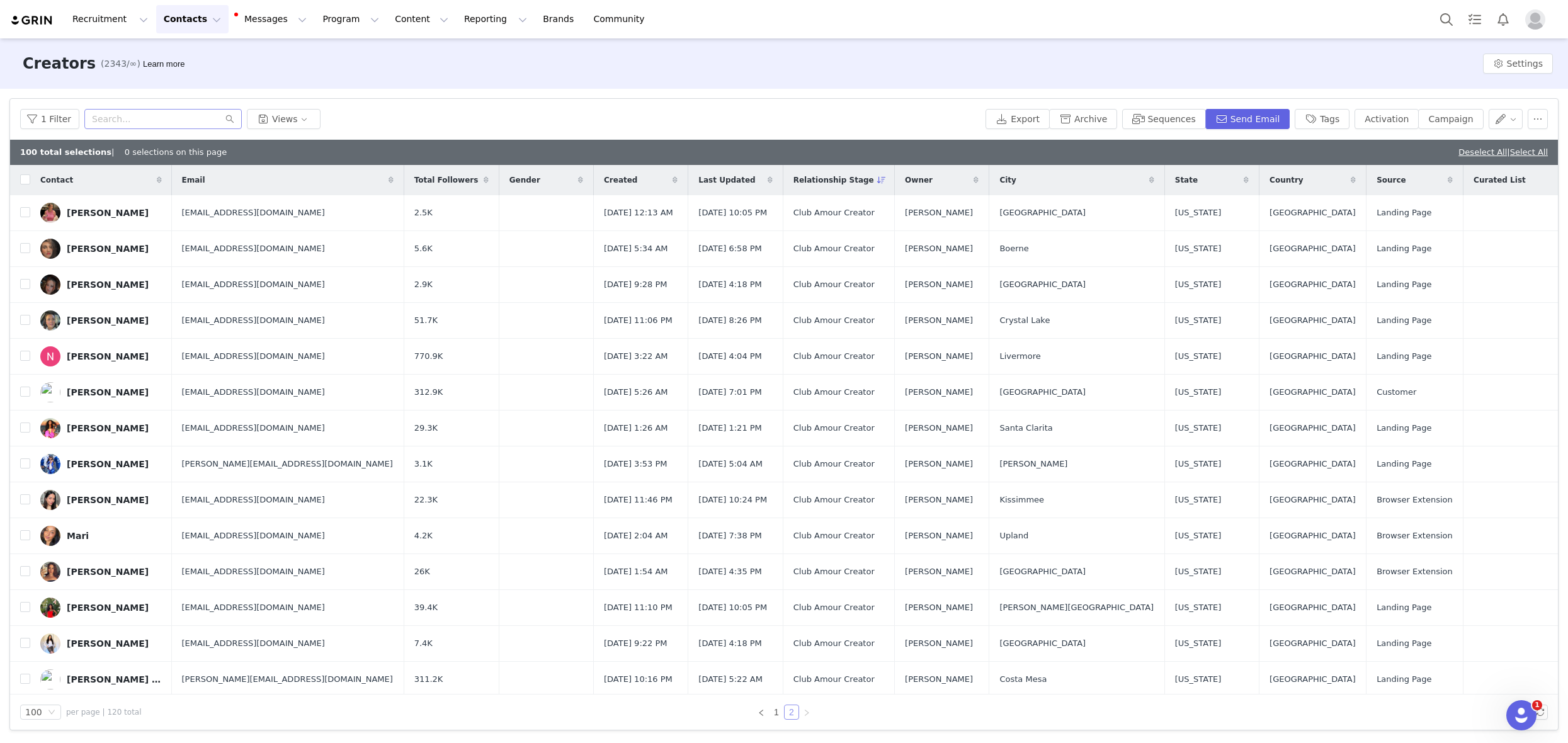
checkbox input "false"
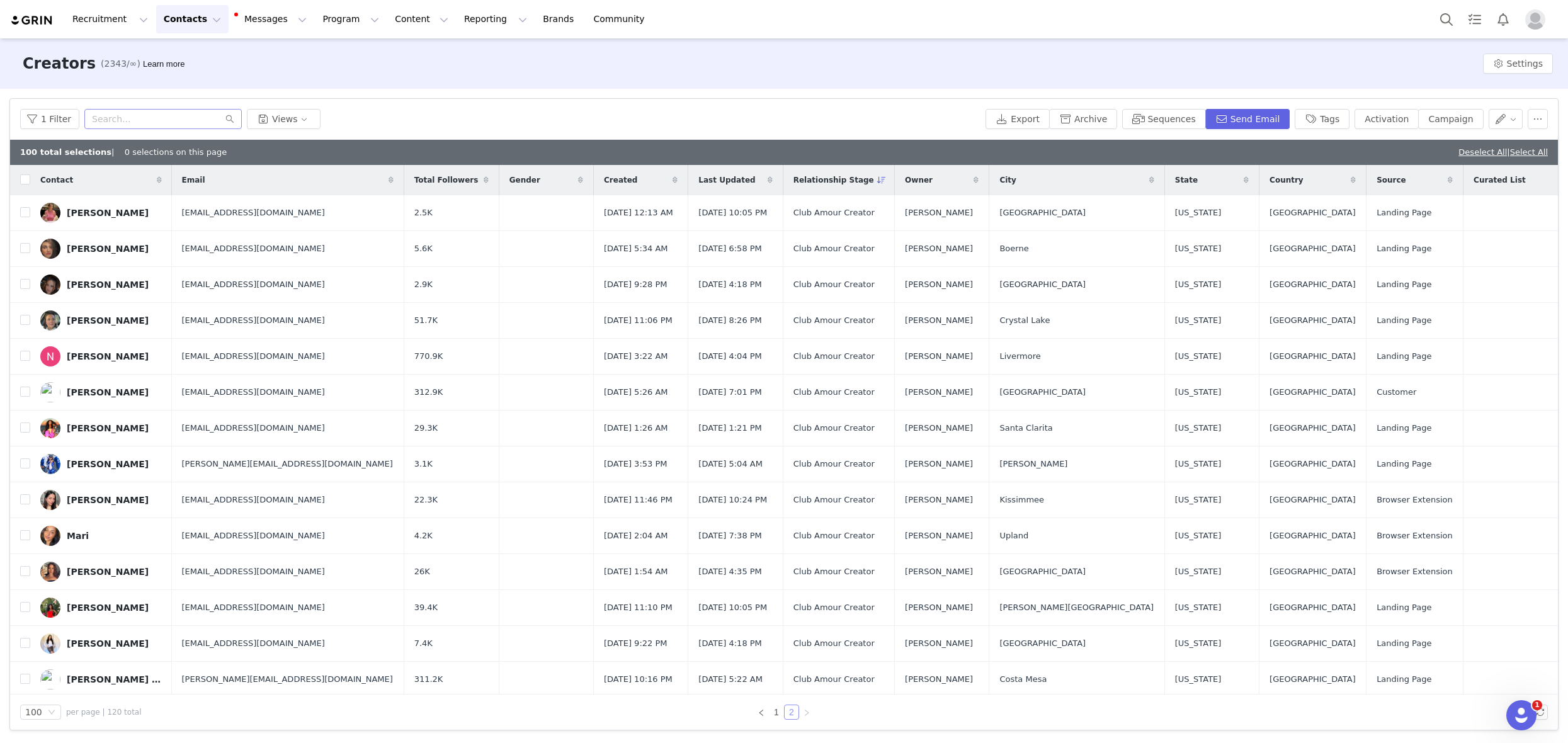
checkbox input "false"
click at [29, 175] on input "checkbox" at bounding box center [24, 179] width 10 height 10
checkbox input "true"
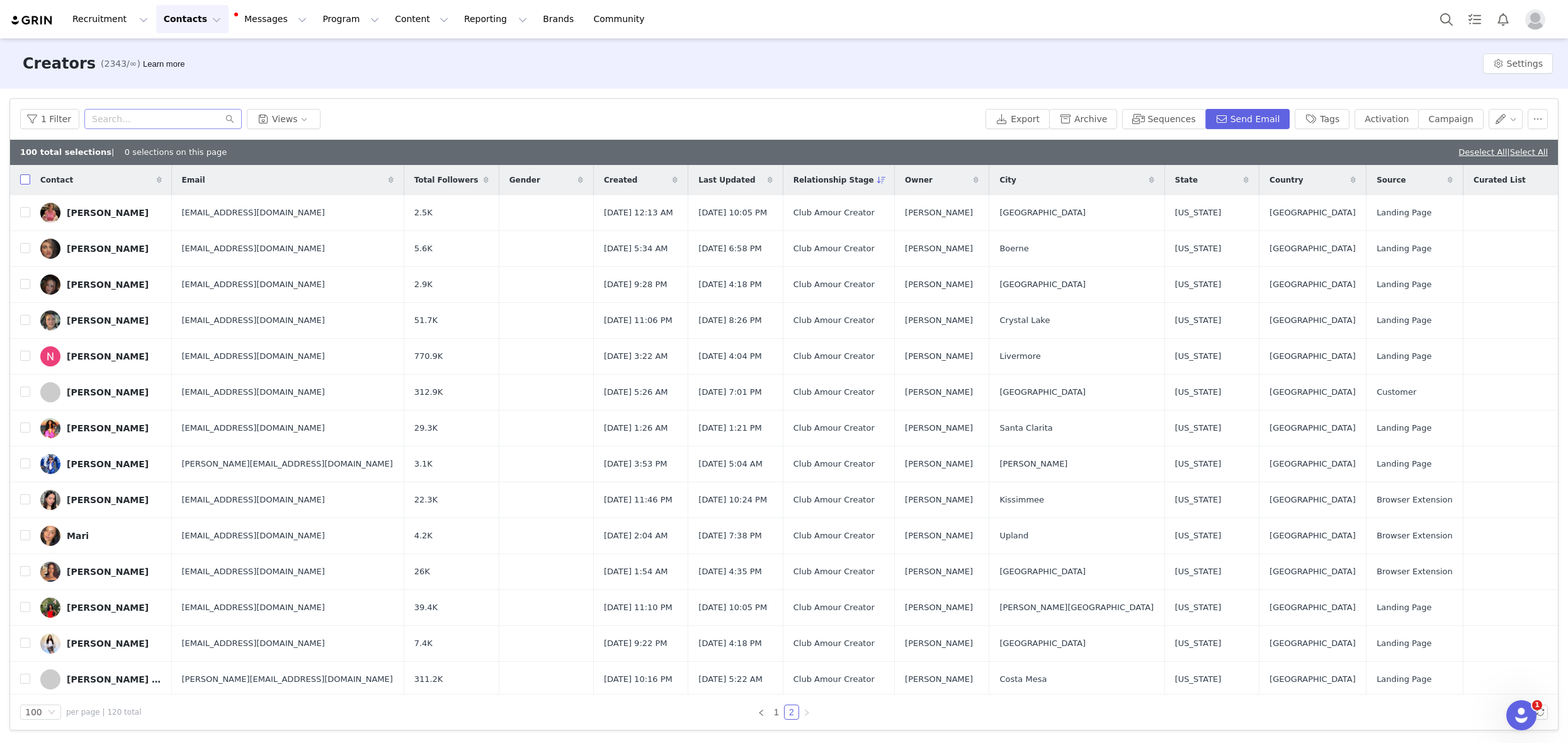
checkbox input "true"
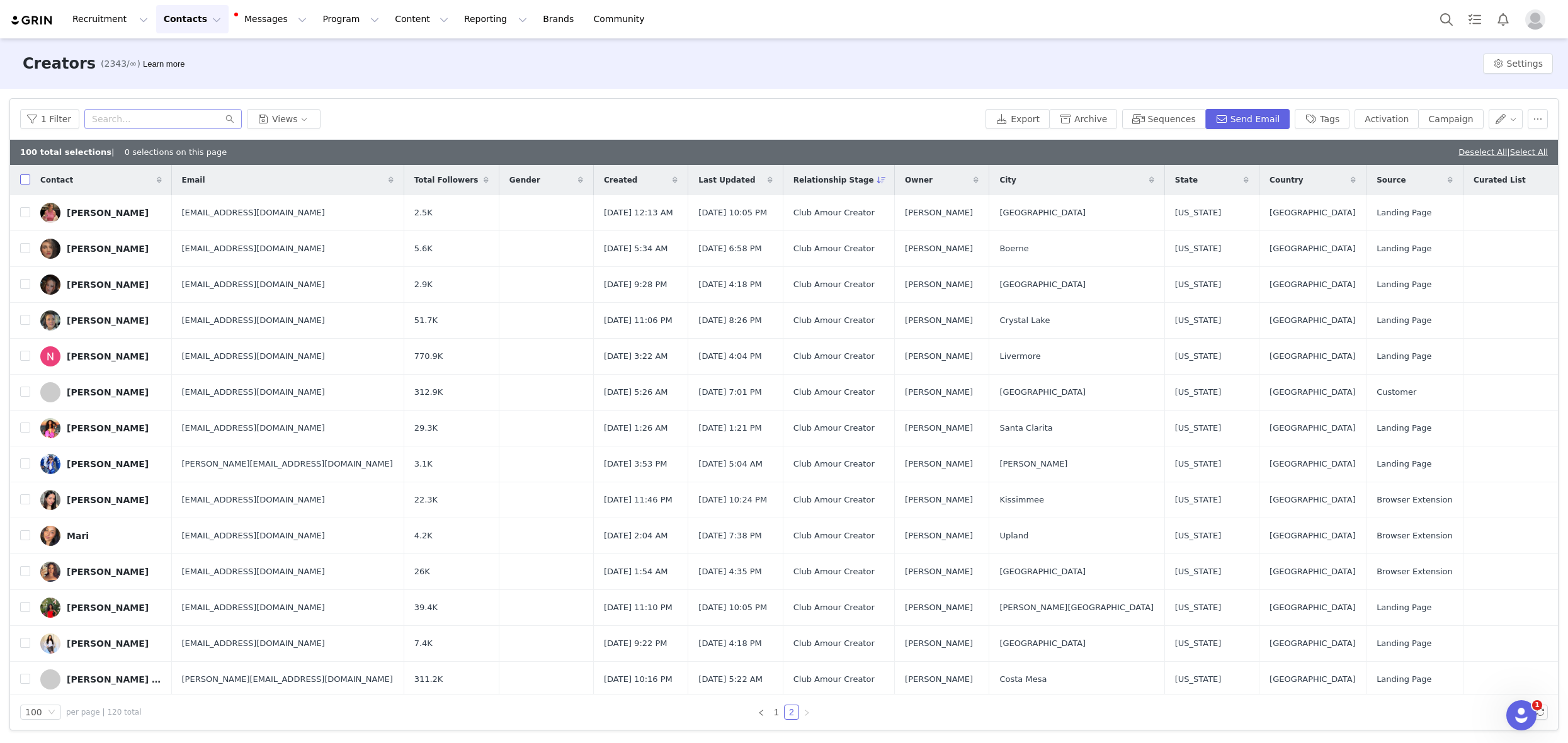
checkbox input "true"
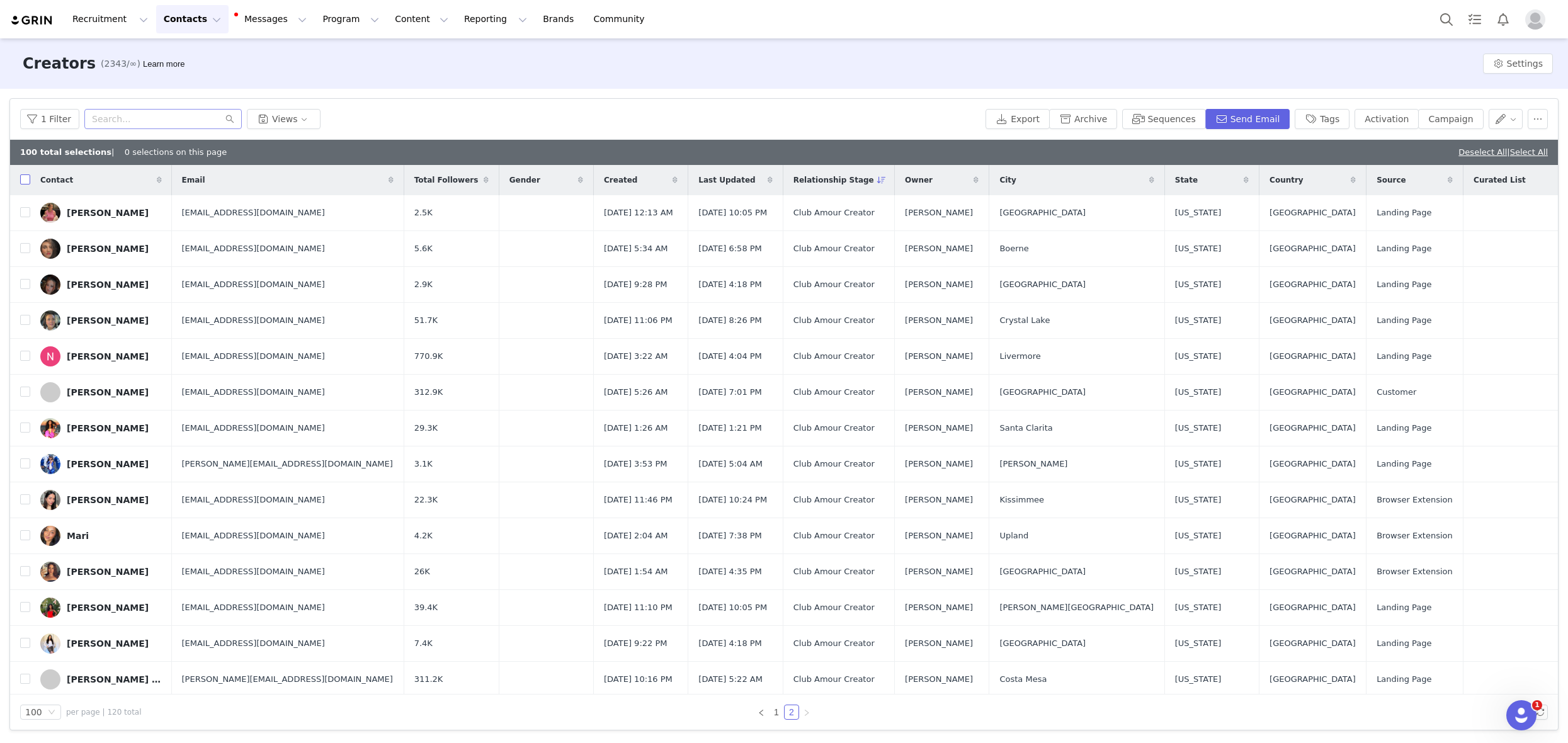
checkbox input "true"
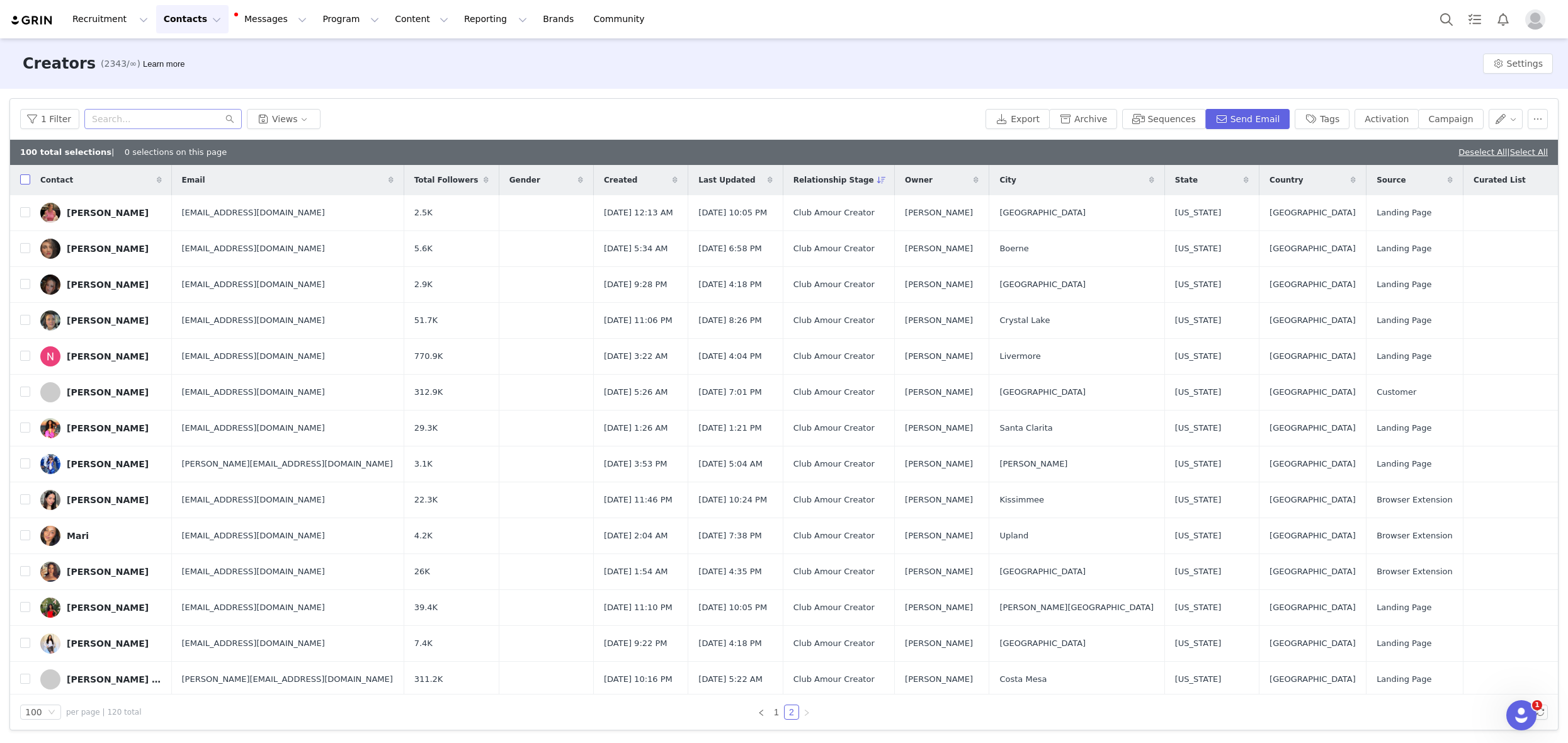
checkbox input "true"
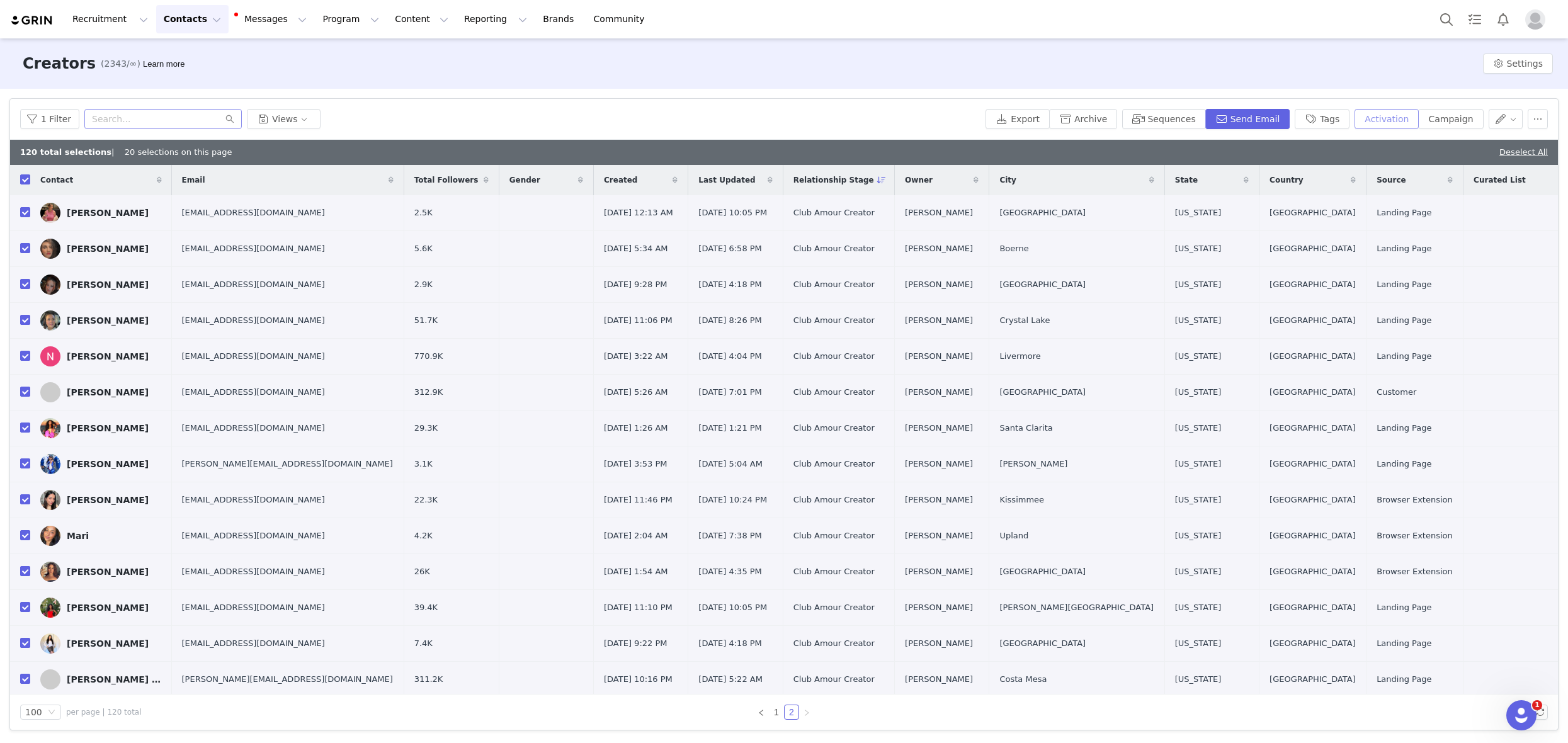
click at [1392, 119] on button "Activation" at bounding box center [1386, 119] width 64 height 20
click at [1391, 164] on div "Select Activation" at bounding box center [1339, 166] width 123 height 19
click at [1328, 195] on li "OctoberMonthly Club Amour Refill! 💖" at bounding box center [1343, 190] width 146 height 20
click at [1302, 199] on button "Apply" at bounding box center [1293, 196] width 45 height 20
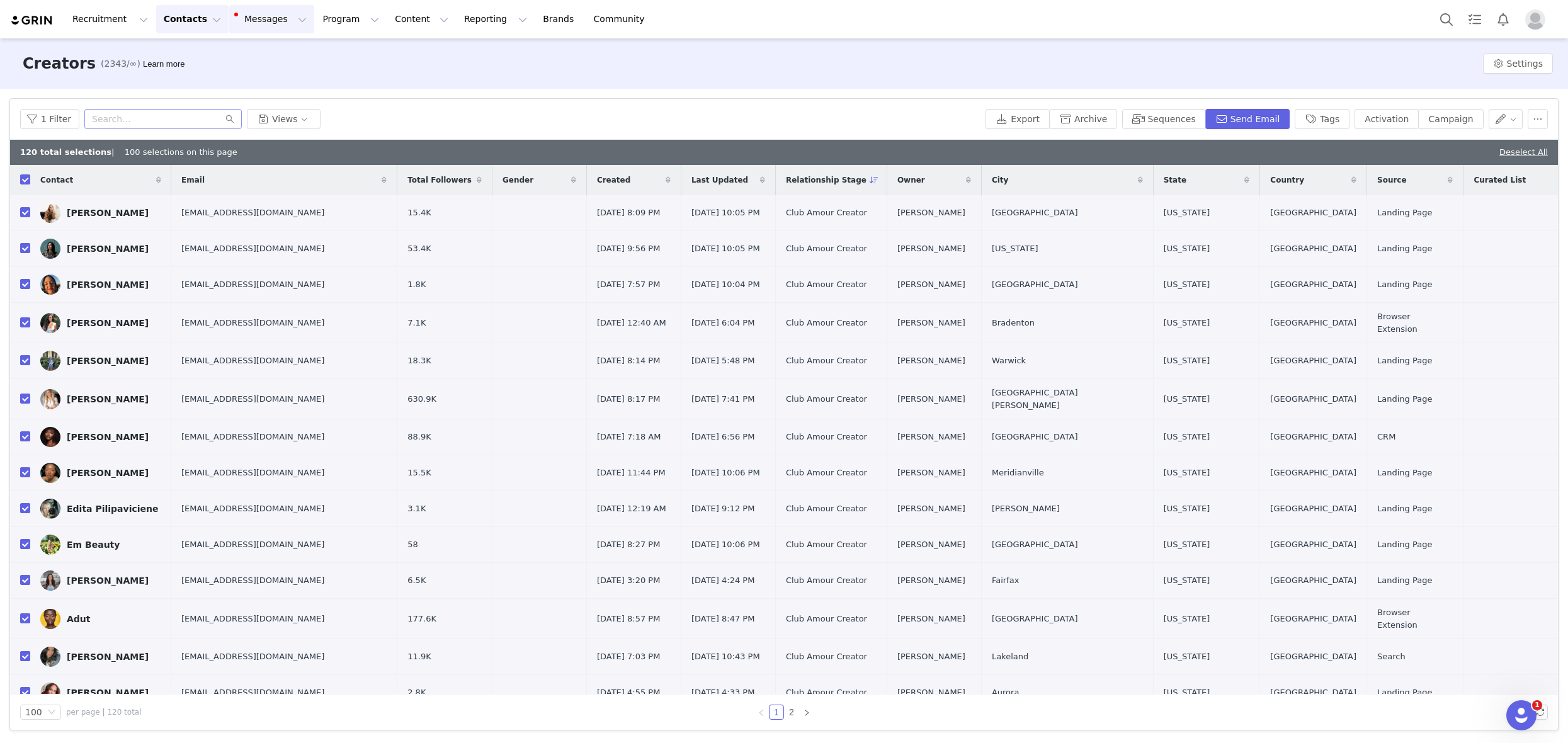
click at [242, 20] on button "Messages Messages" at bounding box center [272, 19] width 85 height 28
click at [263, 98] on p "Templates" at bounding box center [248, 103] width 45 height 13
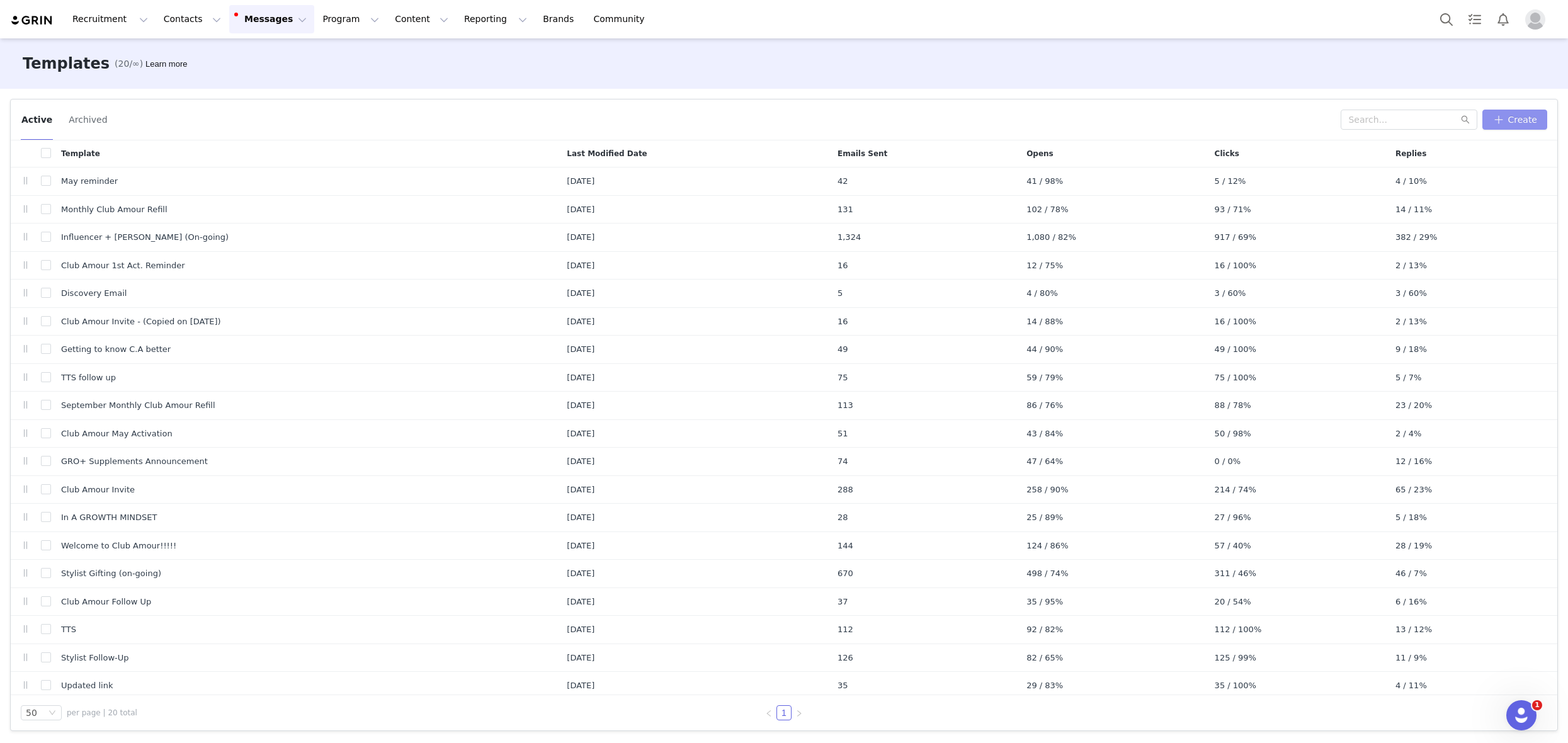
click at [1529, 115] on button "Create" at bounding box center [1514, 119] width 65 height 20
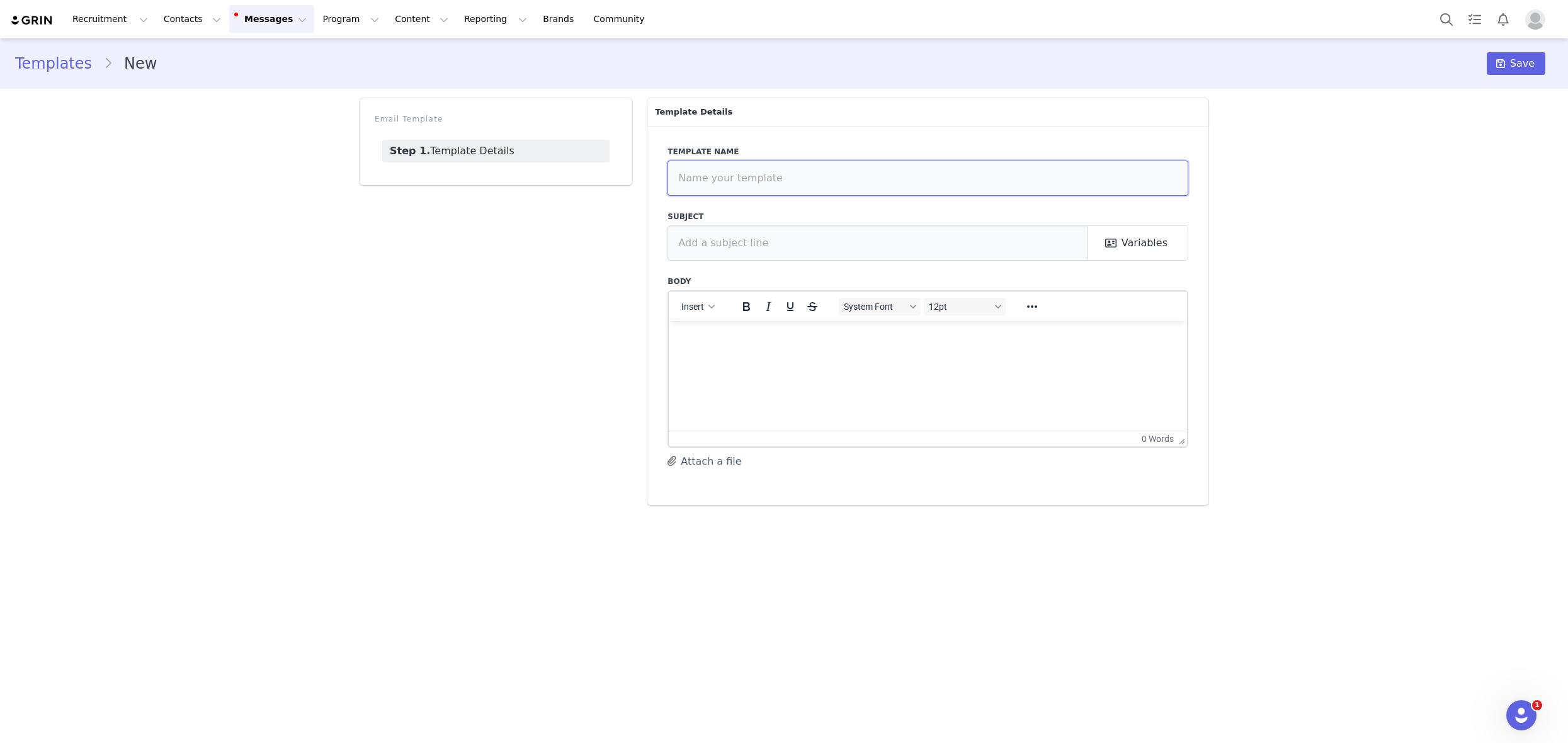
click at [737, 179] on input "text" at bounding box center [927, 178] width 521 height 35
type input "N"
type input "October Refills"
click at [763, 230] on input "text" at bounding box center [877, 243] width 420 height 35
type input "G"
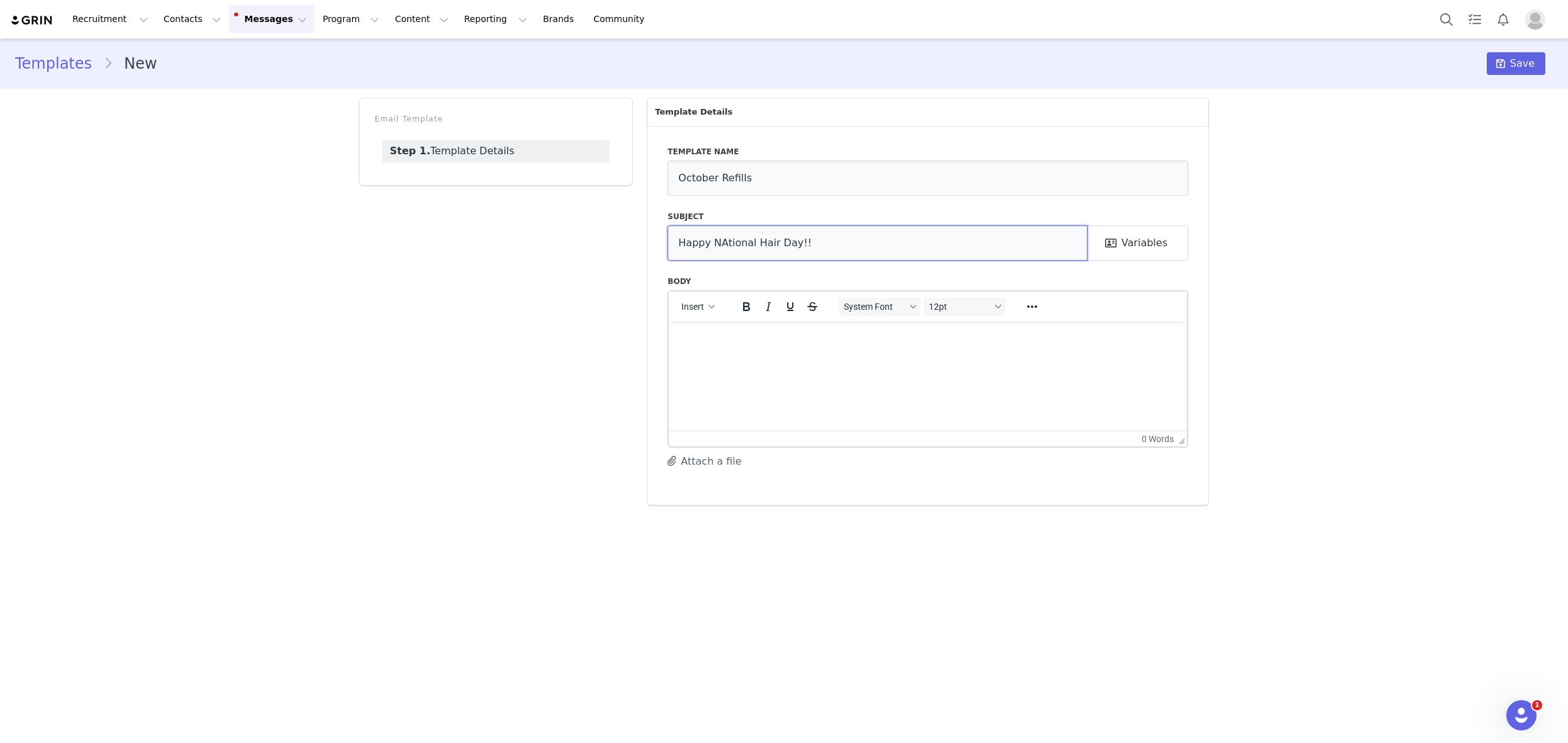
click at [724, 246] on input "Happy NAtional Hair Day!!" at bounding box center [877, 243] width 420 height 35
type input "Happy Naqtional Hair Day!!"
click at [711, 331] on p "Rich Text Area. Press ALT-0 for help." at bounding box center [927, 337] width 498 height 14
click at [724, 343] on p "To enrich screen reader interactions, please activate Accessibility in Grammarl…" at bounding box center [927, 337] width 498 height 14
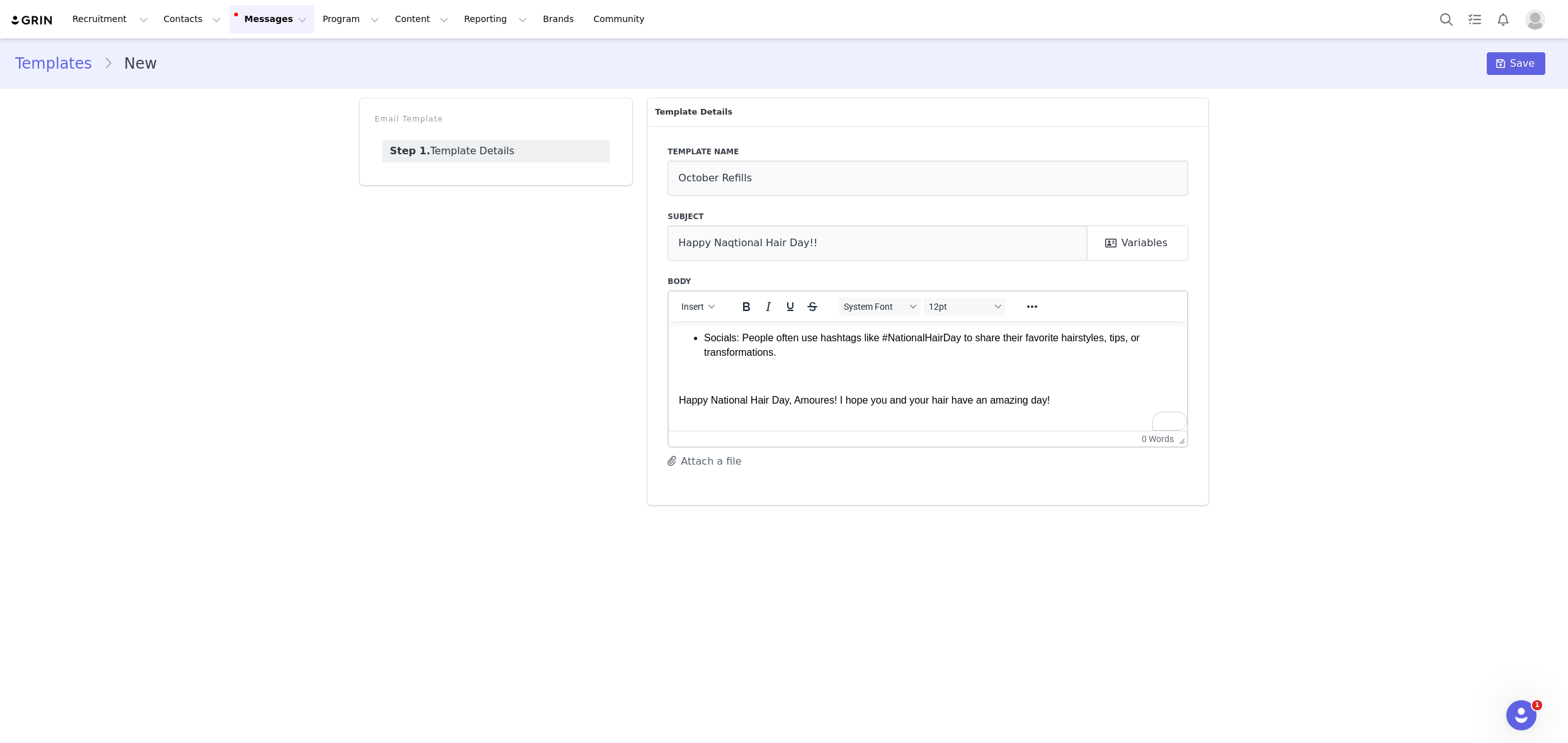
scroll to position [326, 0]
click at [783, 374] on p "To enrich screen reader interactions, please activate Accessibility in Grammarl…" at bounding box center [927, 375] width 498 height 14
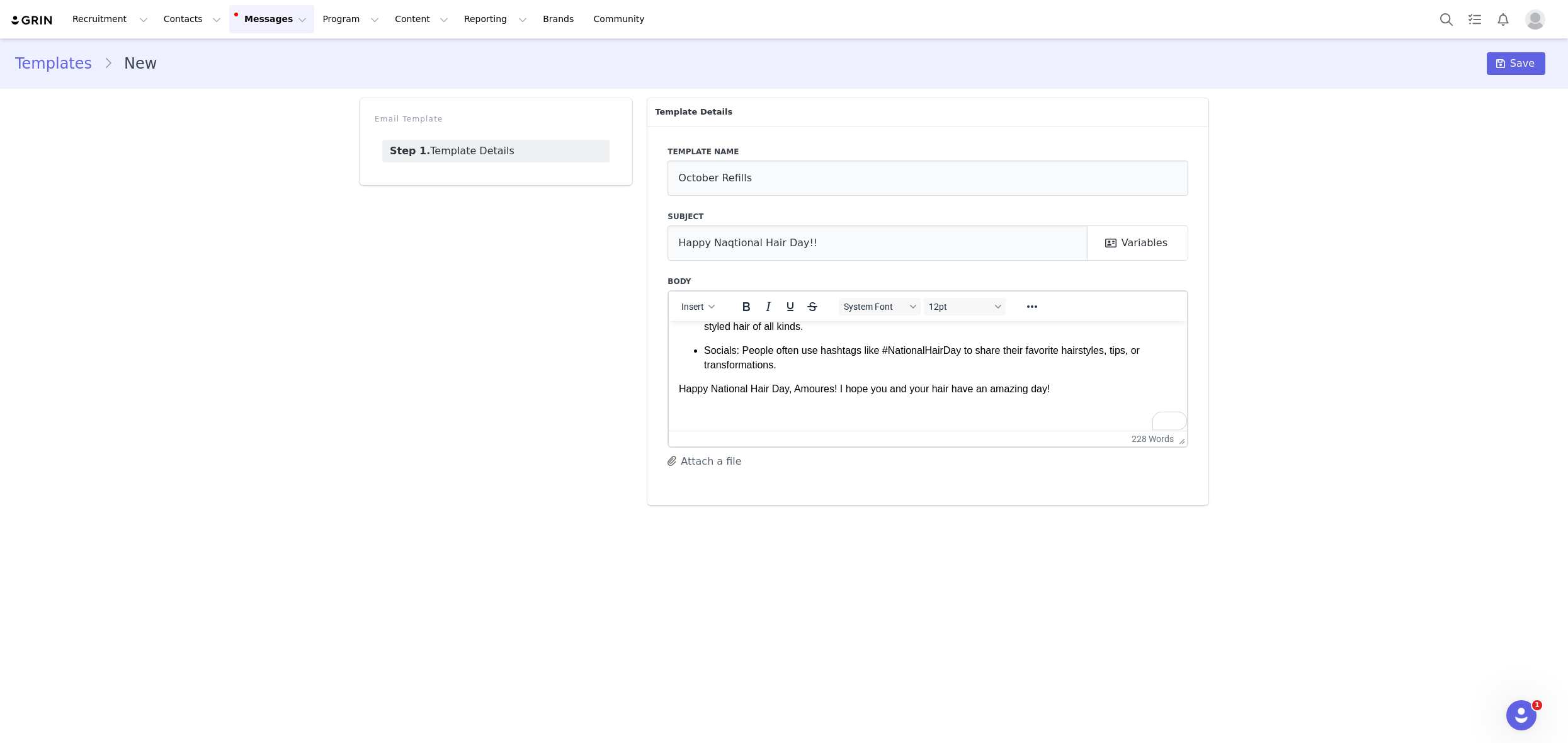
click at [839, 422] on html "Hi Amoures, It’s National Hair Day!!! You know I had to celebrate with you! I’m…" at bounding box center [927, 218] width 518 height 423
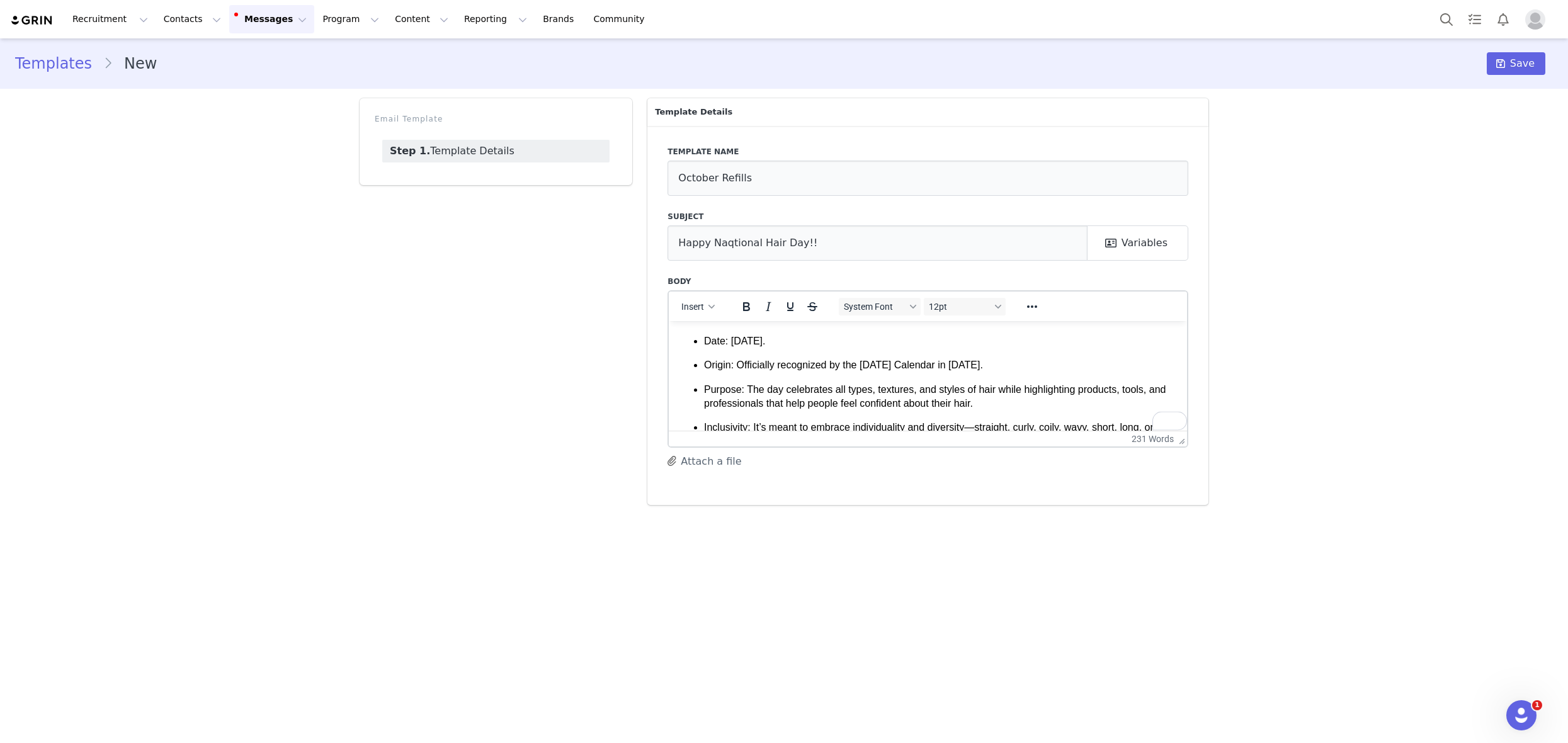
scroll to position [3, 0]
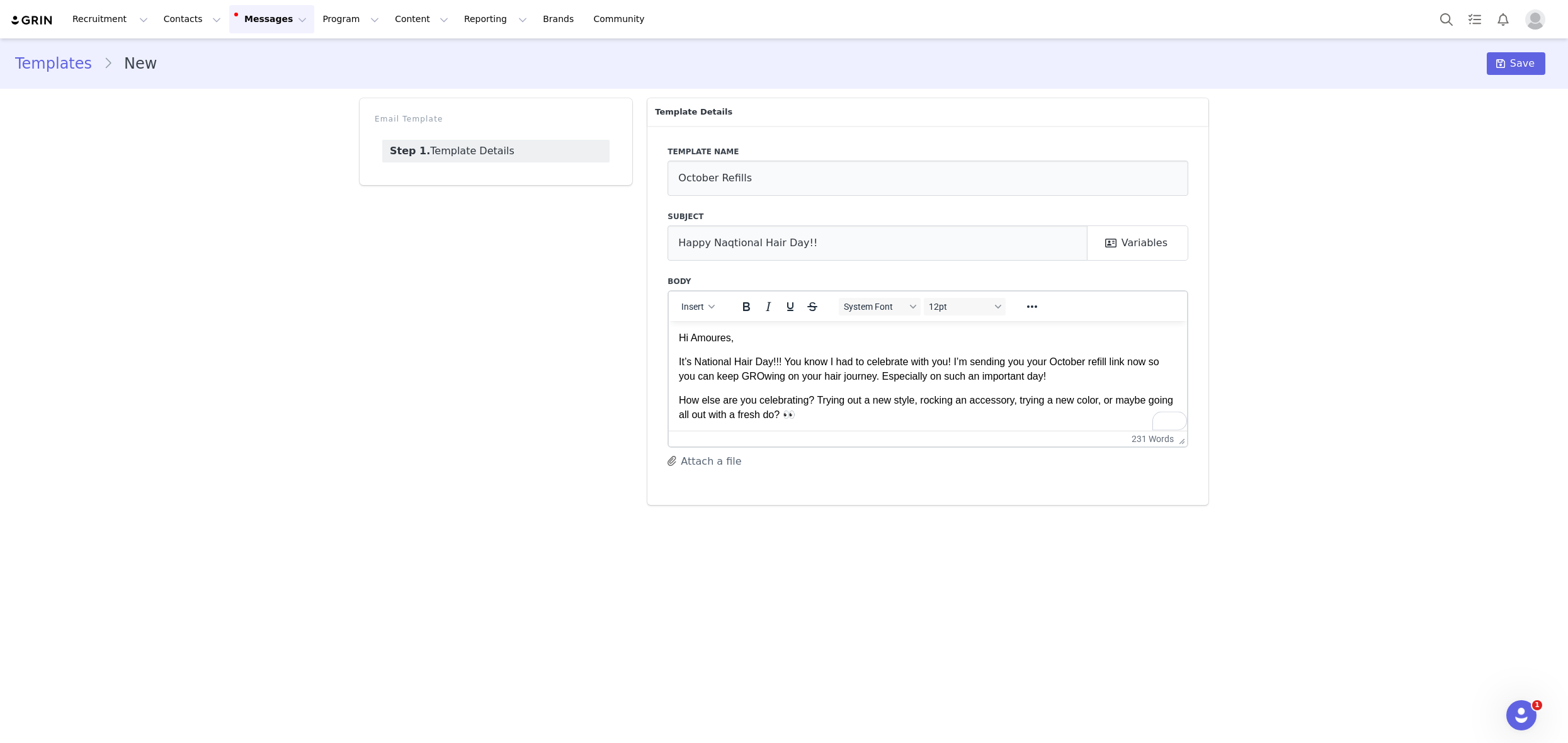
click at [756, 355] on p "It’s National Hair Day!!! You know I had to celebrate with you! I’m sending you…" at bounding box center [927, 369] width 498 height 28
click at [747, 347] on body "Hi Amoures, It’s National Hair Day!!! You know I had to celebrate with you! I’m…" at bounding box center [927, 544] width 498 height 427
click at [728, 247] on input "Happy Naqtional Hair Day!!" at bounding box center [877, 243] width 420 height 35
click at [819, 252] on input "Happy National Hair Day!!" at bounding box center [877, 243] width 420 height 35
type input "Happy National Hair Day!! Here are your October refills 💕"
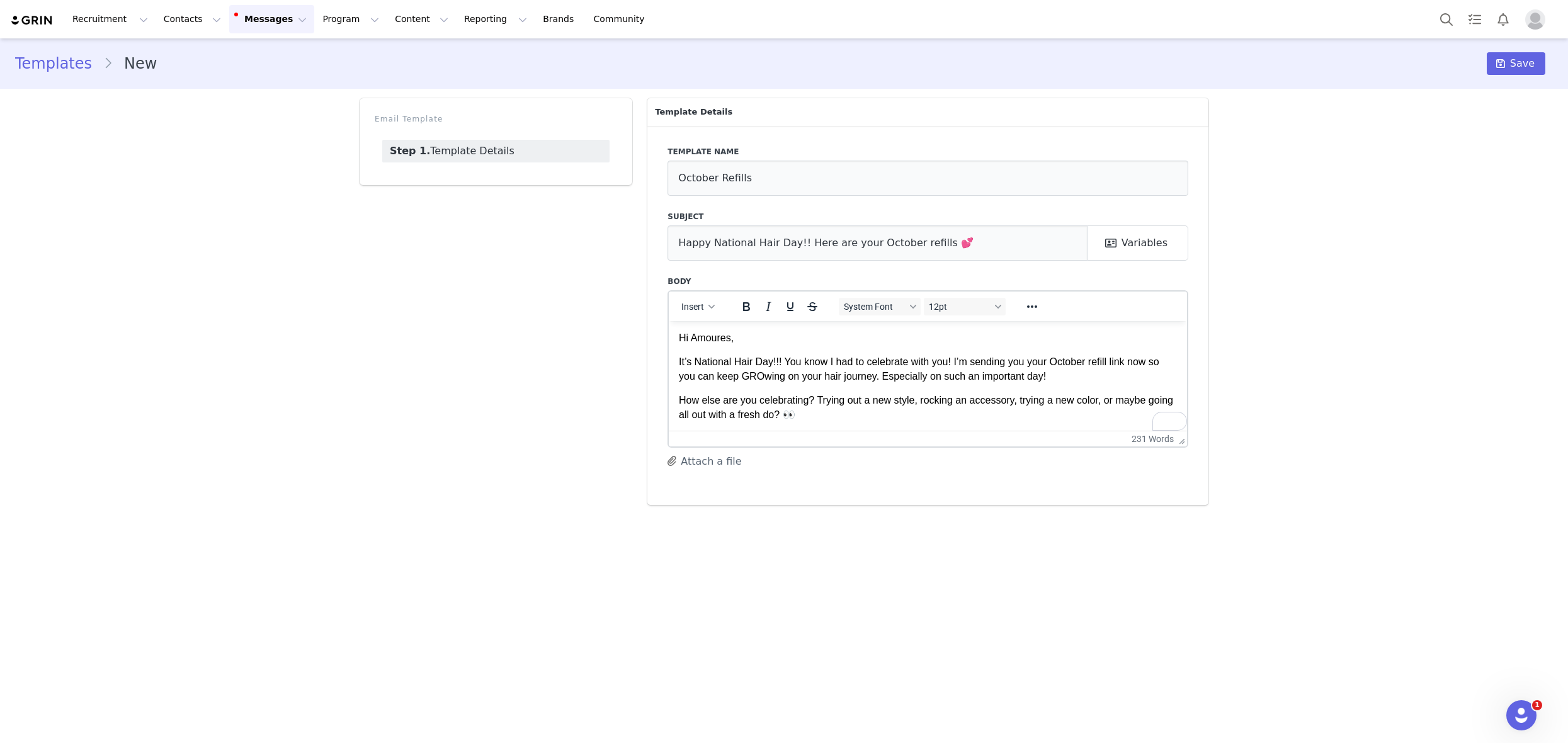
click at [1045, 388] on body "Hi Amoures, It’s National Hair Day!!! You know I had to celebrate with you! I’m…" at bounding box center [927, 544] width 498 height 427
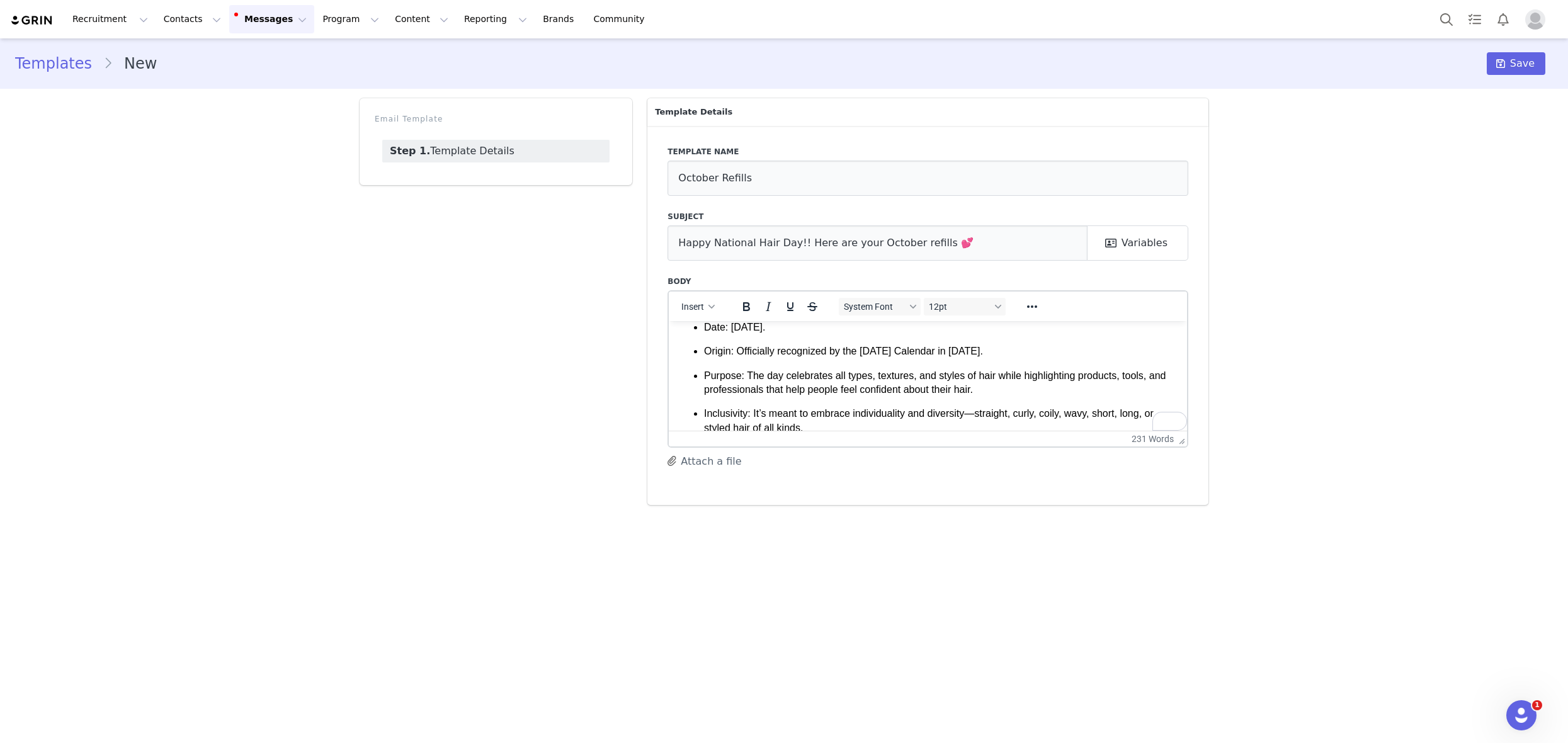
scroll to position [263, 0]
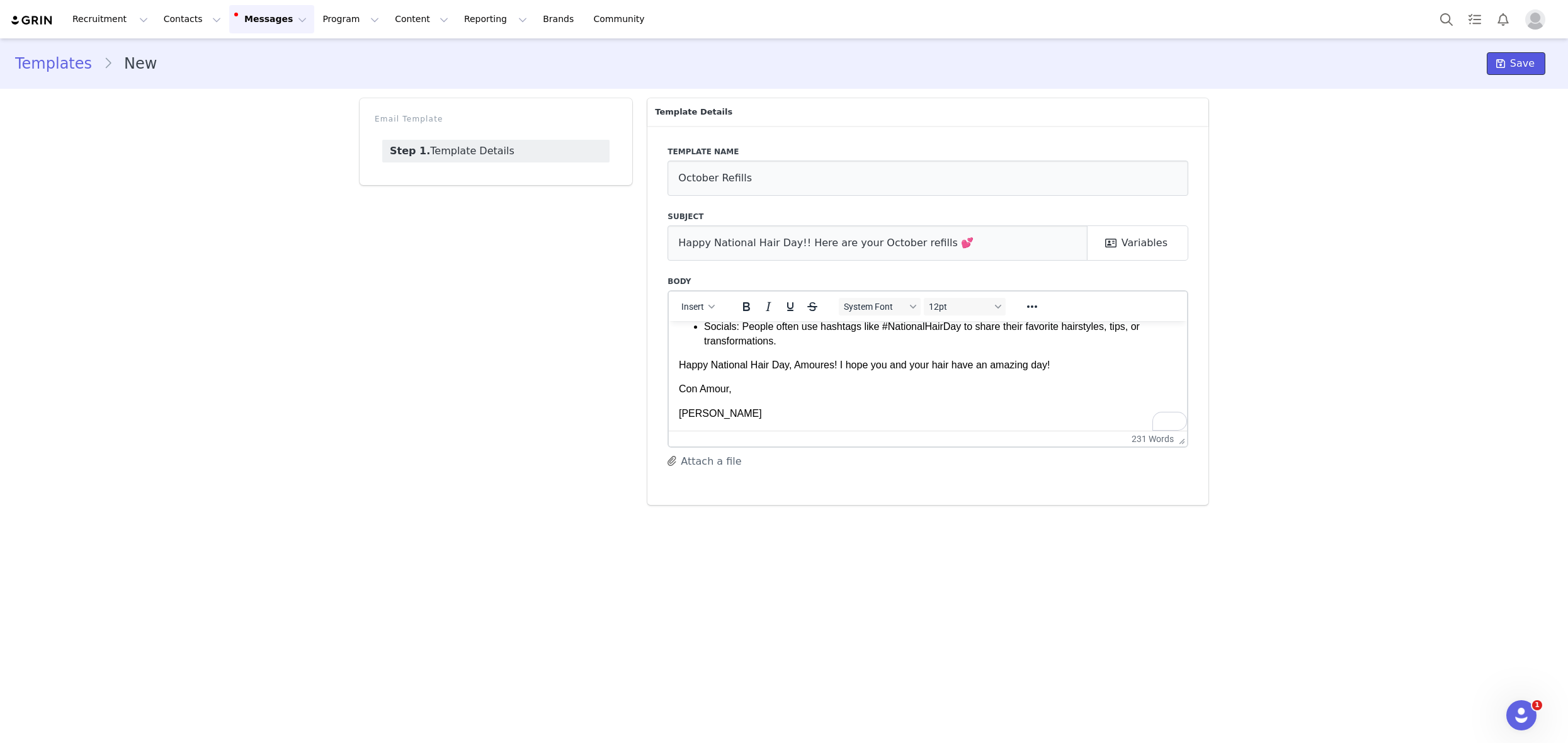
click at [1519, 71] on span "Save" at bounding box center [1522, 64] width 24 height 15
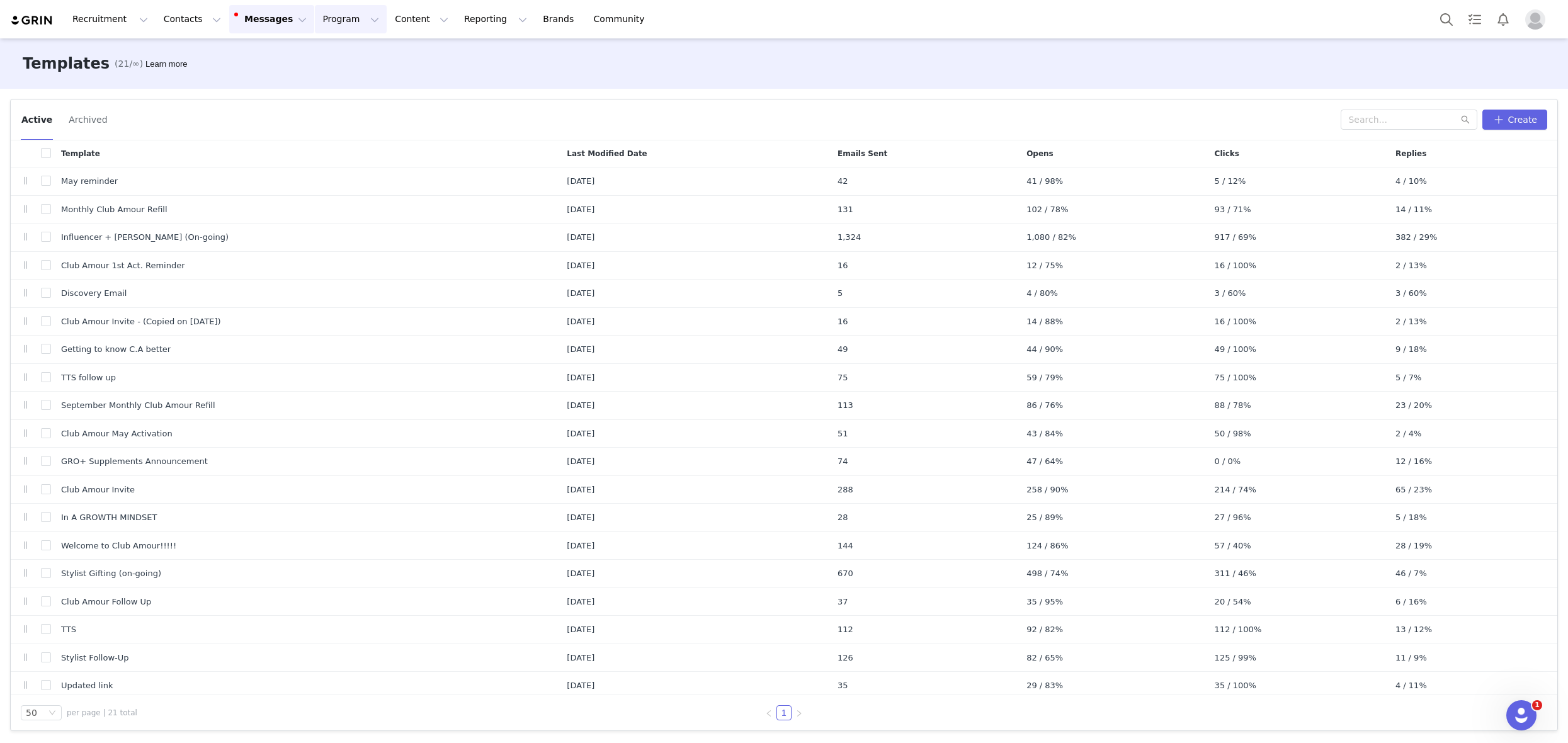
click at [315, 23] on button "Program Program" at bounding box center [351, 19] width 71 height 28
click at [335, 51] on p "Activations" at bounding box center [330, 55] width 49 height 13
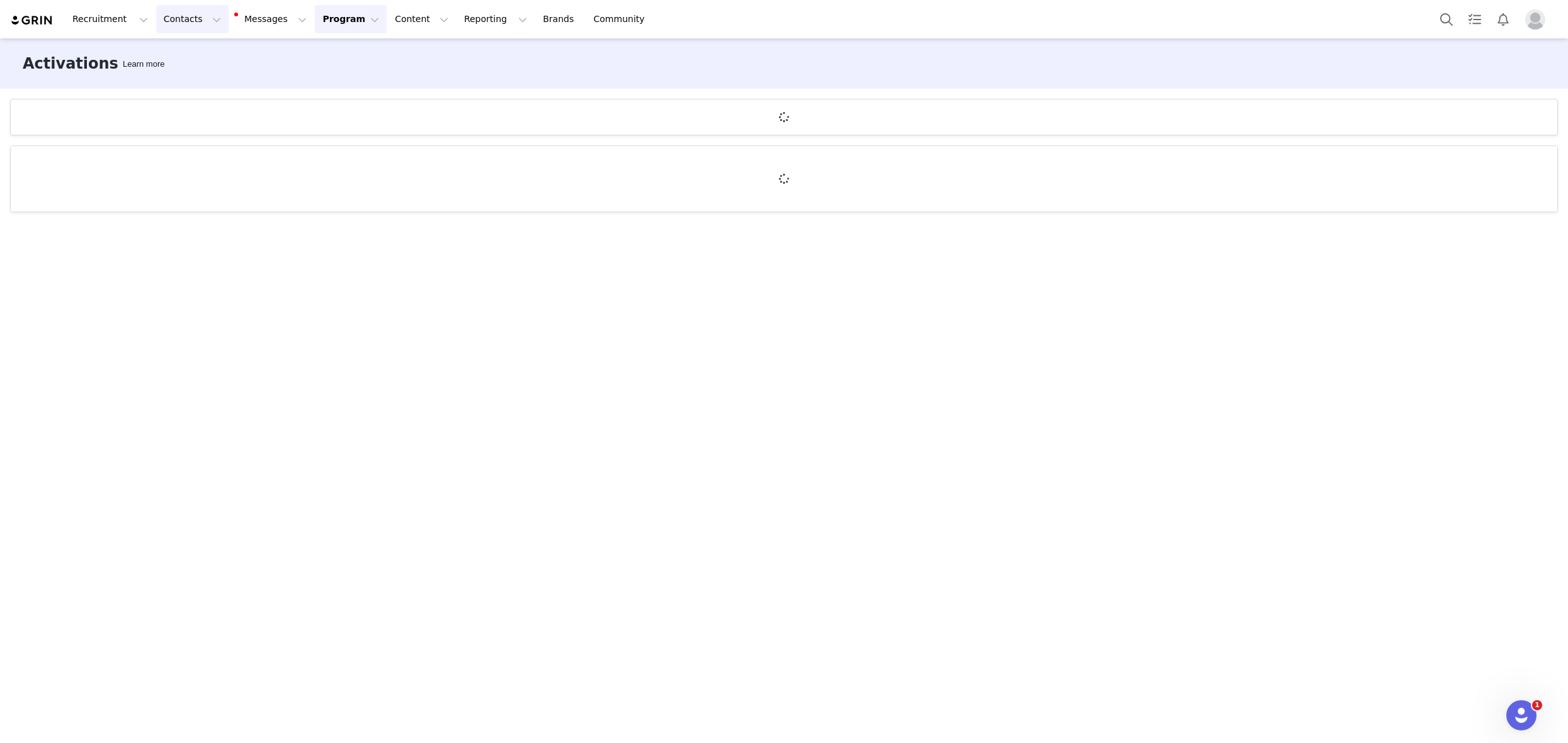
click at [182, 26] on button "Contacts Contacts" at bounding box center [192, 19] width 72 height 28
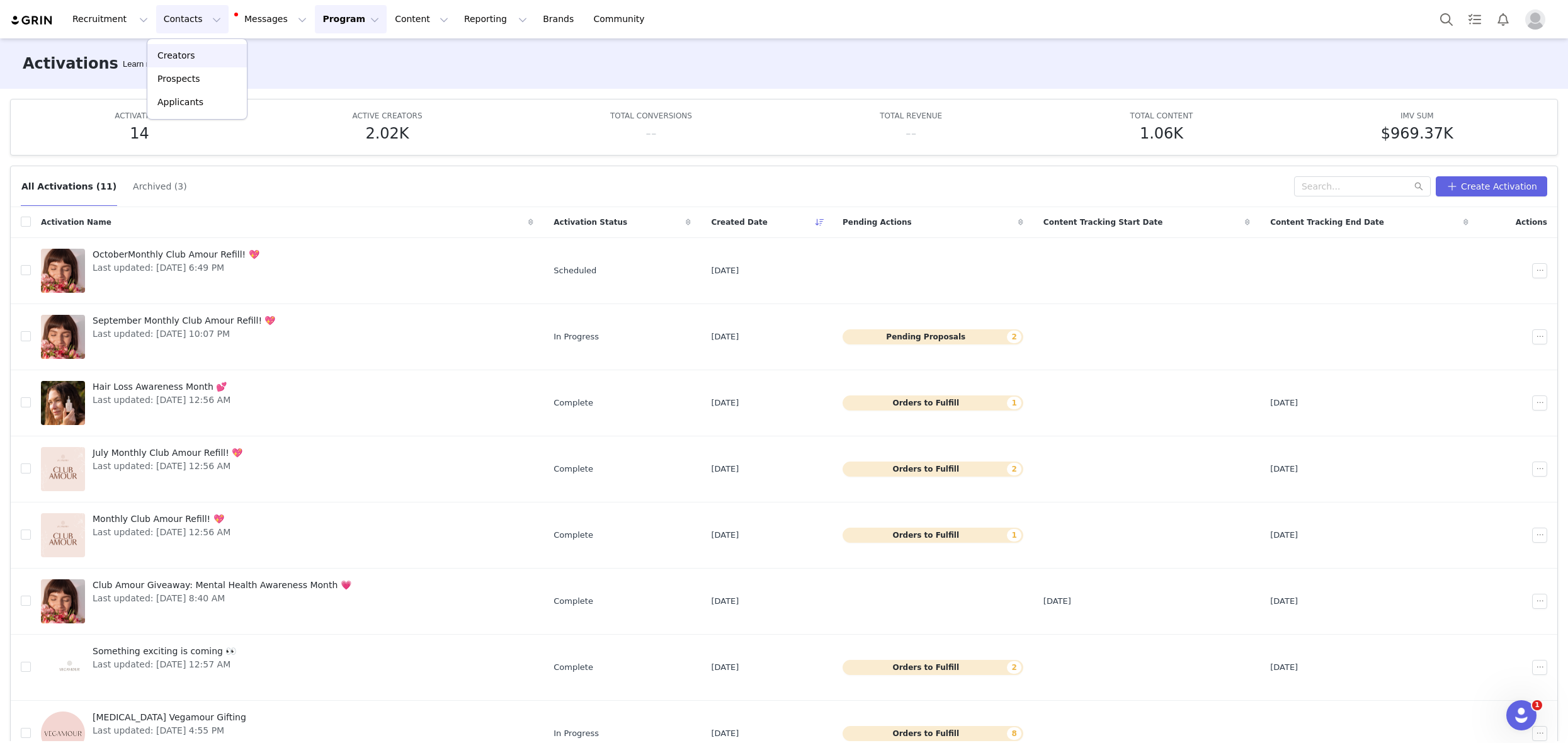
click at [184, 49] on p "Creators" at bounding box center [176, 55] width 38 height 13
